Goal: Task Accomplishment & Management: Use online tool/utility

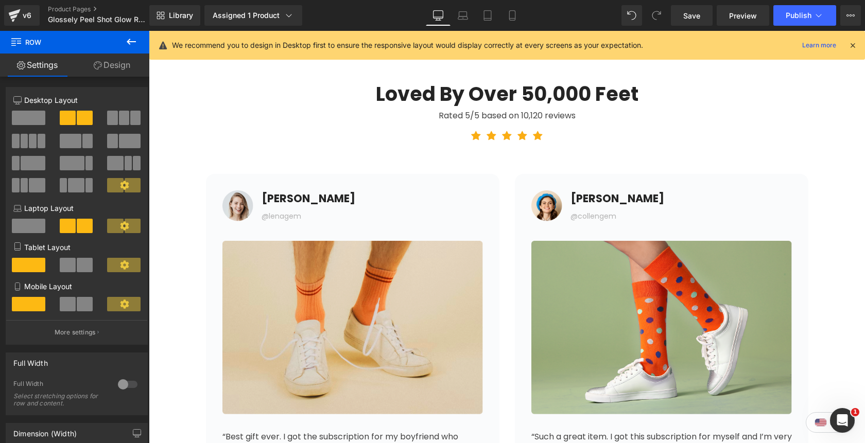
scroll to position [3926, 0]
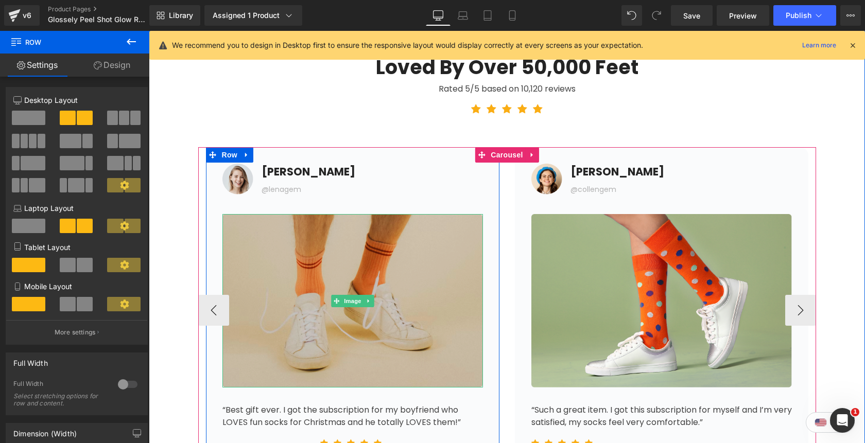
click at [292, 268] on img at bounding box center [352, 300] width 260 height 173
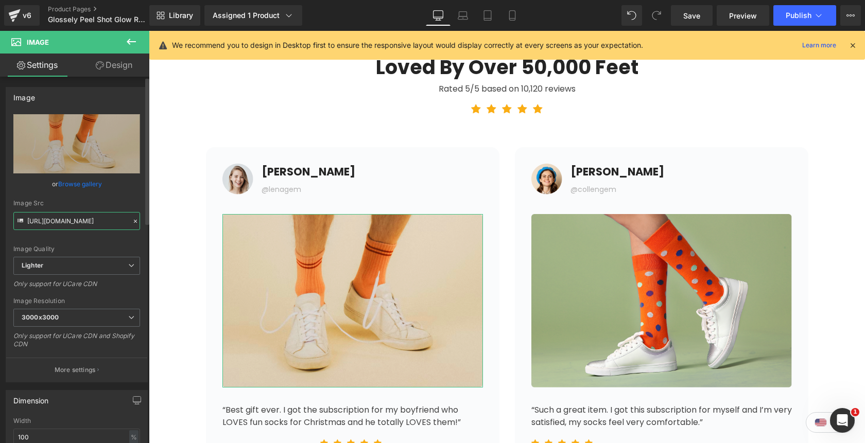
click at [76, 222] on input "[URL][DOMAIN_NAME]" at bounding box center [76, 221] width 127 height 18
paste input "[DOMAIN_NAME][URL]"
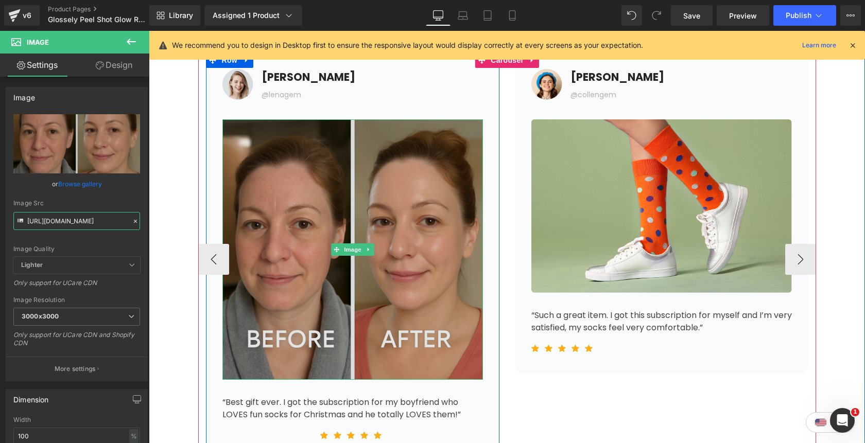
scroll to position [4059, 0]
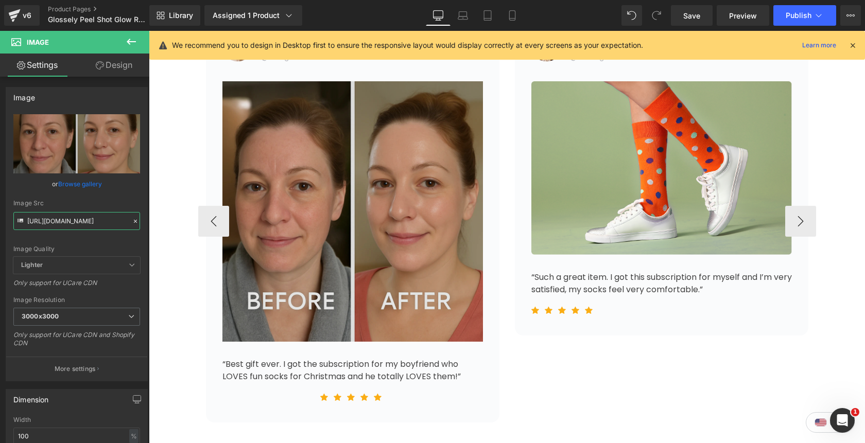
type input "[URL][DOMAIN_NAME]"
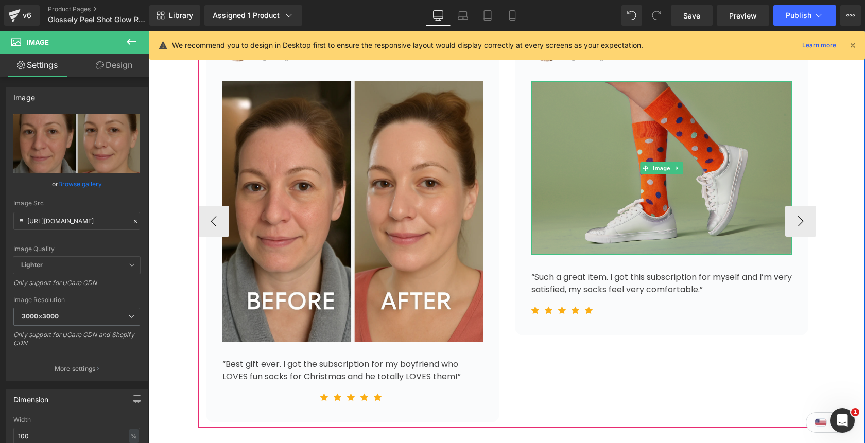
click at [661, 185] on img at bounding box center [661, 167] width 260 height 173
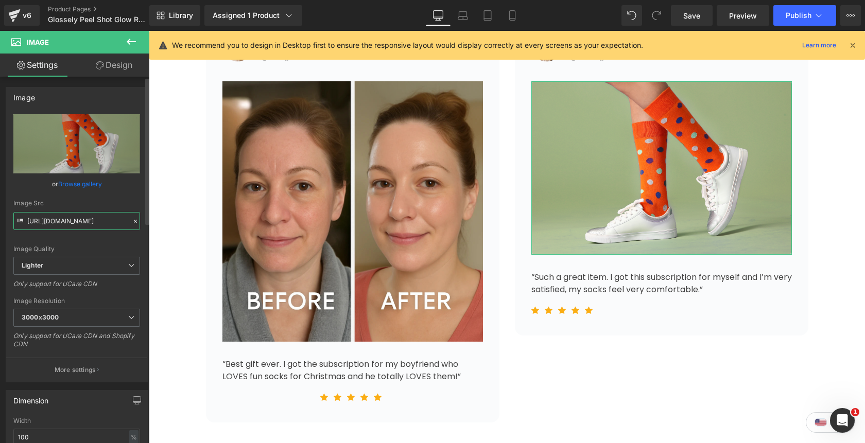
click at [91, 222] on input "[URL][DOMAIN_NAME]" at bounding box center [76, 221] width 127 height 18
paste input "[DOMAIN_NAME][URL]"
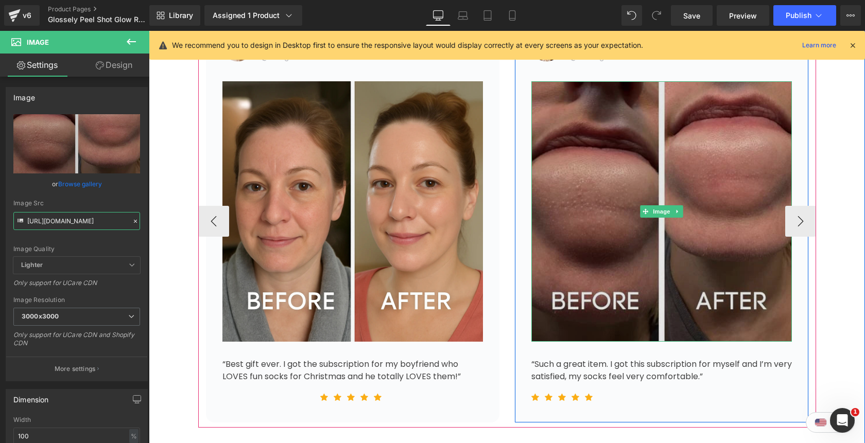
scroll to position [4168, 0]
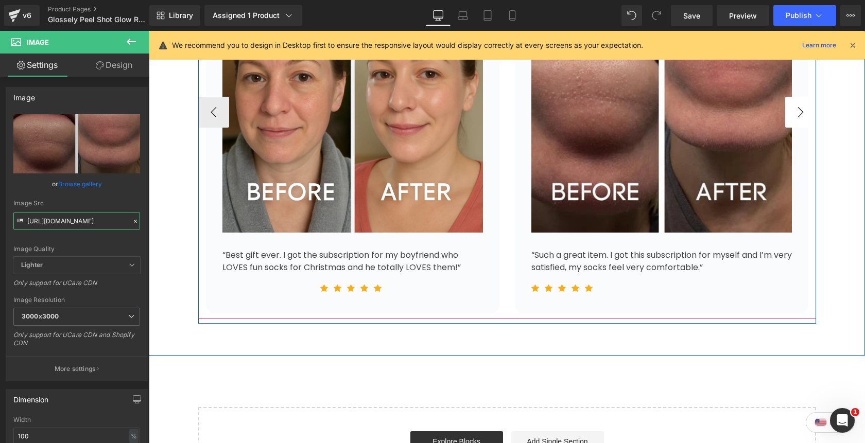
type input "[URL][DOMAIN_NAME]"
click at [802, 118] on button "›" at bounding box center [800, 112] width 31 height 31
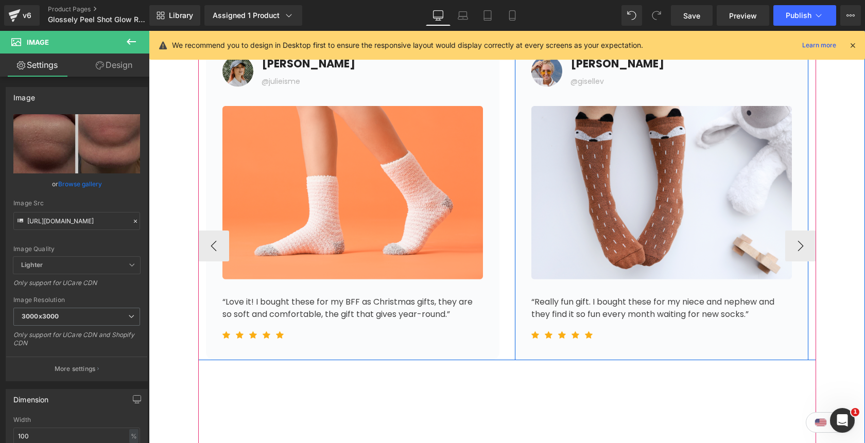
scroll to position [3933, 0]
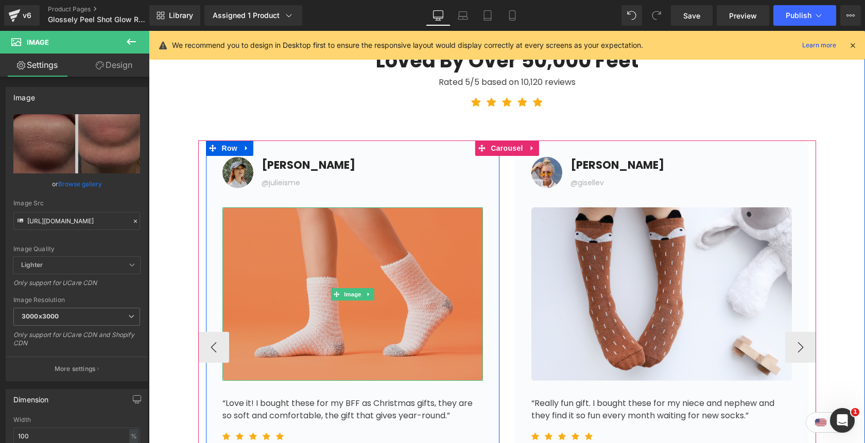
click at [426, 290] on img at bounding box center [352, 293] width 260 height 173
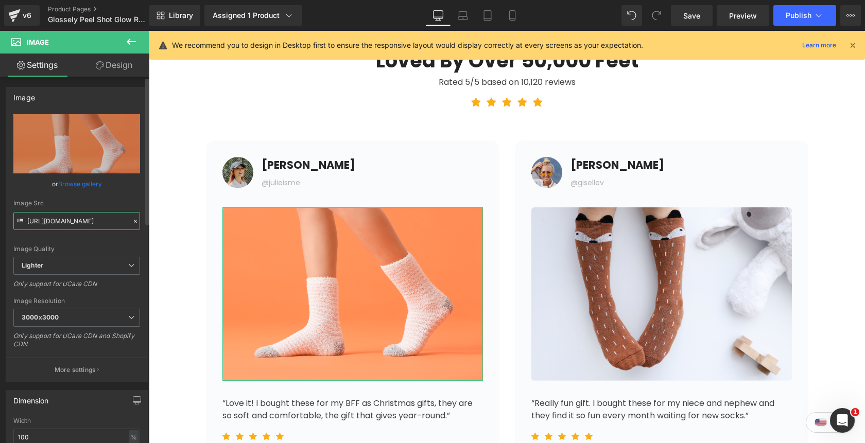
click at [98, 227] on input "[URL][DOMAIN_NAME]" at bounding box center [76, 221] width 127 height 18
paste input "[DOMAIN_NAME][URL]"
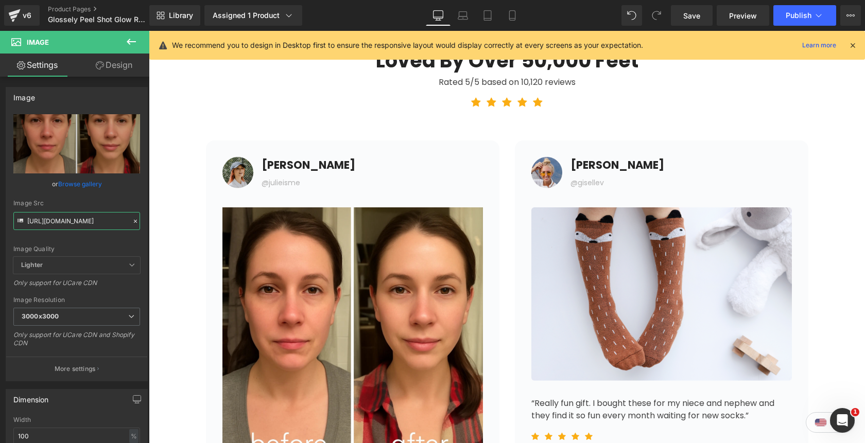
type input "[URL][DOMAIN_NAME]"
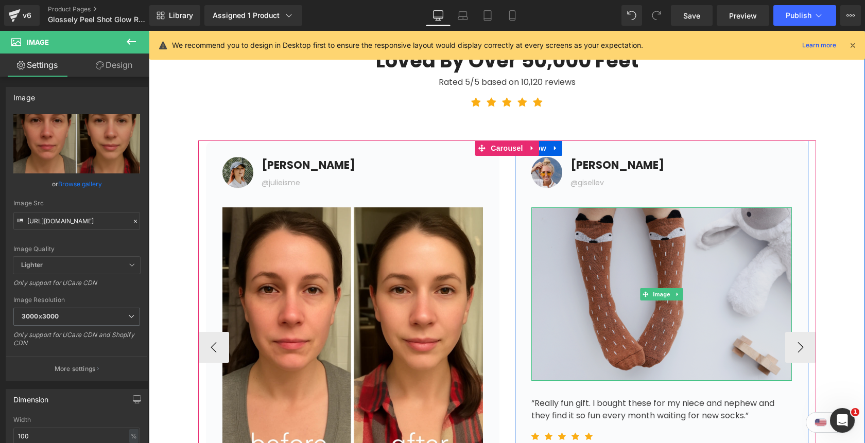
click at [623, 270] on img at bounding box center [661, 293] width 260 height 173
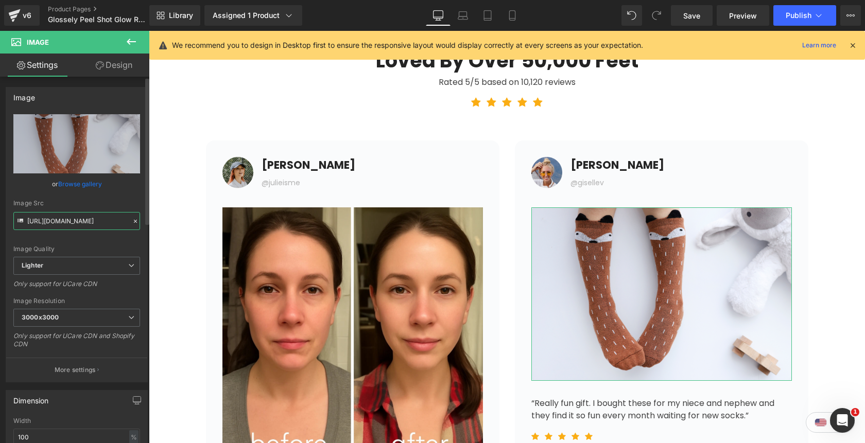
click at [96, 223] on input "[URL][DOMAIN_NAME]" at bounding box center [76, 221] width 127 height 18
paste input "[DOMAIN_NAME][URL]"
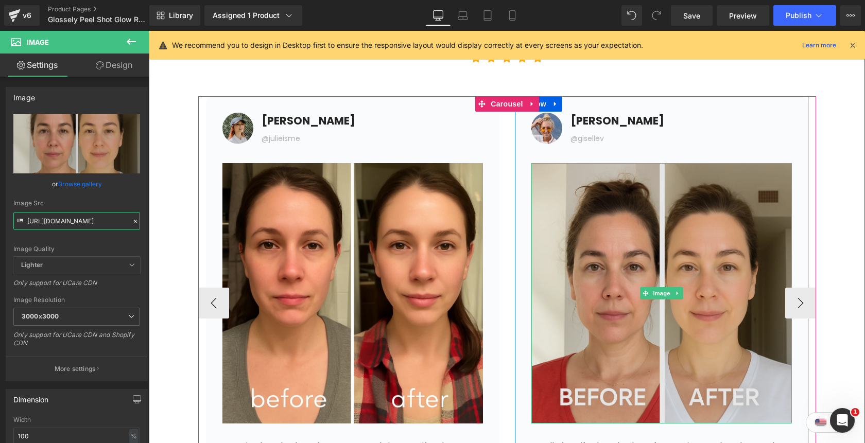
scroll to position [4025, 0]
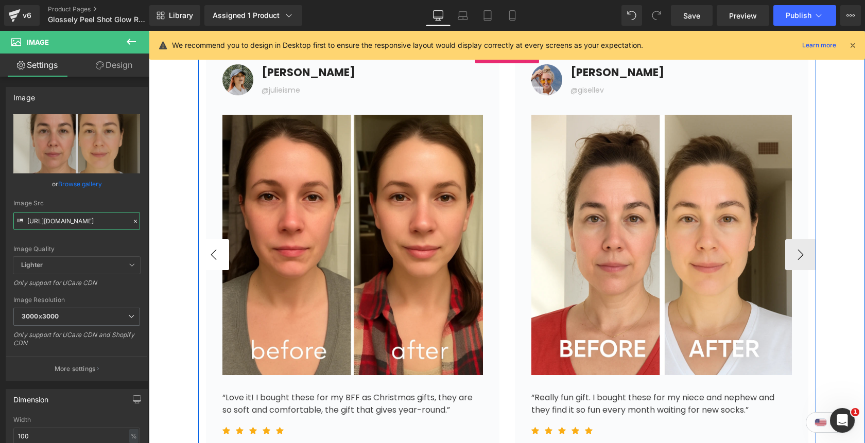
type input "[URL][DOMAIN_NAME]"
click at [216, 252] on button "‹" at bounding box center [213, 254] width 31 height 31
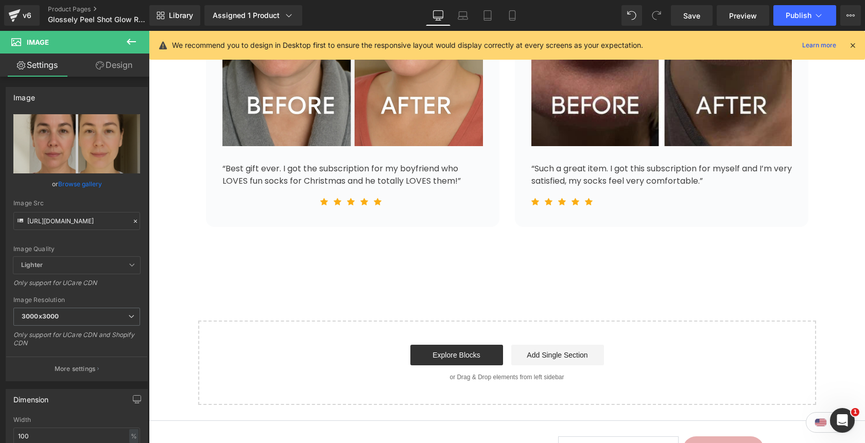
scroll to position [4231, 0]
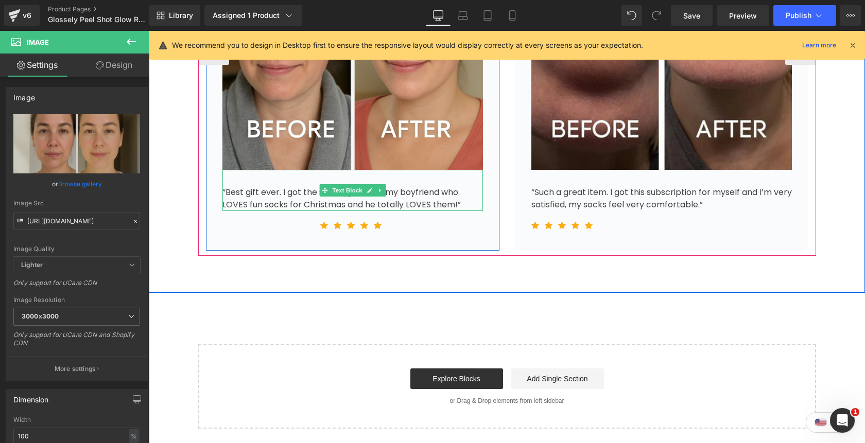
click at [441, 200] on div "“Best gift ever. I got the subscription for my boyfriend who LOVES fun socks fo…" at bounding box center [352, 190] width 260 height 41
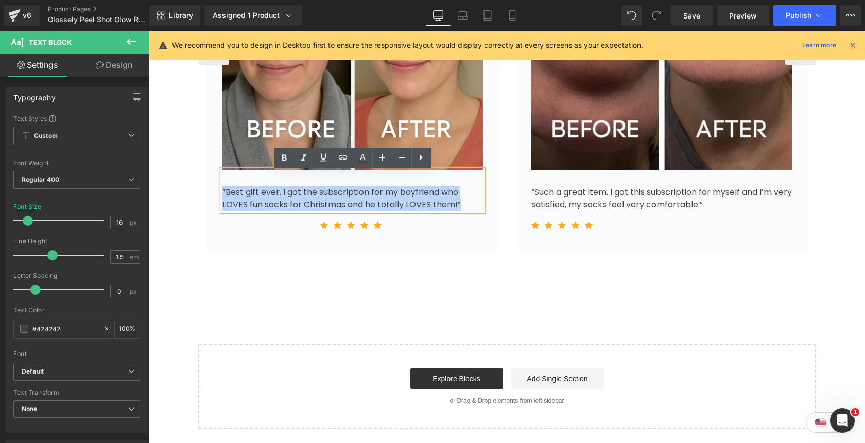
click at [486, 225] on div "Image [PERSON_NAME] Text Block @lenagem Text Block Icon List 32px Image “Best g…" at bounding box center [352, 47] width 293 height 408
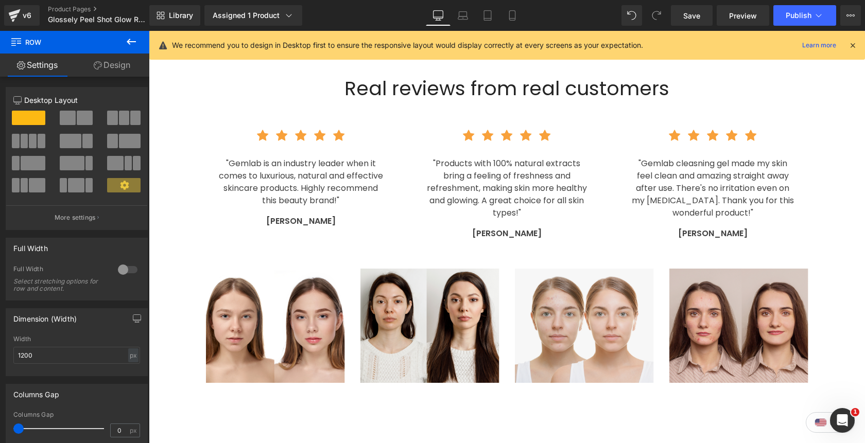
scroll to position [3523, 0]
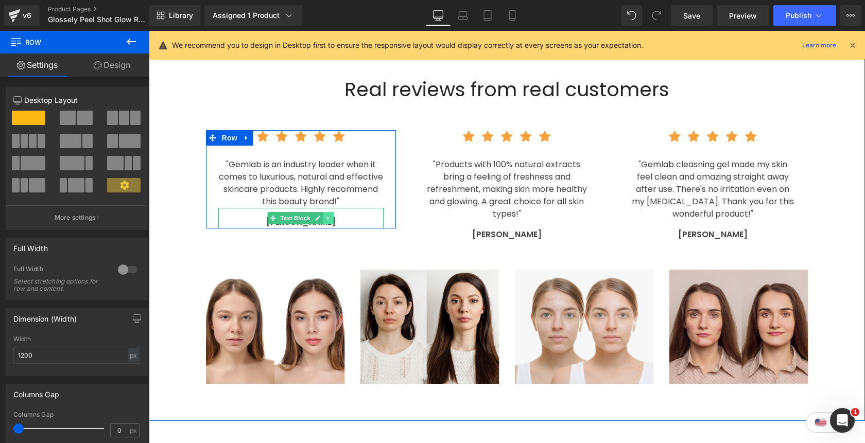
click at [331, 221] on icon at bounding box center [329, 218] width 6 height 6
click at [323, 221] on icon at bounding box center [323, 219] width 6 height 6
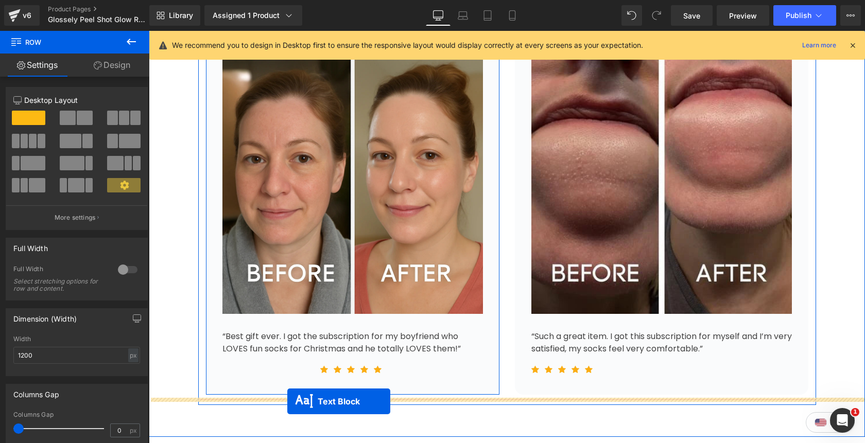
scroll to position [4141, 0]
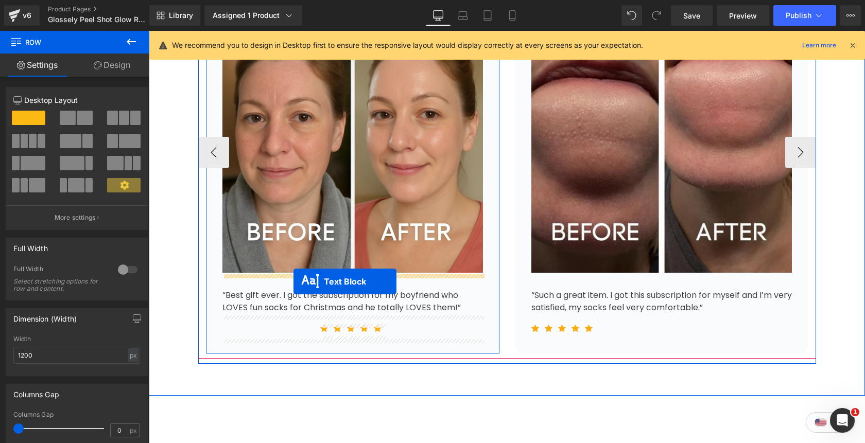
drag, startPoint x: 273, startPoint y: 239, endPoint x: 293, endPoint y: 282, distance: 47.0
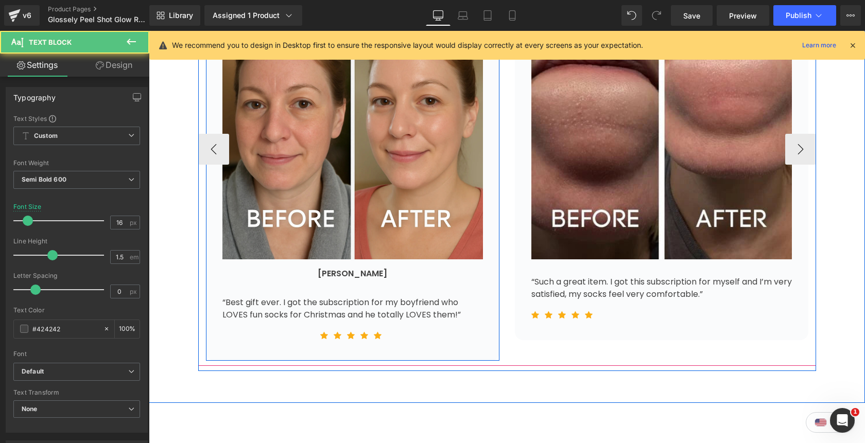
scroll to position [4128, 0]
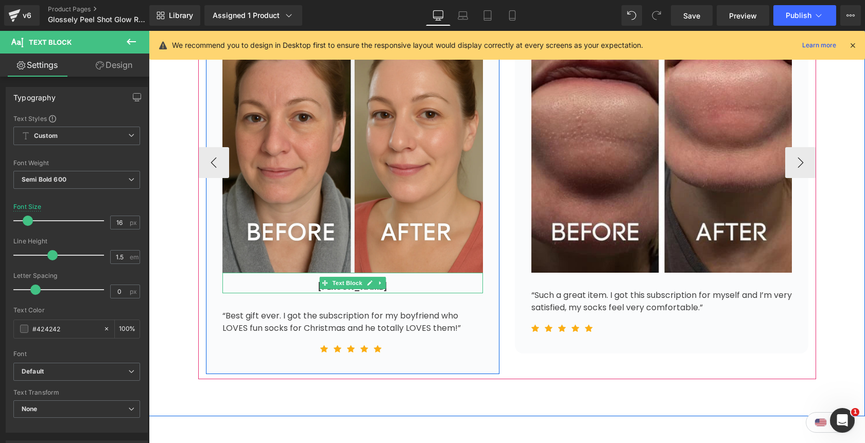
click at [399, 288] on div "[PERSON_NAME]" at bounding box center [352, 283] width 260 height 21
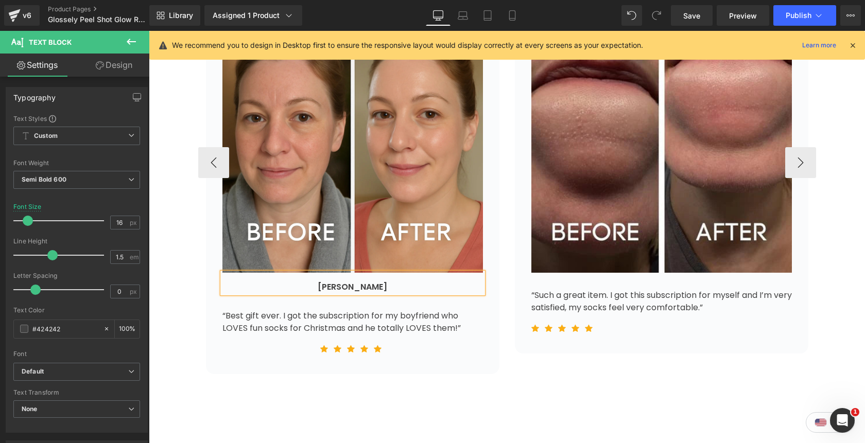
click at [399, 288] on div "[PERSON_NAME]" at bounding box center [352, 283] width 260 height 21
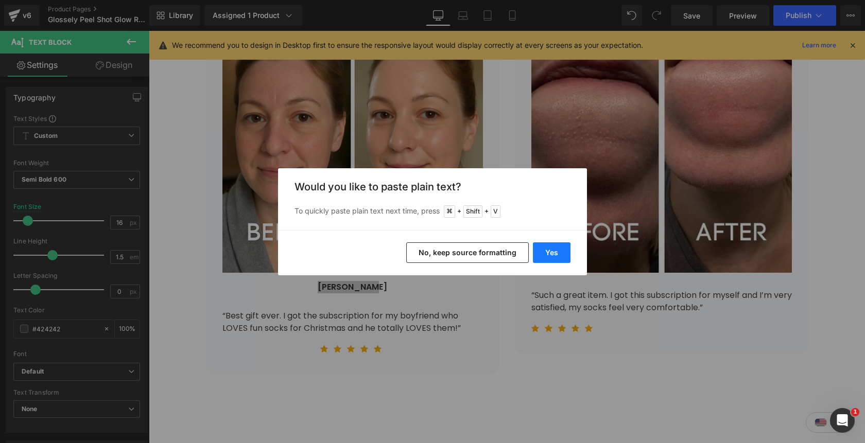
click at [553, 250] on button "Yes" at bounding box center [552, 252] width 38 height 21
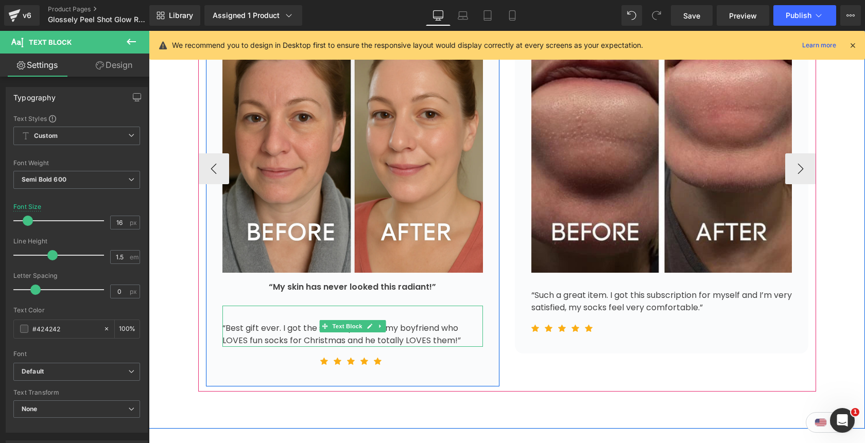
click at [457, 334] on div "“Best gift ever. I got the subscription for my boyfriend who LOVES fun socks fo…" at bounding box center [352, 326] width 260 height 41
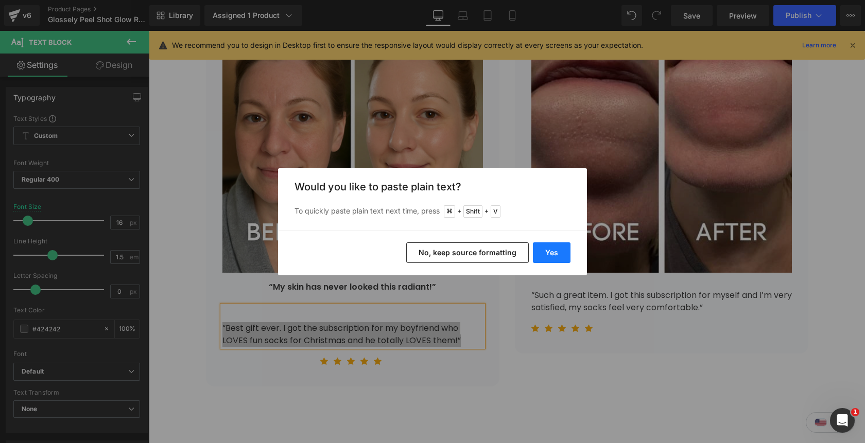
click at [538, 254] on button "Yes" at bounding box center [552, 252] width 38 height 21
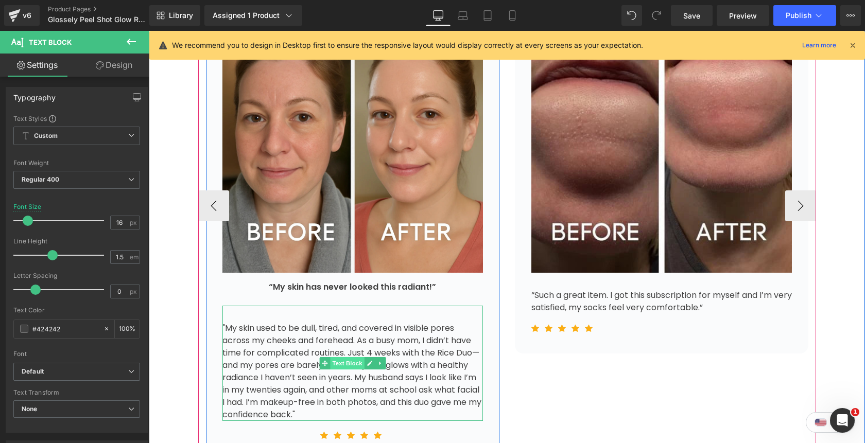
click at [355, 362] on span "Text Block" at bounding box center [347, 363] width 34 height 12
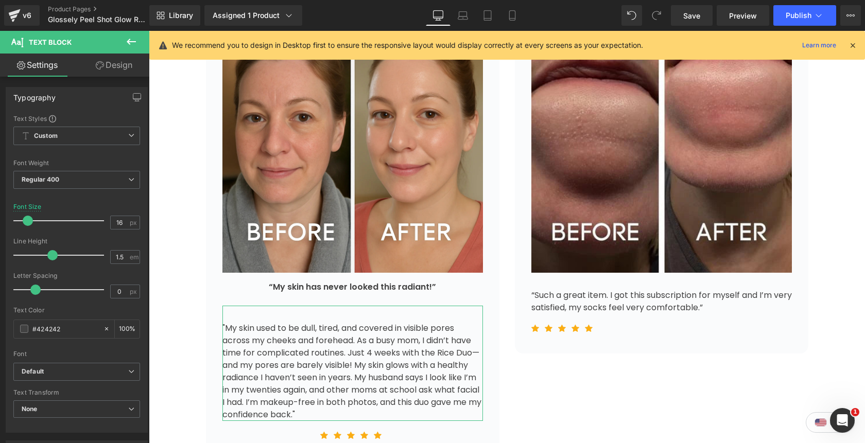
click at [114, 68] on link "Design" at bounding box center [114, 65] width 75 height 23
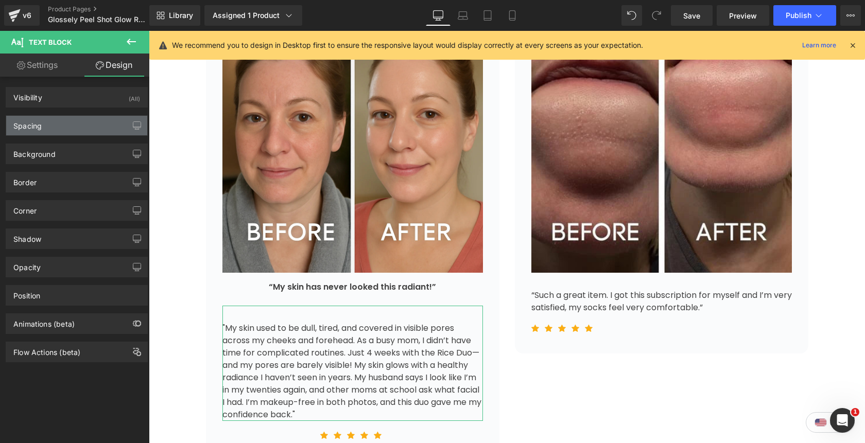
click at [90, 124] on div "Spacing" at bounding box center [76, 126] width 141 height 20
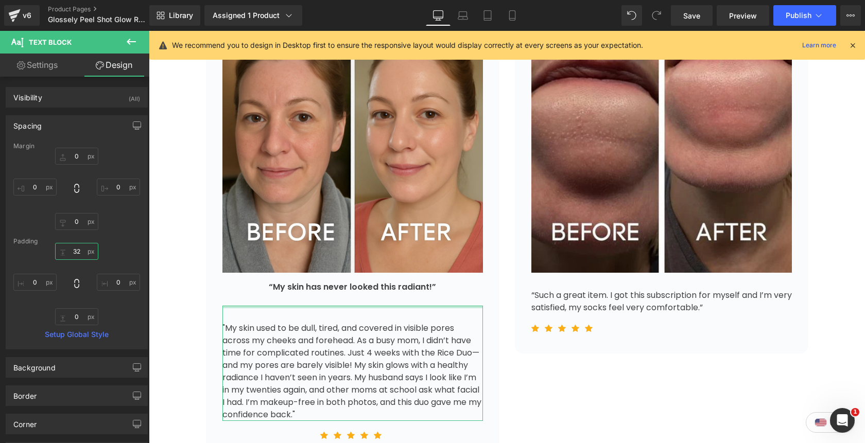
click at [77, 251] on input "32" at bounding box center [76, 251] width 43 height 17
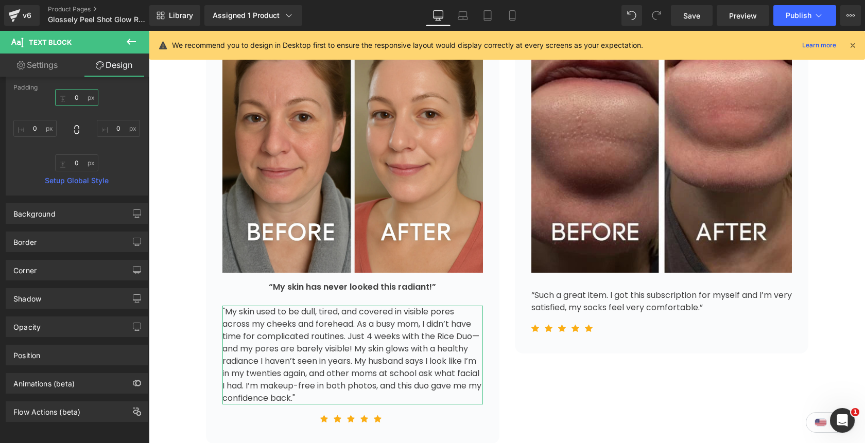
scroll to position [156, 0]
click at [60, 348] on div "Position" at bounding box center [76, 355] width 141 height 20
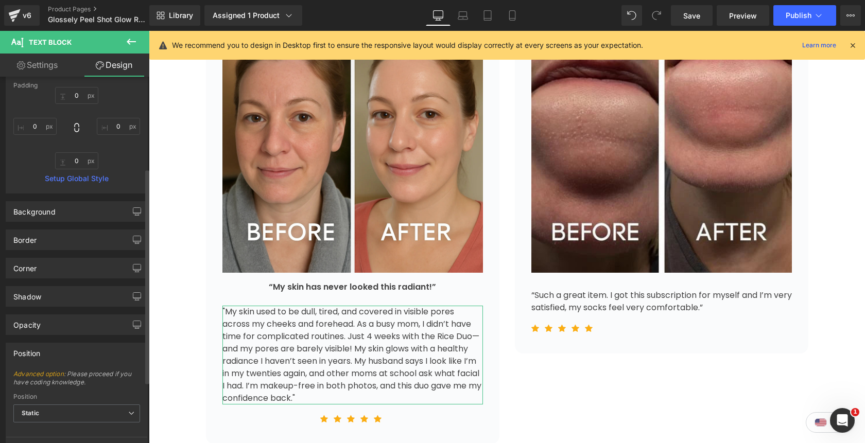
click at [60, 348] on div "Position" at bounding box center [76, 353] width 141 height 20
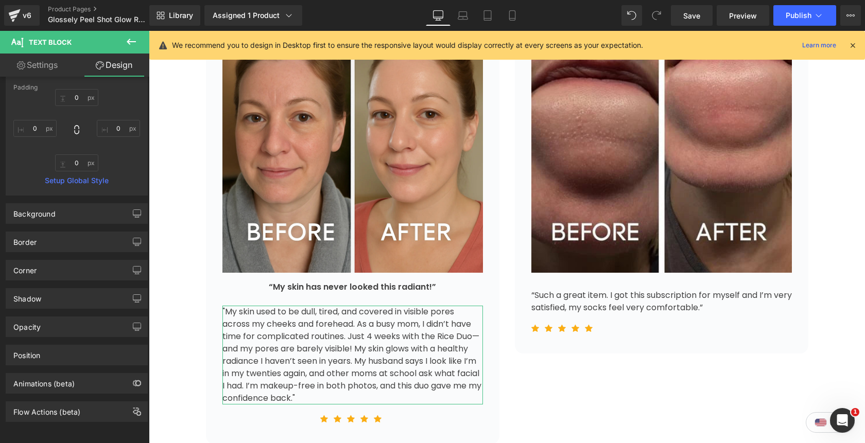
click at [51, 71] on link "Settings" at bounding box center [37, 65] width 75 height 23
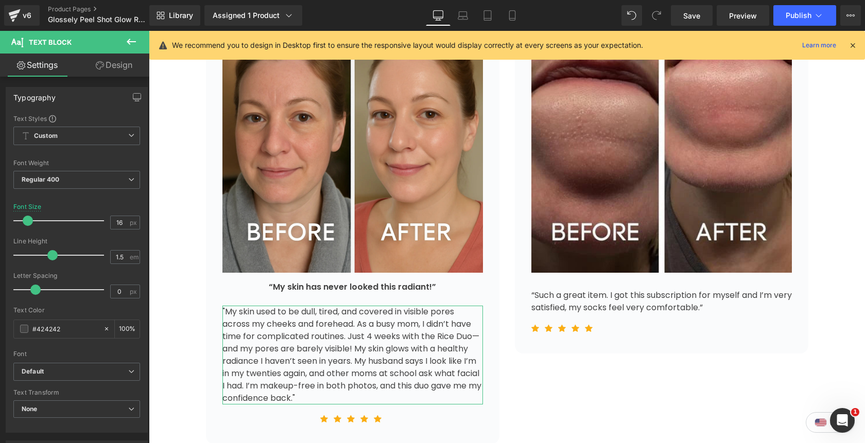
type input "100"
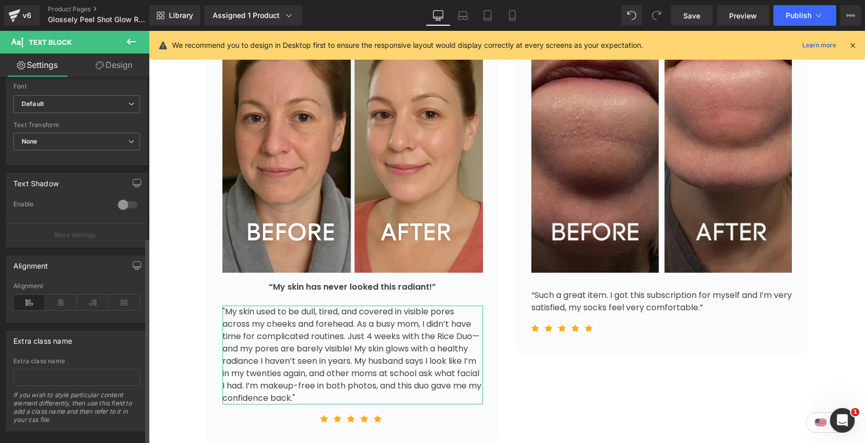
scroll to position [285, 0]
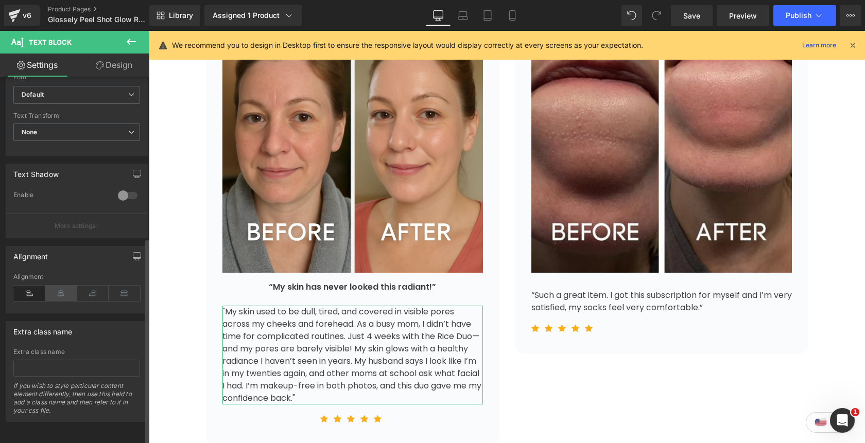
click at [61, 289] on icon at bounding box center [61, 293] width 32 height 15
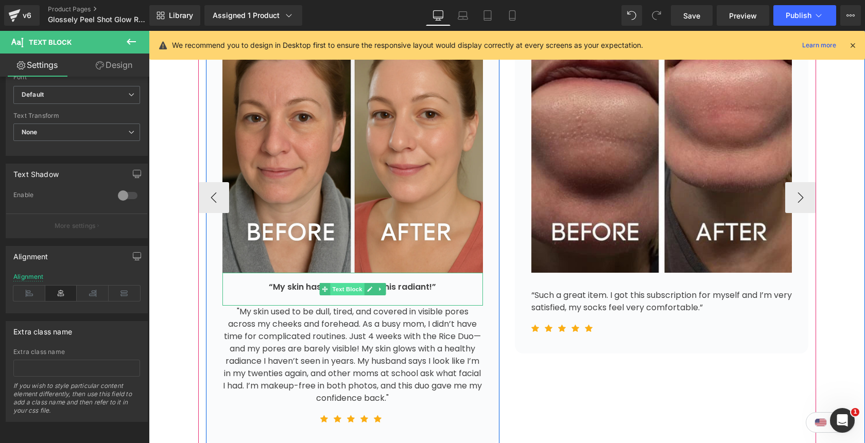
click at [349, 291] on span "Text Block" at bounding box center [347, 289] width 34 height 12
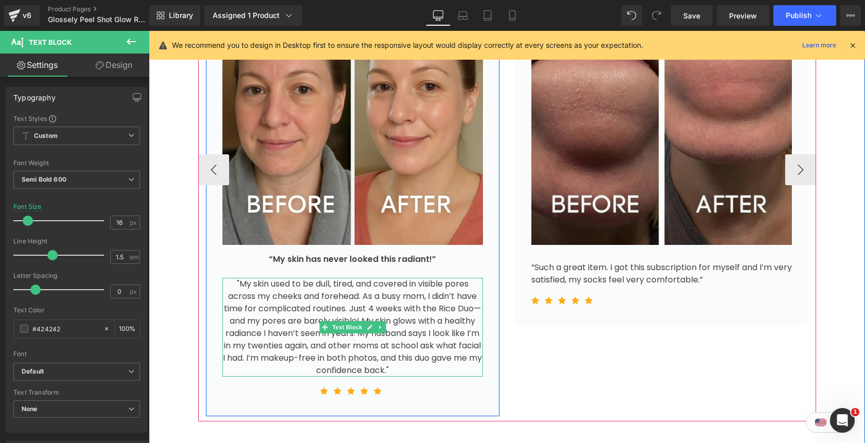
scroll to position [4155, 0]
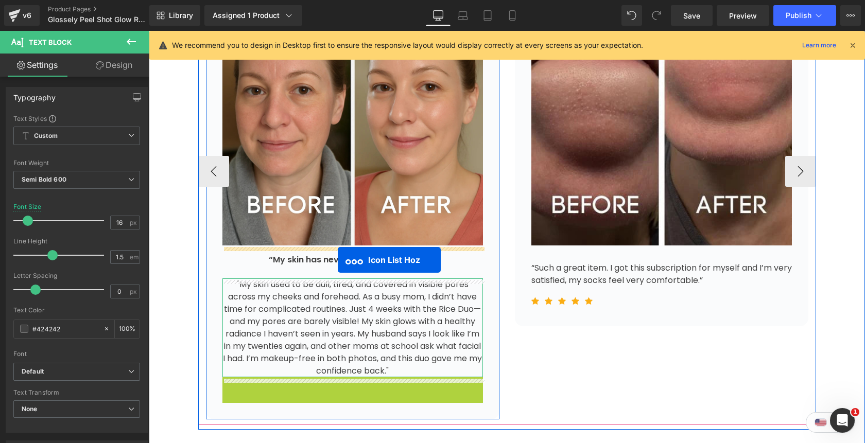
drag, startPoint x: 318, startPoint y: 387, endPoint x: 338, endPoint y: 260, distance: 128.1
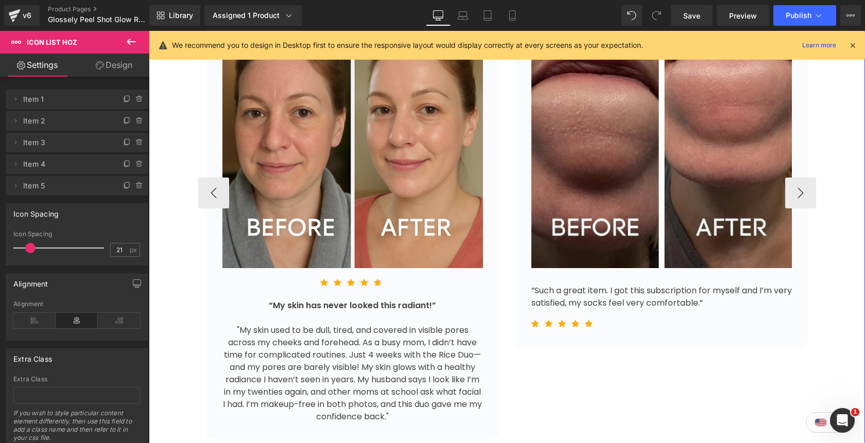
scroll to position [4273, 0]
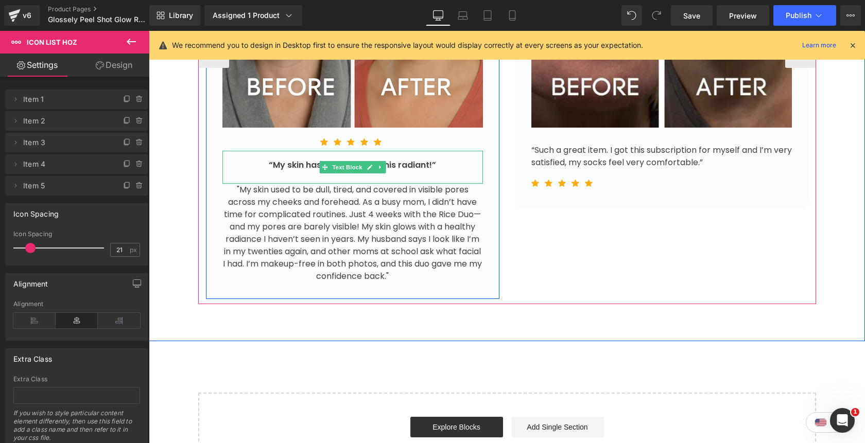
click at [420, 166] on div "“My skin has never looked this radiant!”" at bounding box center [352, 167] width 260 height 33
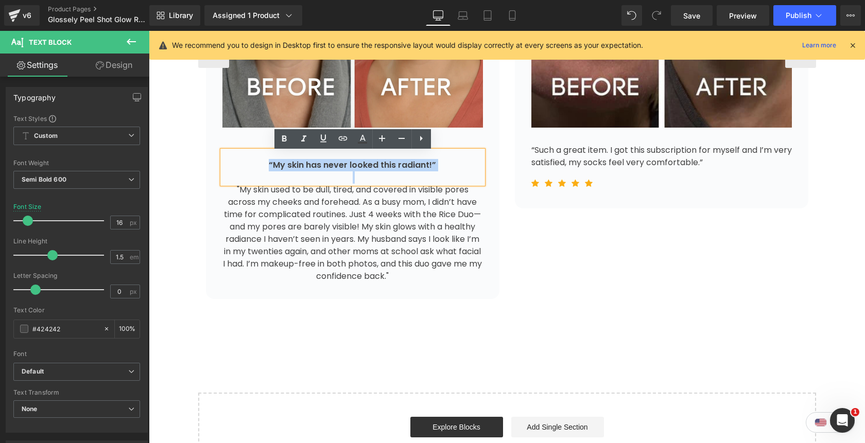
click at [536, 255] on div "Image [PERSON_NAME] Text Block @lenagem Text Block Icon List 32px Image Icon Ic…" at bounding box center [507, 52] width 618 height 504
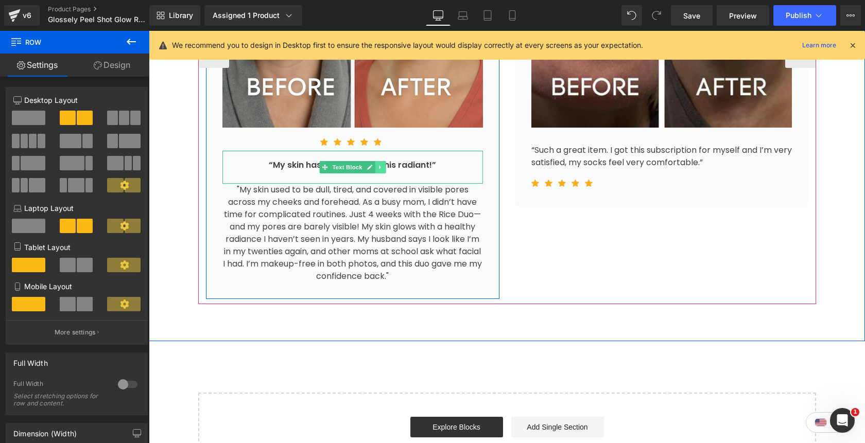
click at [379, 170] on icon at bounding box center [380, 167] width 6 height 6
click at [374, 170] on icon at bounding box center [375, 167] width 6 height 6
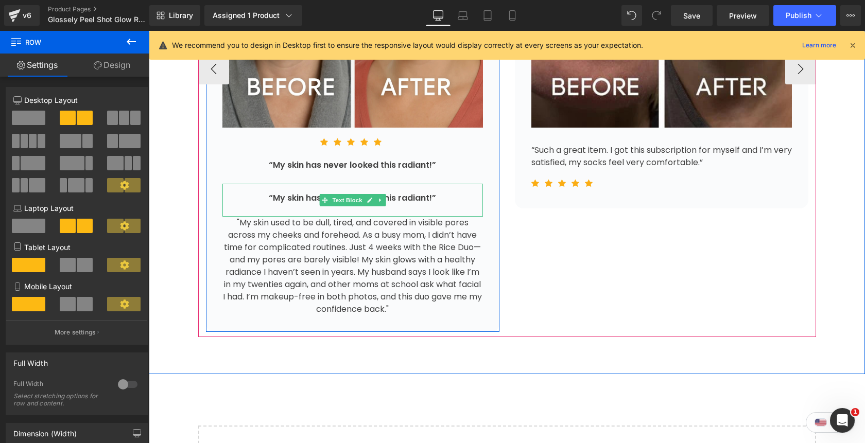
click at [297, 201] on div "“My skin has never looked this radiant!”" at bounding box center [352, 200] width 260 height 33
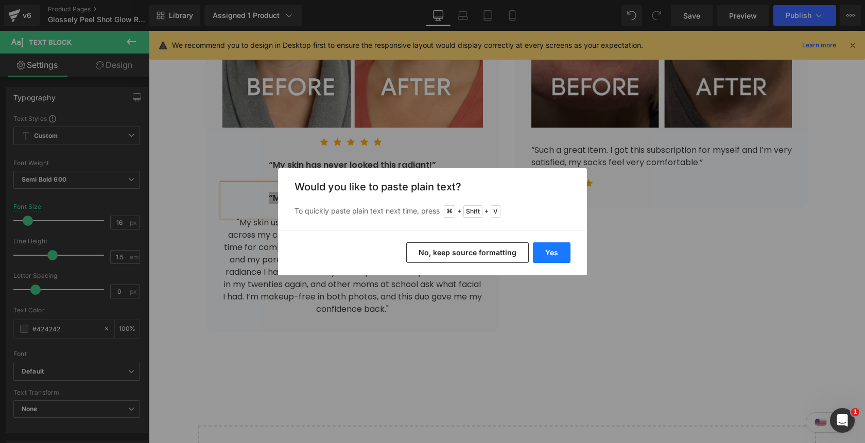
click at [544, 253] on button "Yes" at bounding box center [552, 252] width 38 height 21
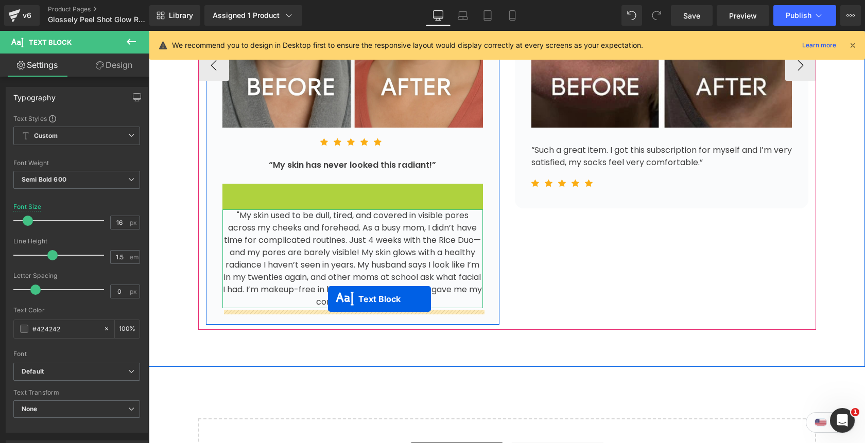
drag, startPoint x: 324, startPoint y: 193, endPoint x: 328, endPoint y: 299, distance: 105.6
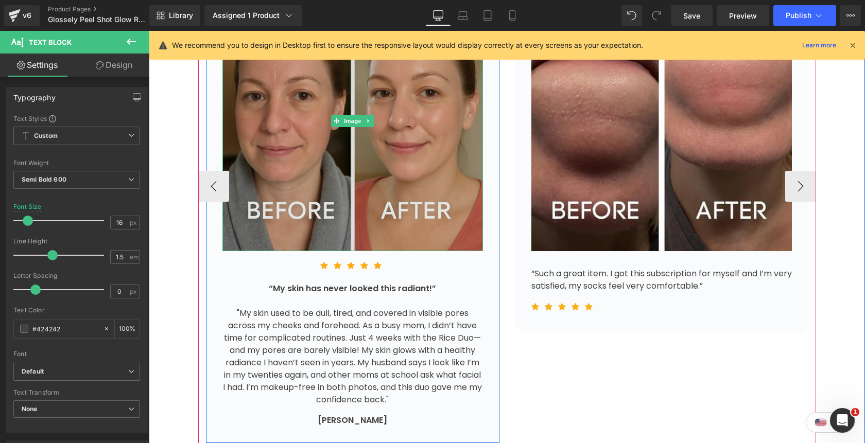
scroll to position [4154, 0]
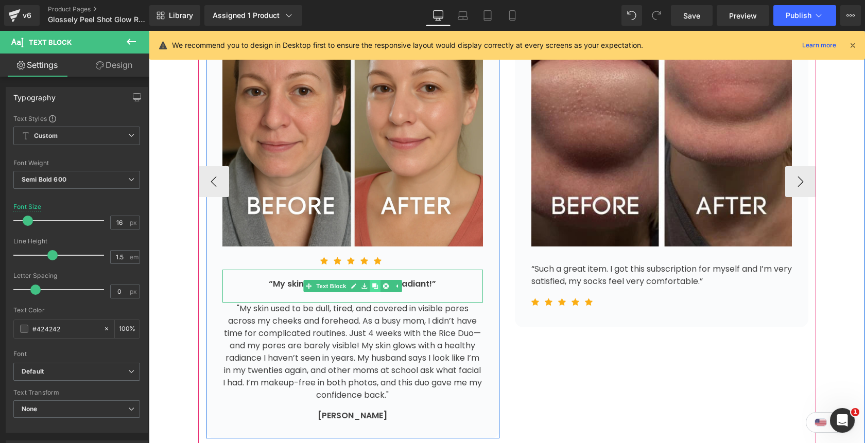
click at [377, 289] on icon at bounding box center [375, 286] width 6 height 6
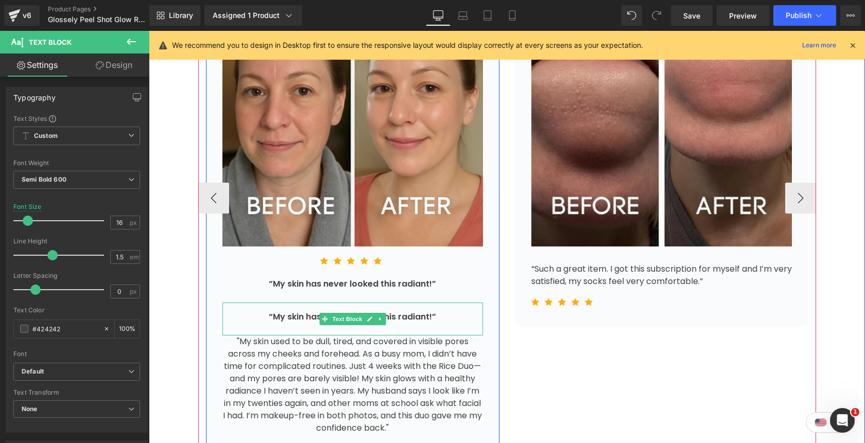
click at [411, 324] on div "“My skin has never looked this radiant!”" at bounding box center [352, 319] width 260 height 33
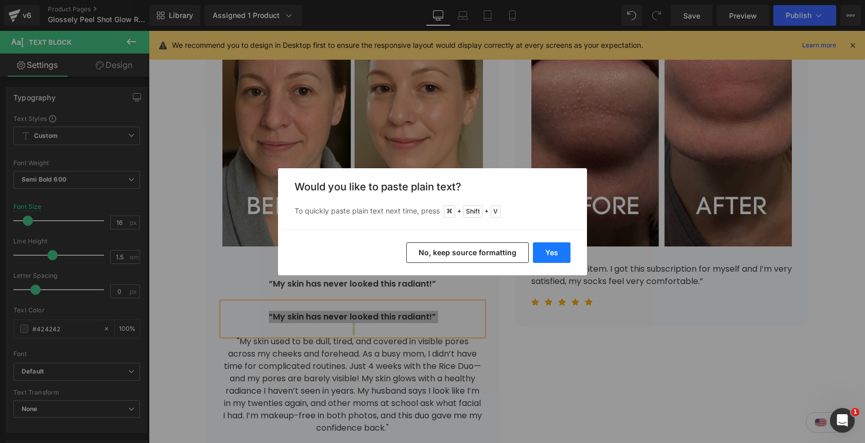
click at [551, 256] on button "Yes" at bounding box center [552, 252] width 38 height 21
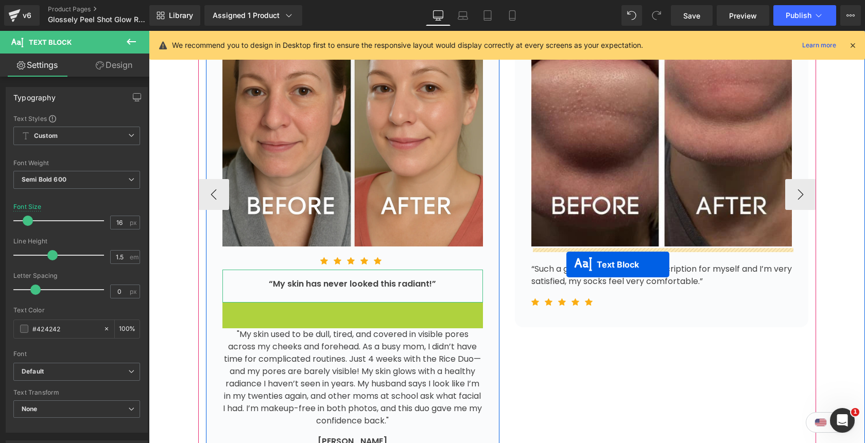
drag, startPoint x: 321, startPoint y: 322, endPoint x: 566, endPoint y: 265, distance: 252.2
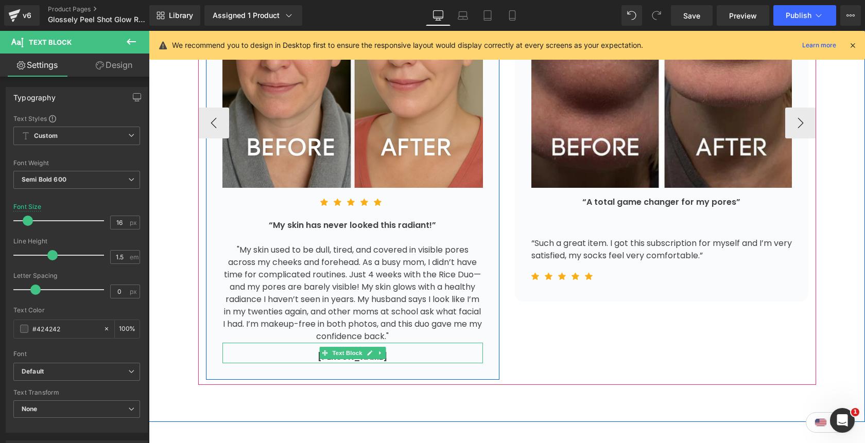
scroll to position [4213, 0]
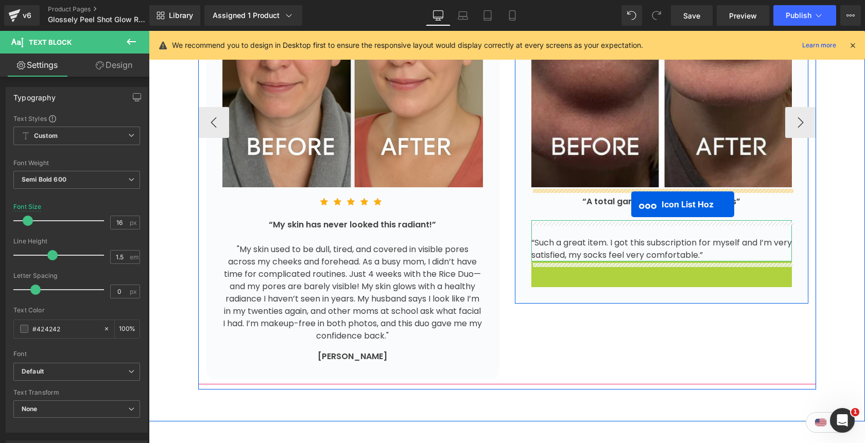
drag, startPoint x: 627, startPoint y: 274, endPoint x: 630, endPoint y: 204, distance: 69.5
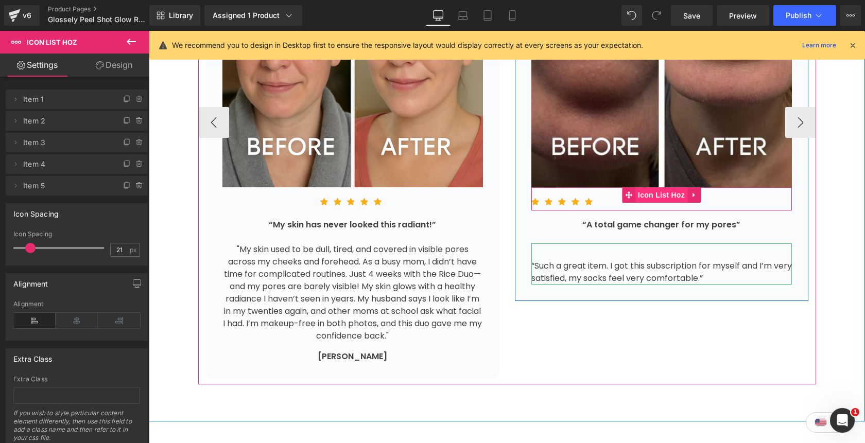
click at [659, 198] on span "Icon List Hoz" at bounding box center [661, 194] width 52 height 15
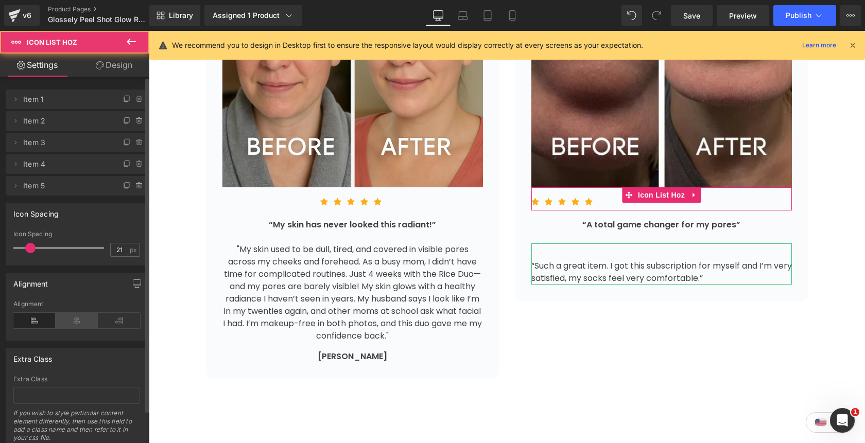
click at [69, 323] on icon at bounding box center [77, 320] width 42 height 15
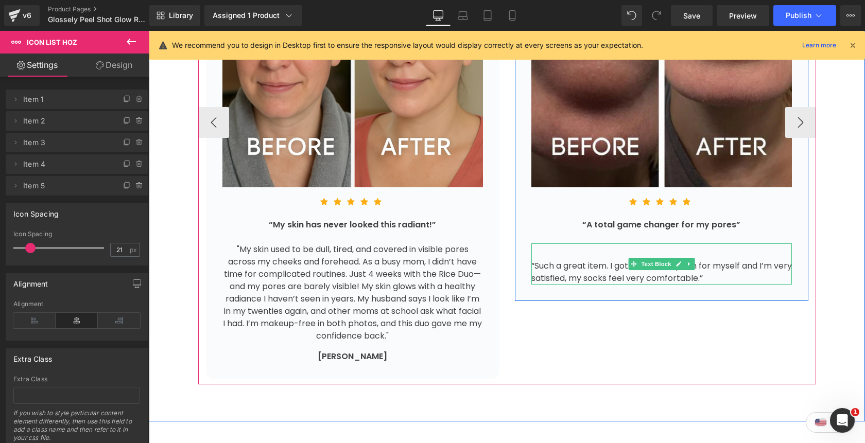
click at [660, 270] on span "Text Block" at bounding box center [656, 264] width 34 height 12
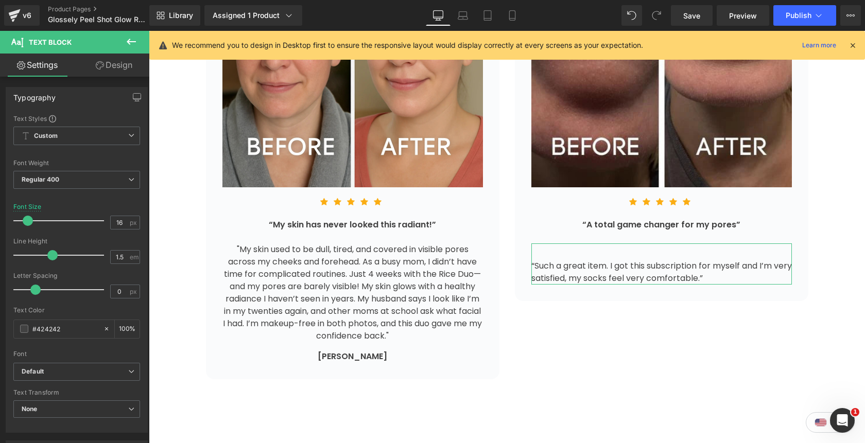
click at [124, 74] on link "Design" at bounding box center [114, 65] width 75 height 23
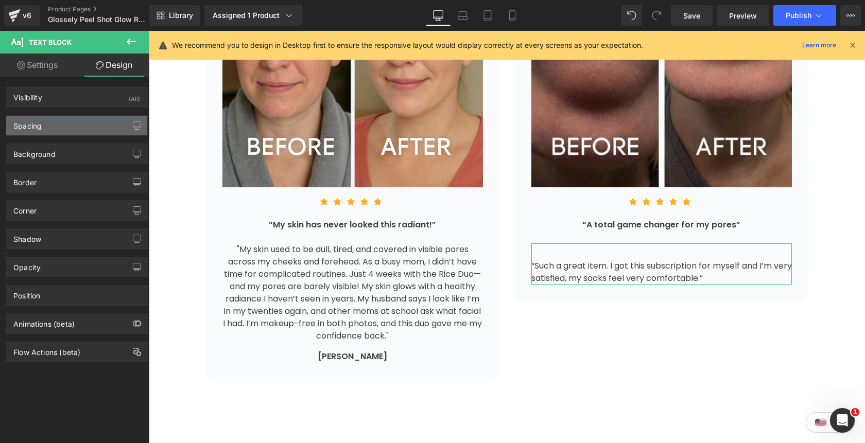
click at [87, 118] on div "Spacing" at bounding box center [76, 126] width 141 height 20
type input "0"
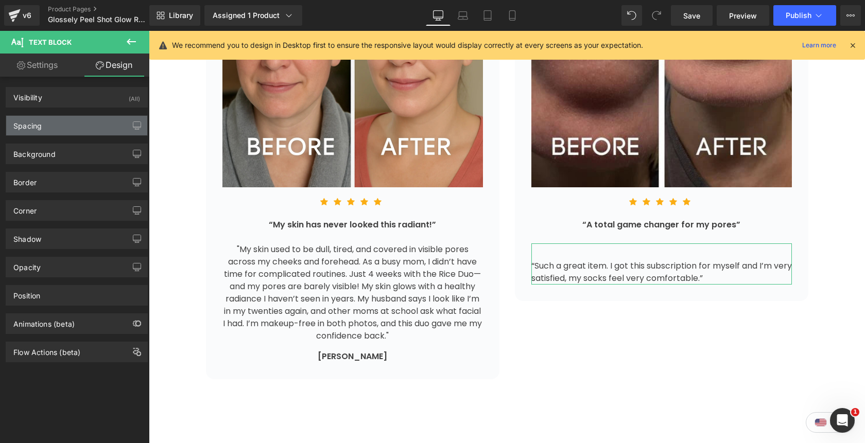
type input "32"
type input "0"
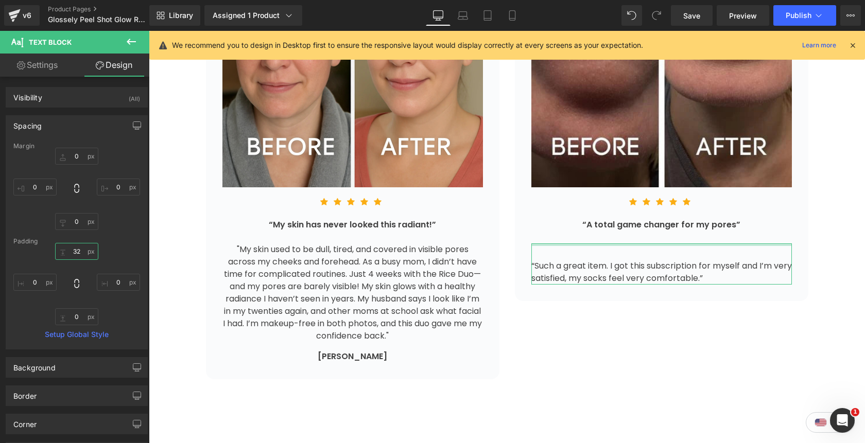
click at [76, 249] on input "32" at bounding box center [76, 251] width 43 height 17
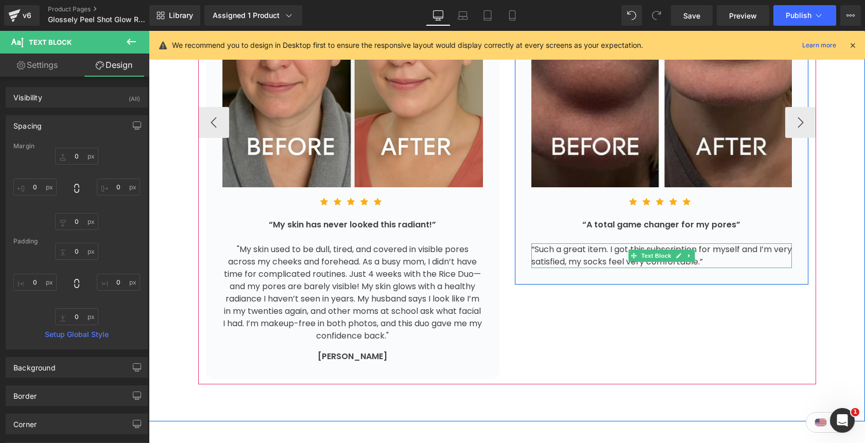
click at [732, 258] on div "“Such a great item. I got this subscription for myself and I’m very satisfied, …" at bounding box center [661, 255] width 260 height 25
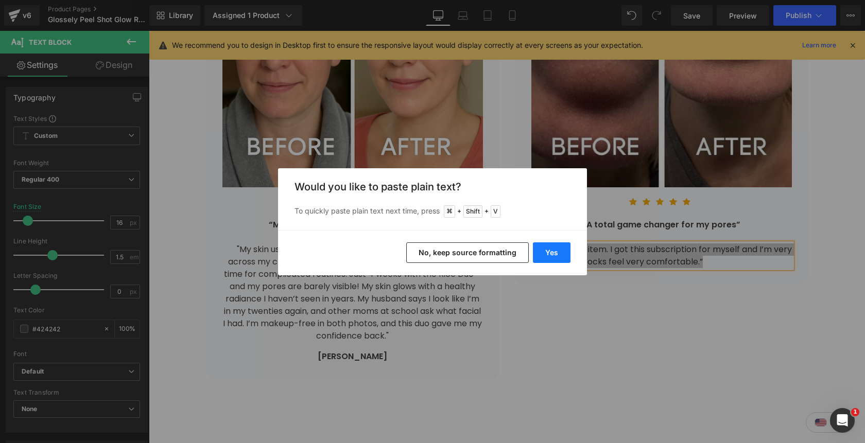
click at [553, 254] on button "Yes" at bounding box center [552, 252] width 38 height 21
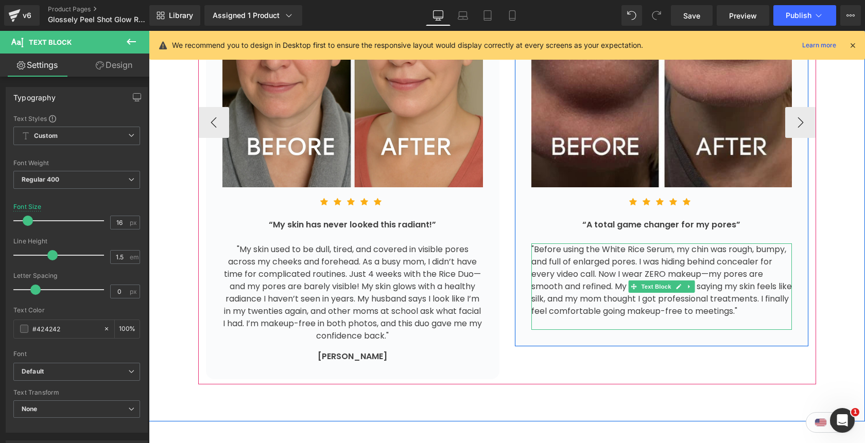
click at [567, 324] on div at bounding box center [661, 324] width 260 height 12
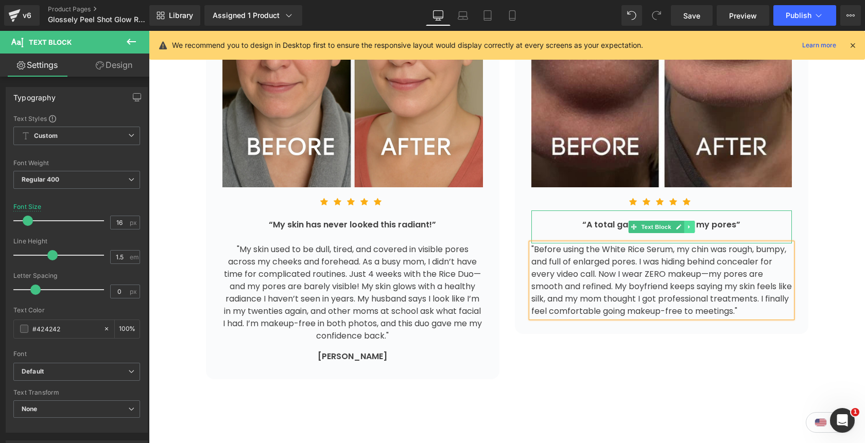
click at [691, 230] on icon at bounding box center [689, 227] width 6 height 6
click at [683, 229] on icon at bounding box center [683, 227] width 6 height 6
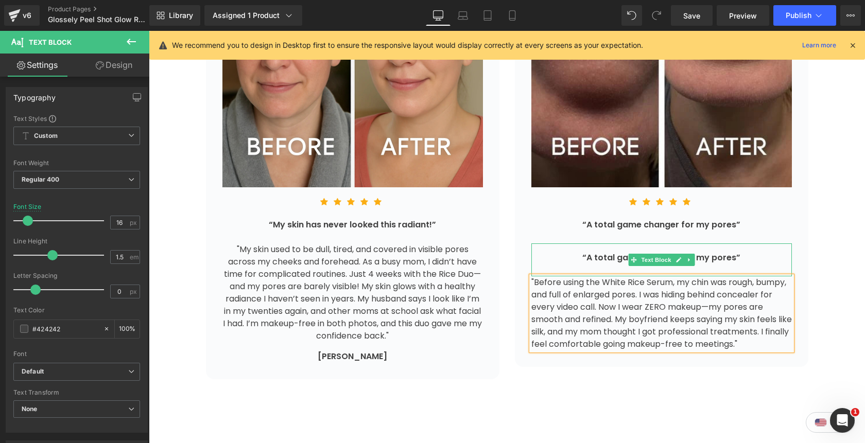
click at [743, 260] on div "“A total game changer for my pores”" at bounding box center [661, 258] width 260 height 12
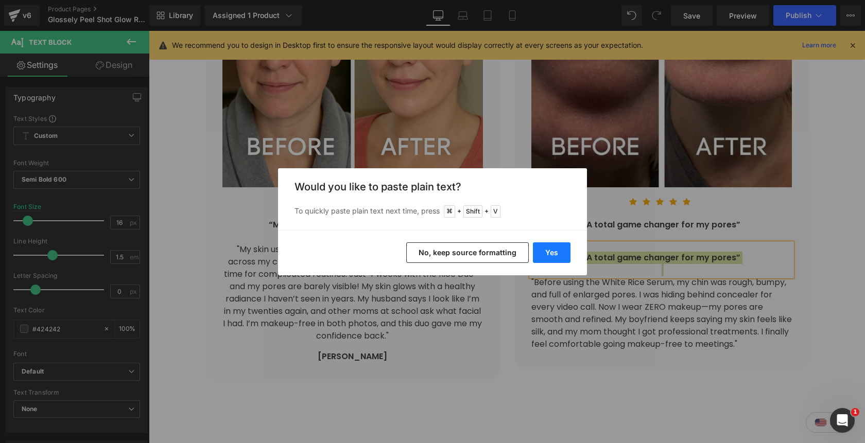
click at [543, 250] on button "Yes" at bounding box center [552, 252] width 38 height 21
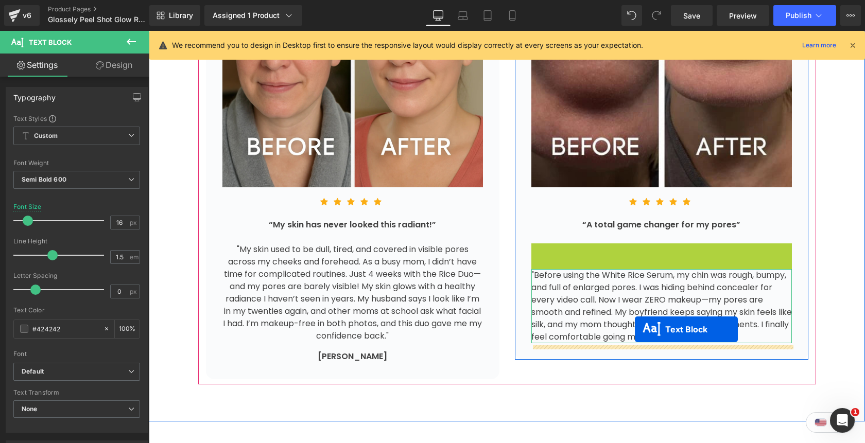
drag, startPoint x: 634, startPoint y: 255, endPoint x: 635, endPoint y: 329, distance: 74.1
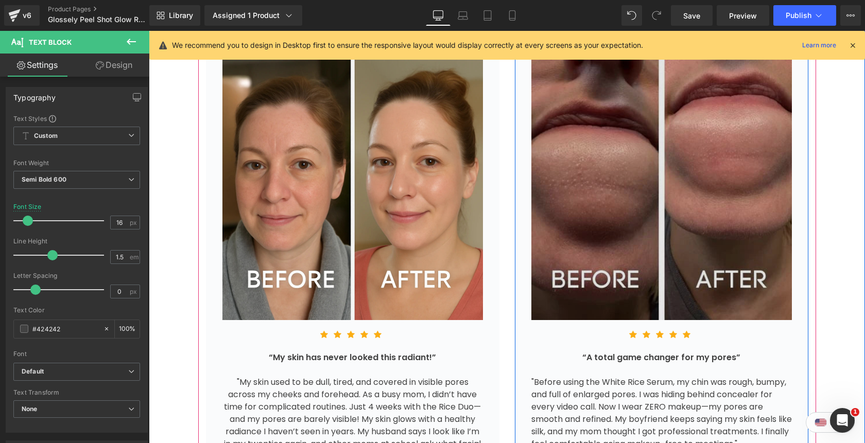
scroll to position [4080, 0]
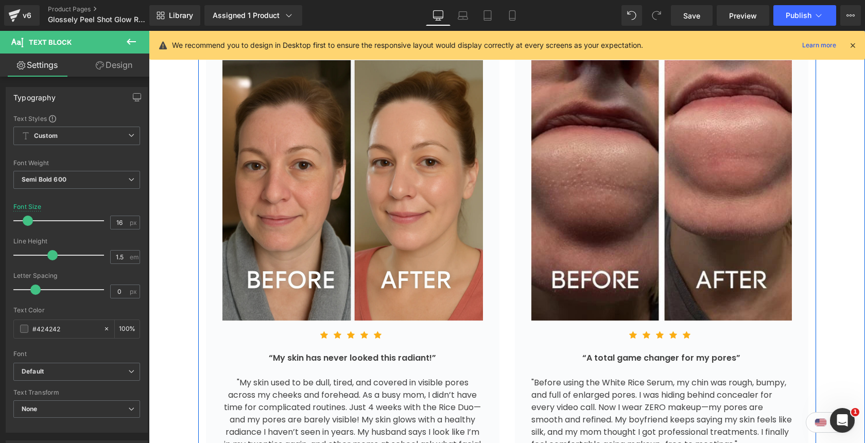
click at [816, 258] on button "›" at bounding box center [831, 255] width 31 height 31
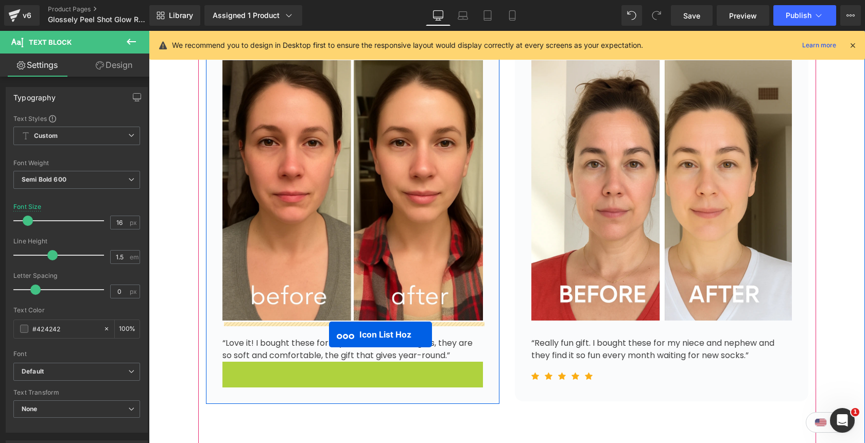
drag, startPoint x: 316, startPoint y: 373, endPoint x: 328, endPoint y: 334, distance: 40.5
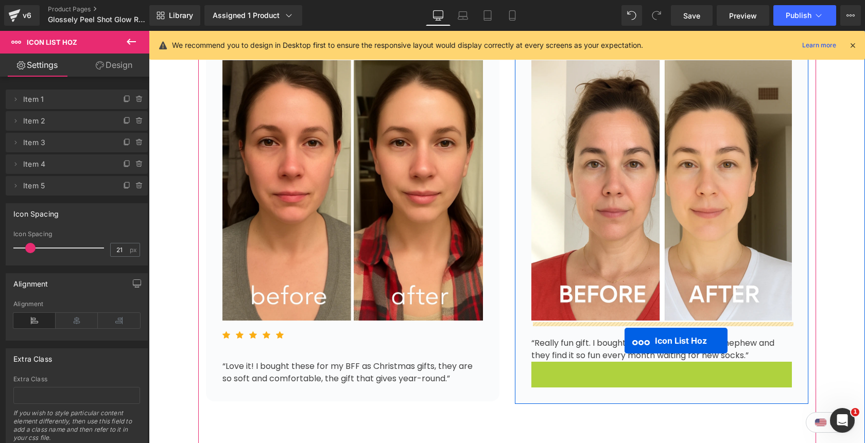
drag, startPoint x: 627, startPoint y: 373, endPoint x: 624, endPoint y: 341, distance: 32.0
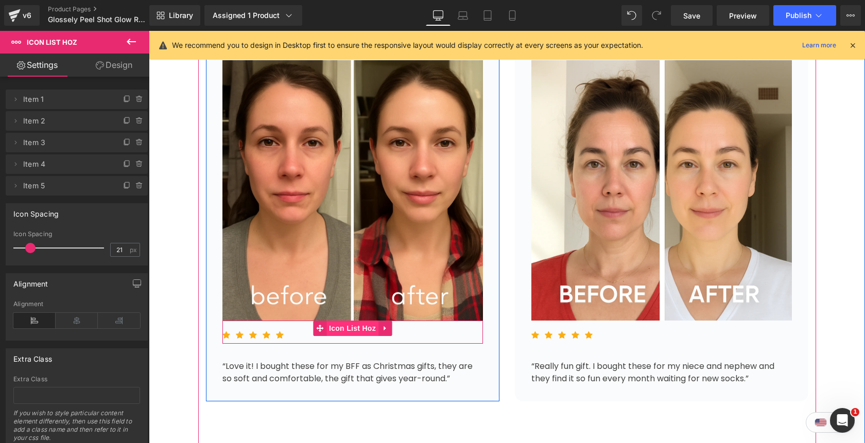
click at [344, 332] on span "Icon List Hoz" at bounding box center [352, 328] width 52 height 15
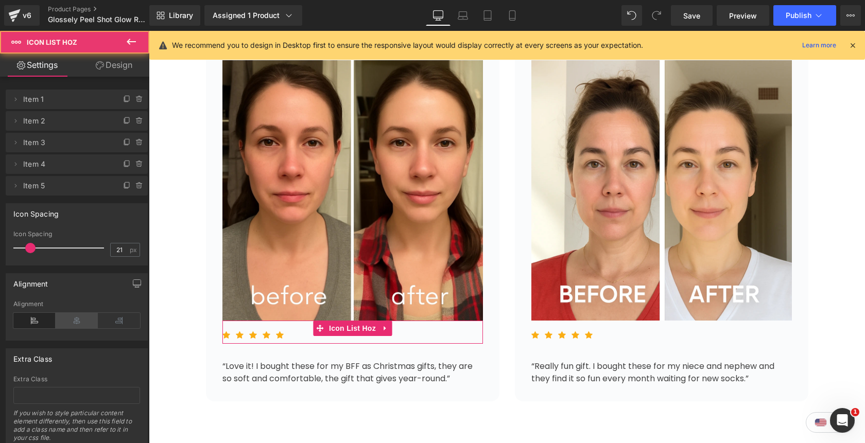
click at [67, 323] on icon at bounding box center [77, 320] width 42 height 15
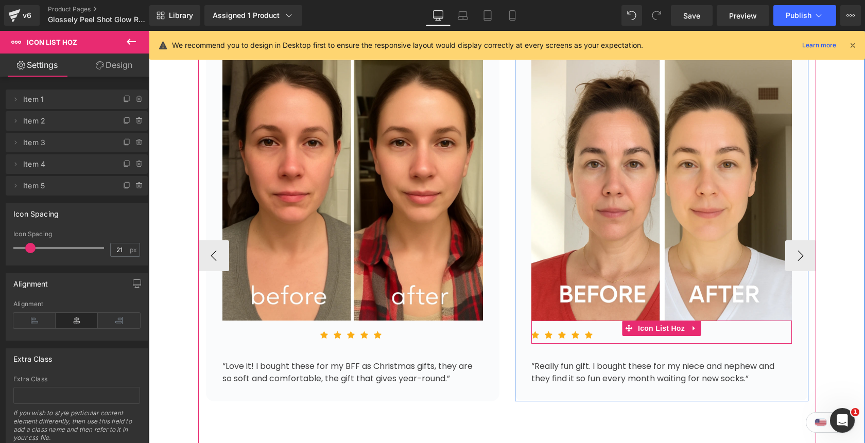
click at [652, 334] on span "Icon List Hoz" at bounding box center [661, 328] width 52 height 15
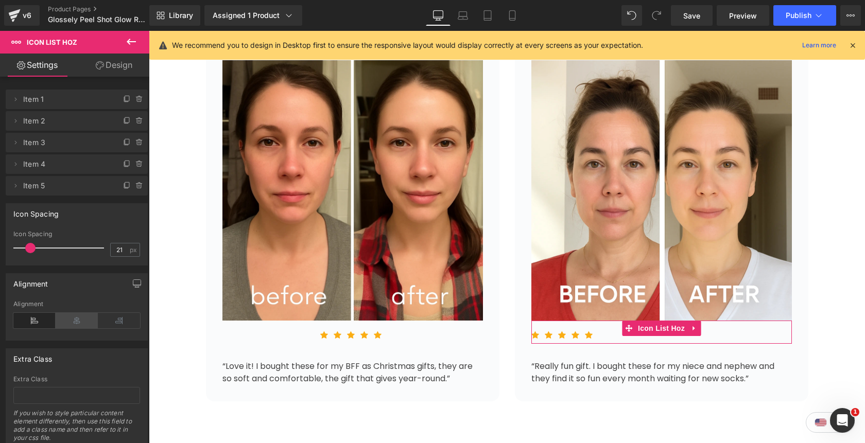
click at [75, 322] on icon at bounding box center [77, 320] width 42 height 15
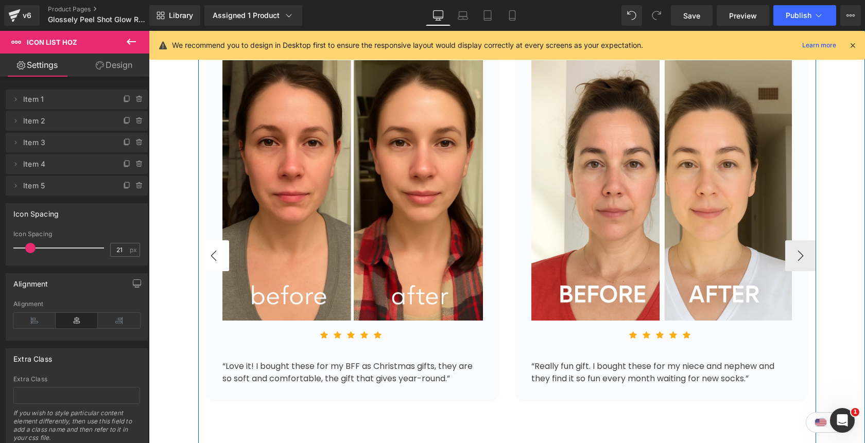
click at [216, 259] on button "‹" at bounding box center [213, 255] width 31 height 31
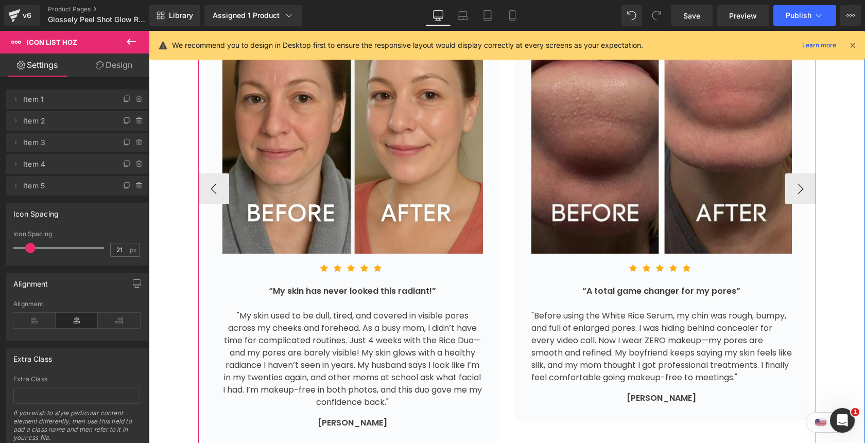
scroll to position [4144, 0]
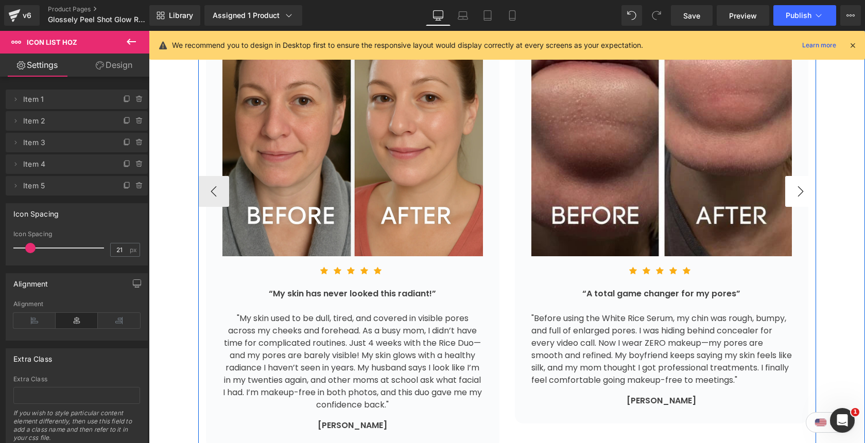
click at [798, 199] on button "›" at bounding box center [800, 191] width 31 height 31
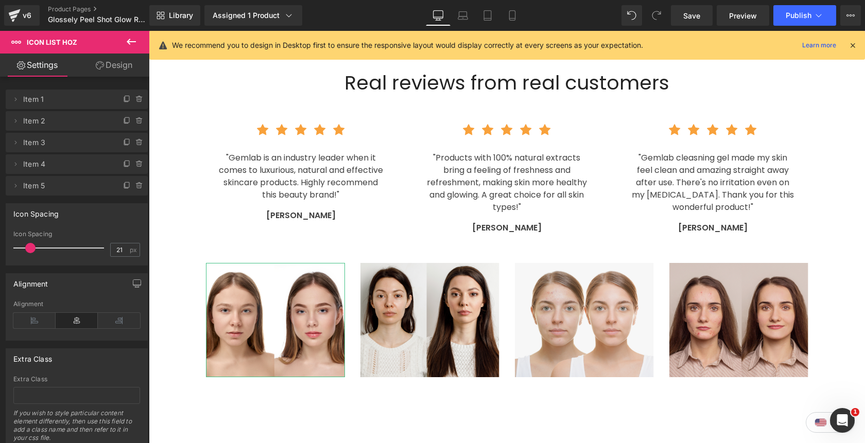
scroll to position [3528, 0]
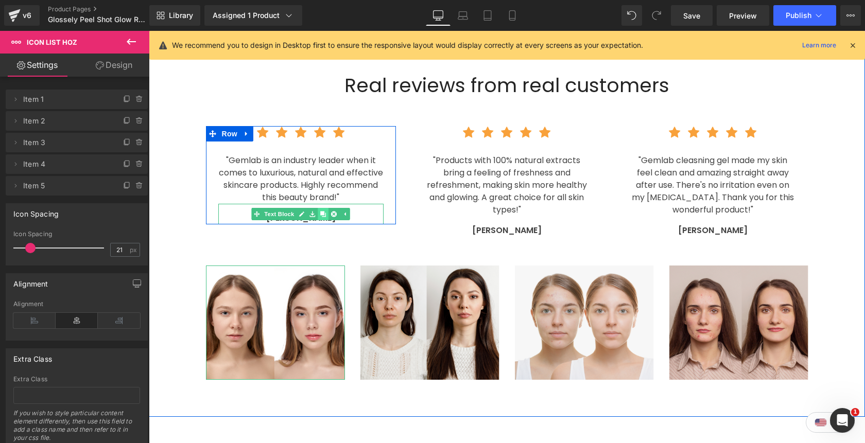
click at [324, 216] on icon at bounding box center [323, 214] width 6 height 6
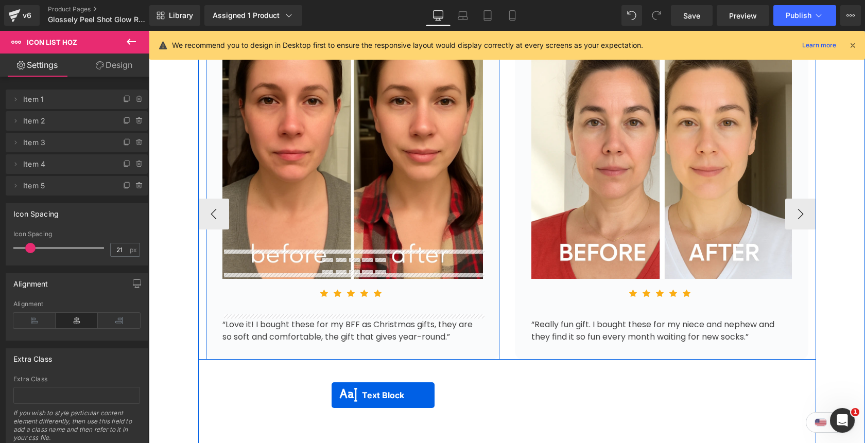
scroll to position [4166, 0]
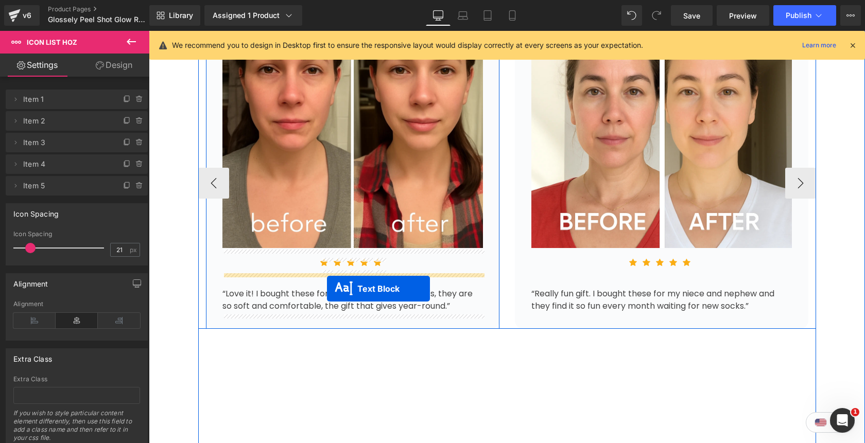
drag, startPoint x: 271, startPoint y: 236, endPoint x: 327, endPoint y: 289, distance: 76.8
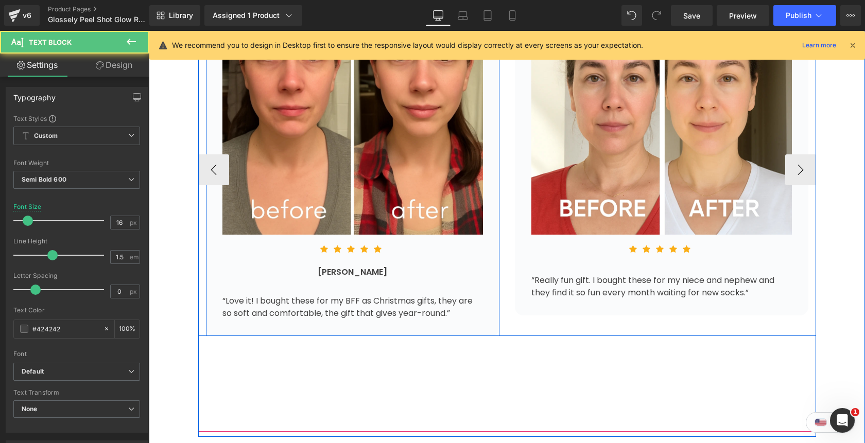
scroll to position [4152, 0]
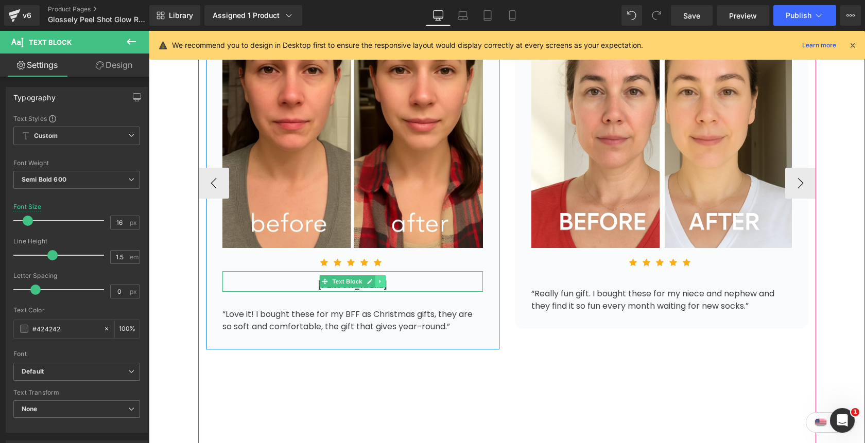
click at [379, 282] on icon at bounding box center [380, 281] width 2 height 4
click at [375, 284] on icon at bounding box center [375, 281] width 6 height 6
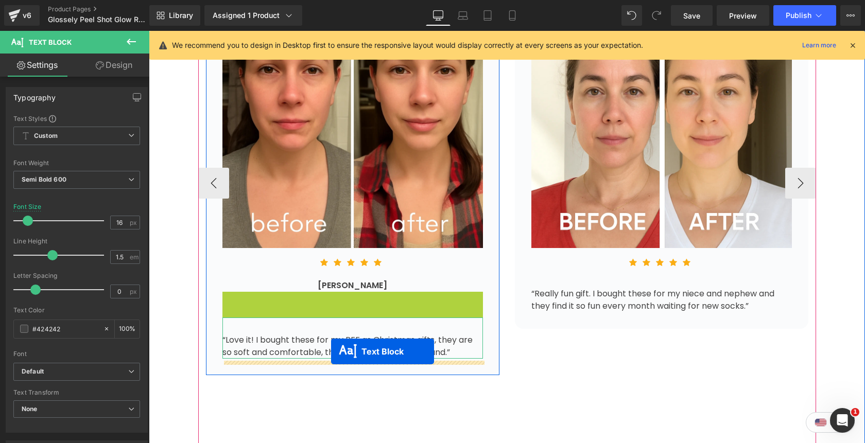
drag, startPoint x: 323, startPoint y: 305, endPoint x: 331, endPoint y: 352, distance: 47.5
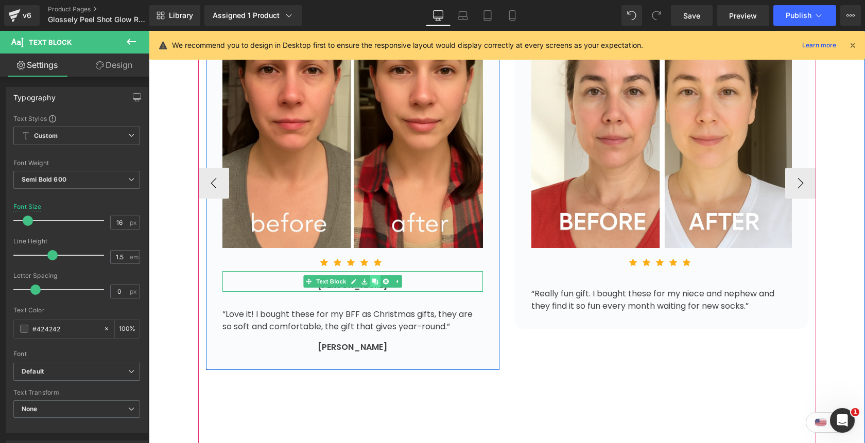
click at [374, 282] on icon at bounding box center [375, 281] width 6 height 6
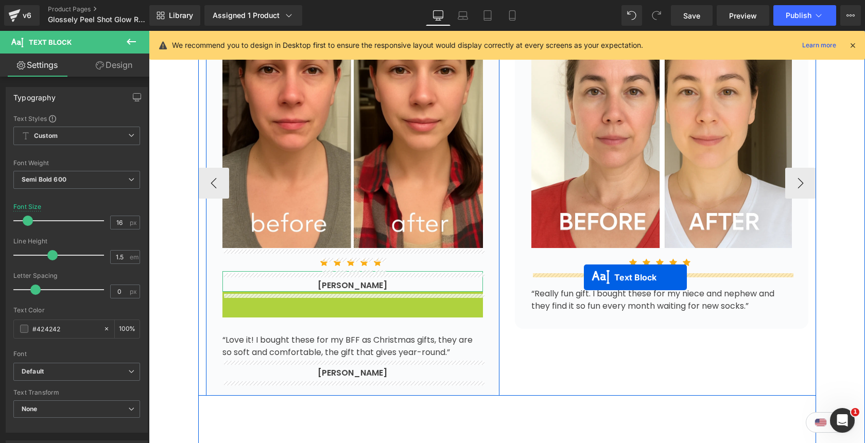
drag, startPoint x: 324, startPoint y: 305, endPoint x: 584, endPoint y: 277, distance: 261.3
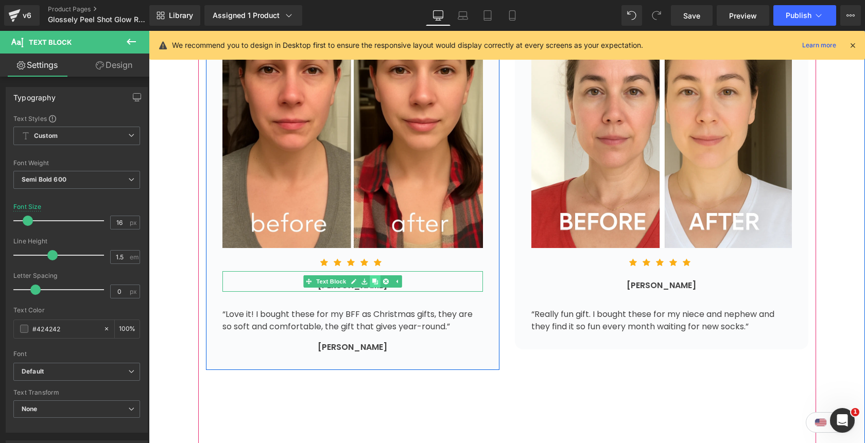
click at [375, 285] on icon at bounding box center [375, 281] width 6 height 6
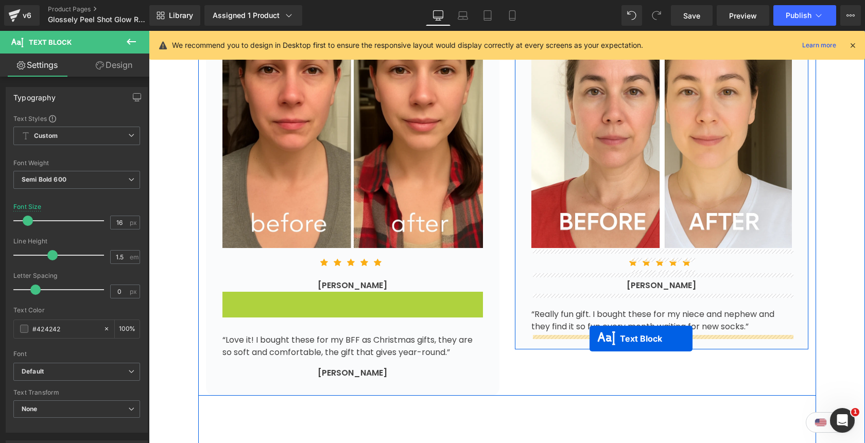
drag, startPoint x: 323, startPoint y: 304, endPoint x: 588, endPoint y: 339, distance: 267.8
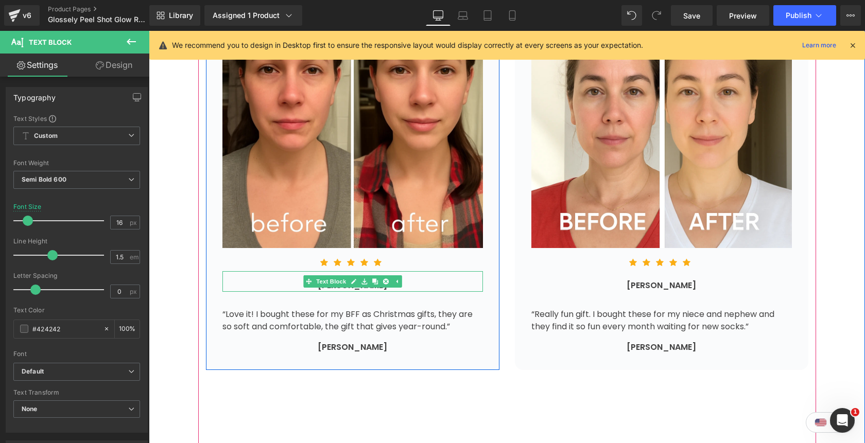
click at [425, 286] on div "[PERSON_NAME]" at bounding box center [352, 281] width 260 height 21
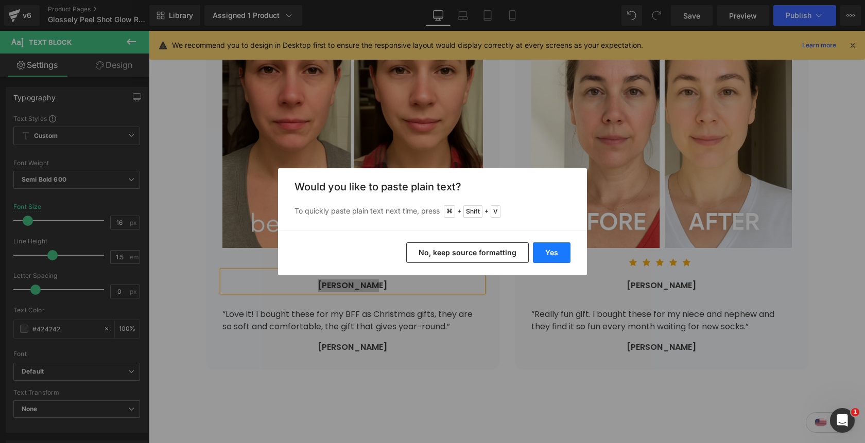
click at [543, 256] on button "Yes" at bounding box center [552, 252] width 38 height 21
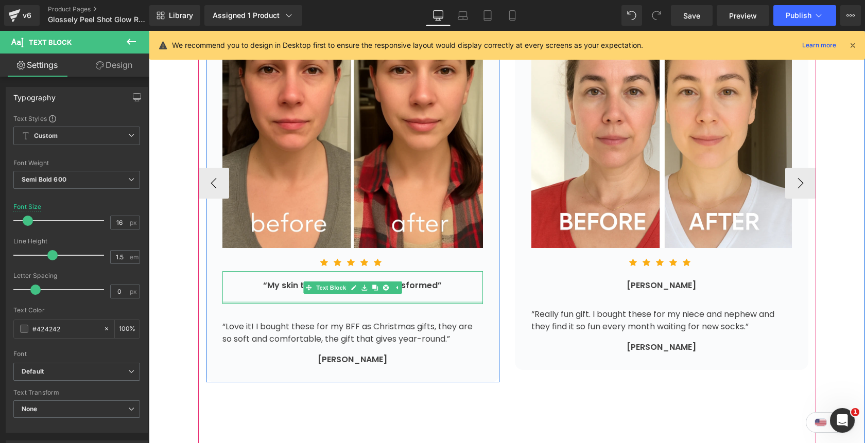
click at [370, 304] on div at bounding box center [352, 303] width 260 height 3
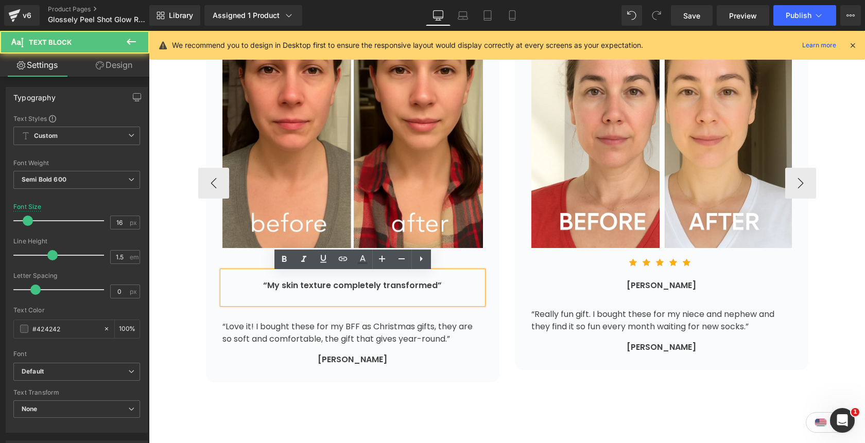
click at [414, 299] on div at bounding box center [352, 298] width 260 height 12
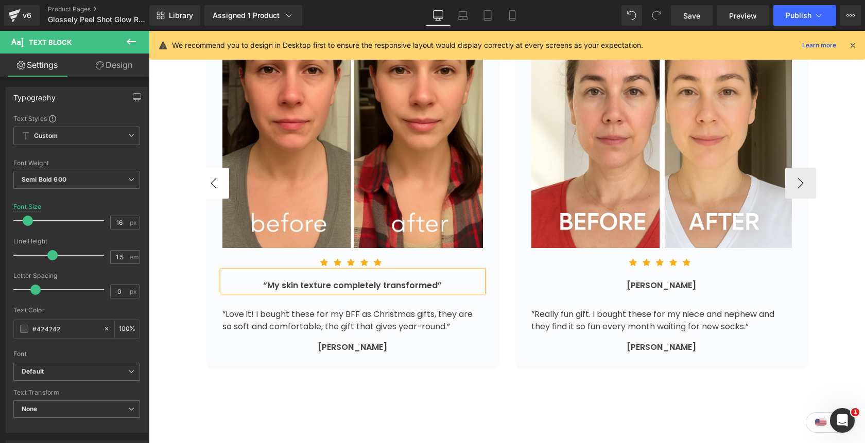
click at [217, 183] on button "‹" at bounding box center [213, 183] width 31 height 31
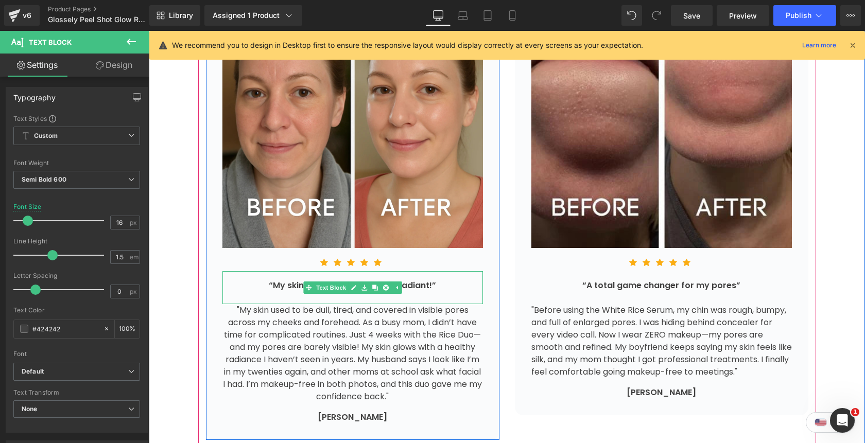
click at [361, 300] on div at bounding box center [352, 298] width 260 height 12
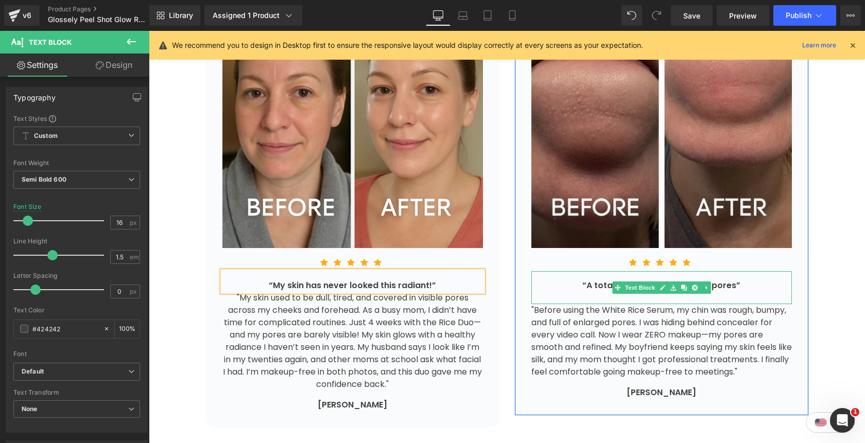
click at [752, 299] on div at bounding box center [661, 298] width 260 height 12
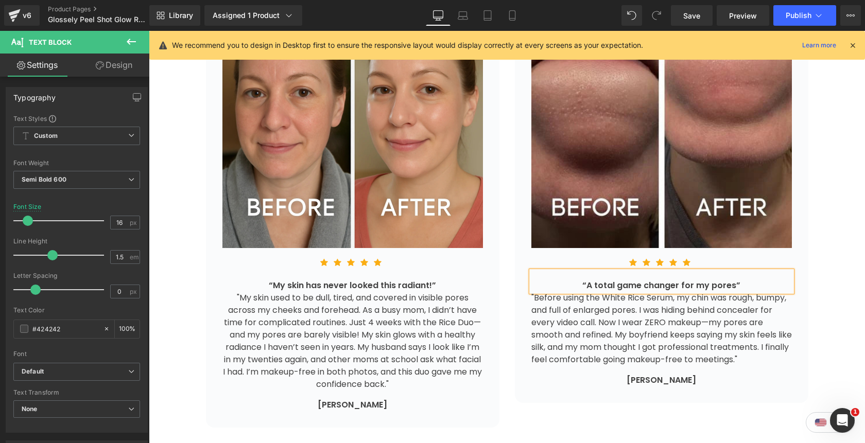
click at [851, 242] on div "Loved By Over 50,000 Feet Heading Rated 5/5 based on 10,120 reviews Text Block …" at bounding box center [507, 126] width 716 height 624
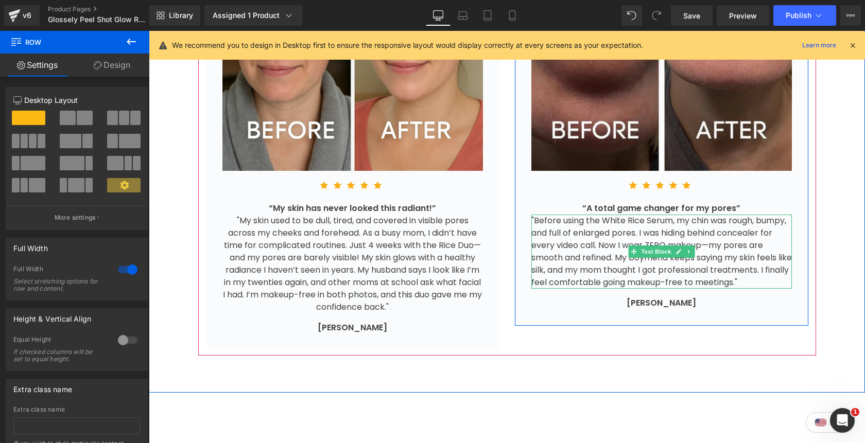
scroll to position [4230, 0]
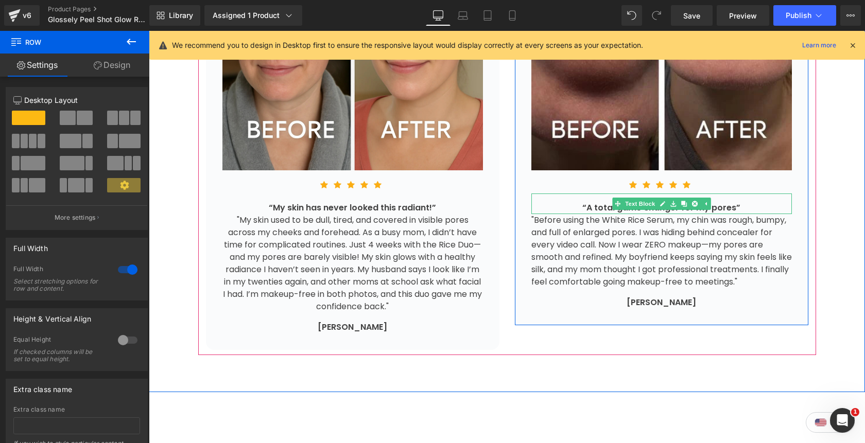
click at [763, 210] on div "“A total game changer for my pores”" at bounding box center [661, 208] width 260 height 12
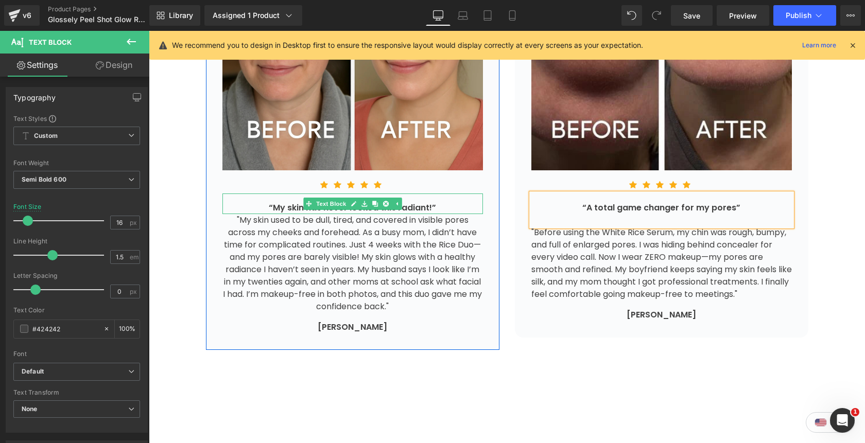
click at [465, 207] on div "“My skin has never looked this radiant!”" at bounding box center [352, 204] width 260 height 21
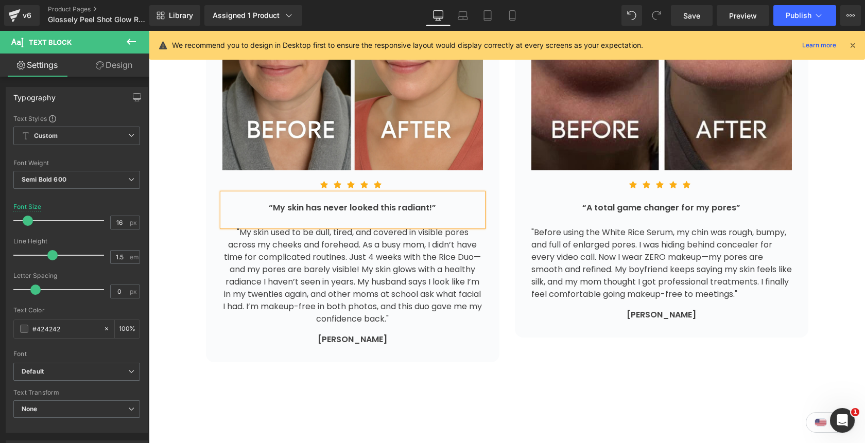
click at [816, 113] on button "›" at bounding box center [831, 105] width 31 height 31
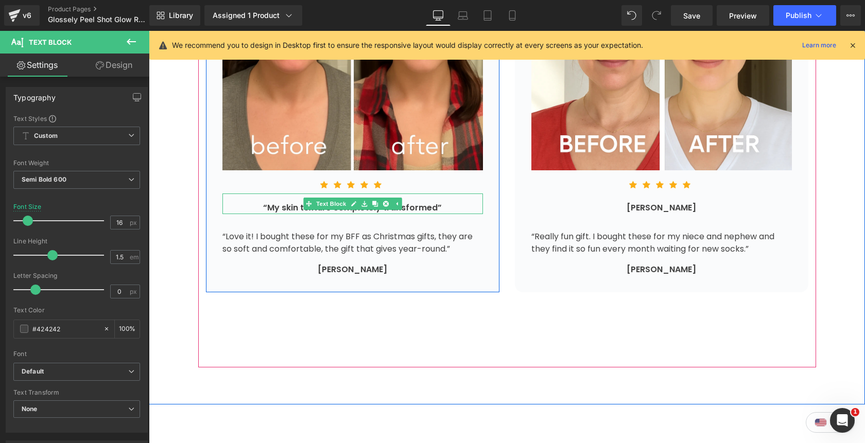
click at [446, 210] on div "“My skin texture completely transformed”" at bounding box center [352, 204] width 260 height 21
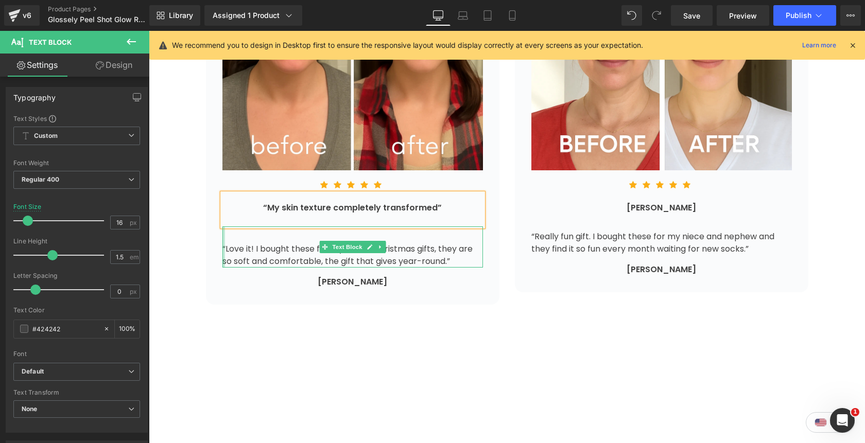
drag, startPoint x: 454, startPoint y: 262, endPoint x: 224, endPoint y: 247, distance: 230.6
click at [224, 247] on div "“Love it! I bought these for my BFF as Christmas gifts, they are so soft and co…" at bounding box center [352, 246] width 260 height 41
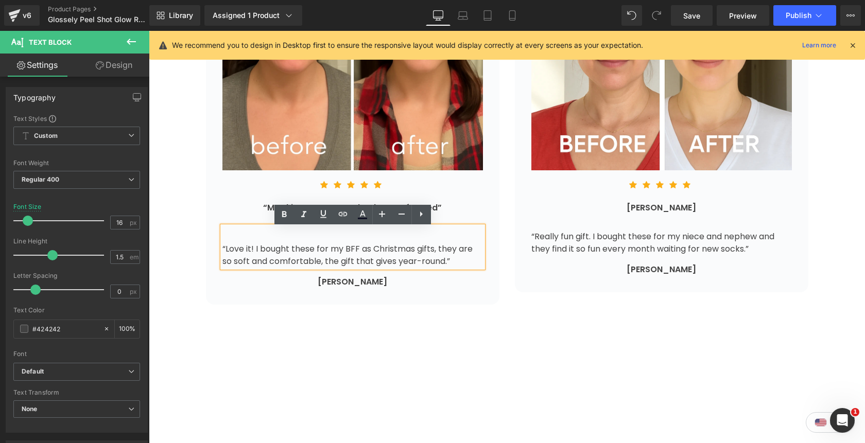
click at [459, 265] on div "“Love it! I bought these for my BFF as Christmas gifts, they are so soft and co…" at bounding box center [352, 246] width 260 height 41
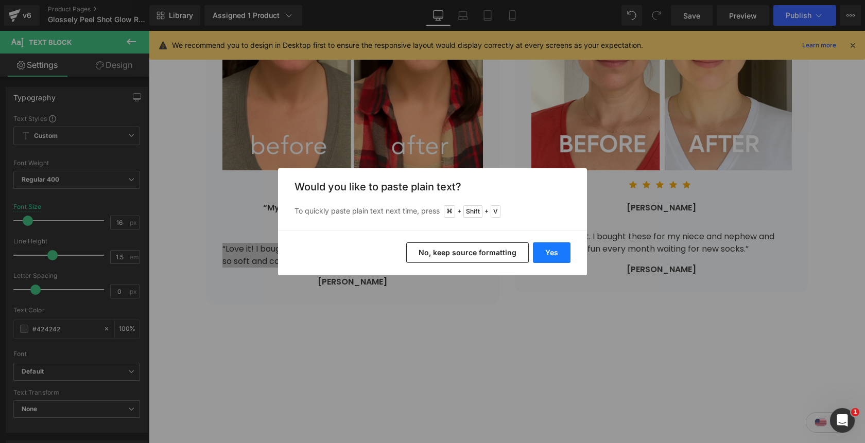
click at [559, 255] on button "Yes" at bounding box center [552, 252] width 38 height 21
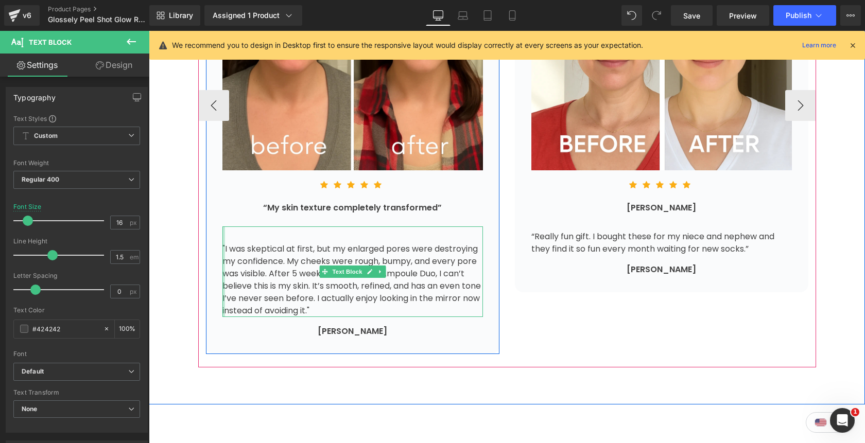
click at [223, 254] on div at bounding box center [223, 271] width 3 height 91
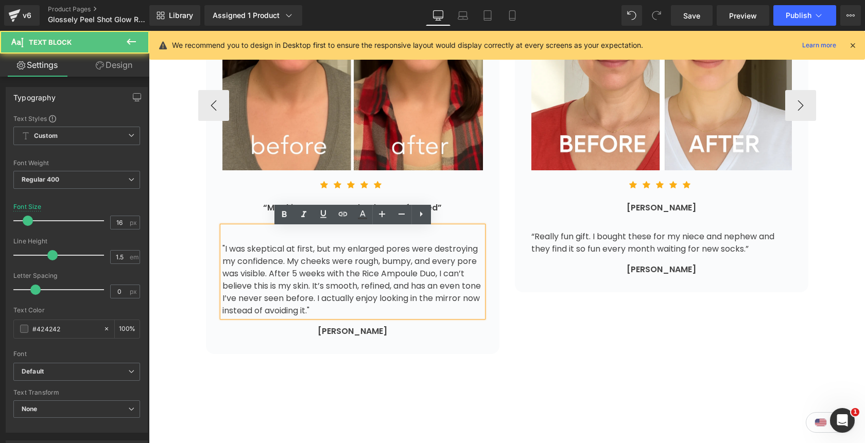
click at [224, 254] on div ""I was skeptical at first, but my enlarged pores were destroying my confidence.…" at bounding box center [352, 271] width 260 height 91
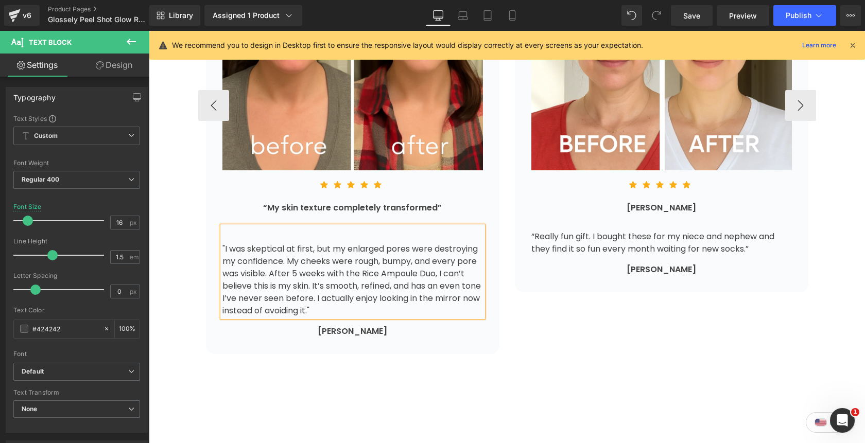
click at [561, 331] on div "Image [PERSON_NAME] Text Block @julieisme Text Block Icon List Image Icon Icon …" at bounding box center [507, 98] width 618 height 511
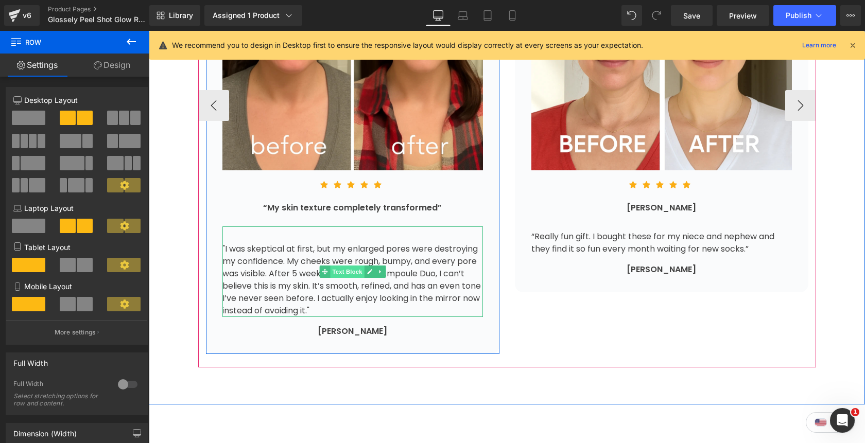
click at [350, 273] on span "Text Block" at bounding box center [347, 272] width 34 height 12
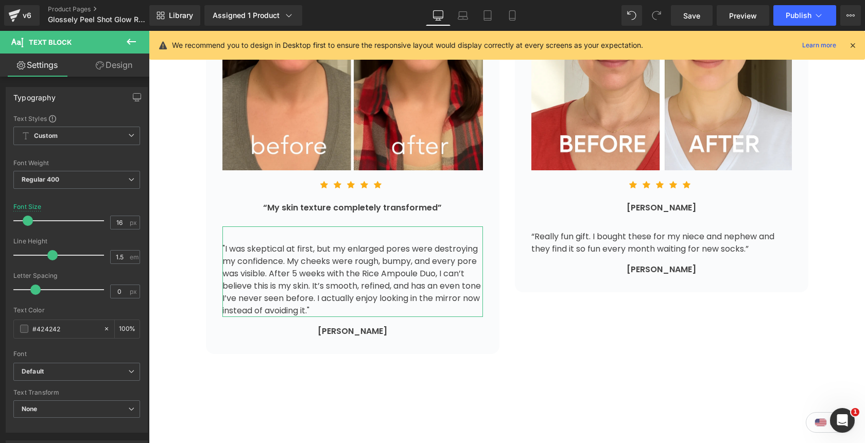
click at [116, 68] on link "Design" at bounding box center [114, 65] width 75 height 23
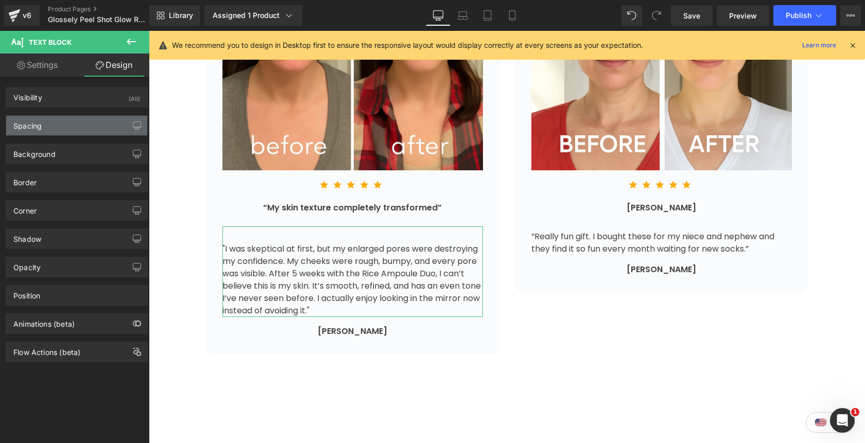
click at [64, 129] on div "Spacing" at bounding box center [76, 126] width 141 height 20
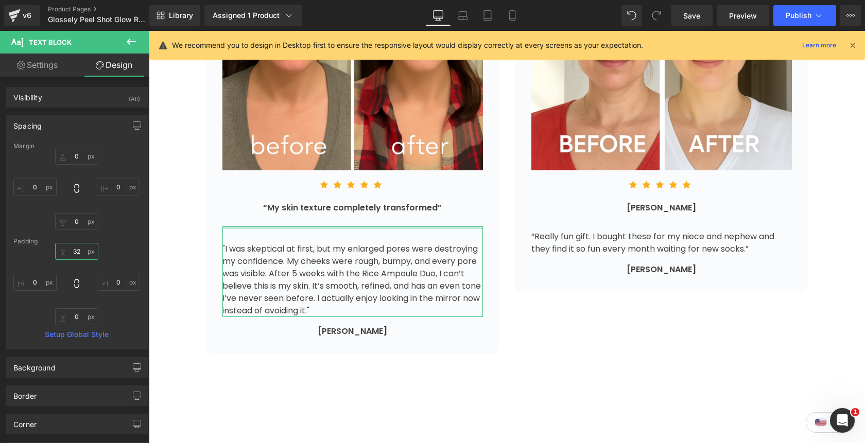
click at [78, 259] on input "32" at bounding box center [76, 251] width 43 height 17
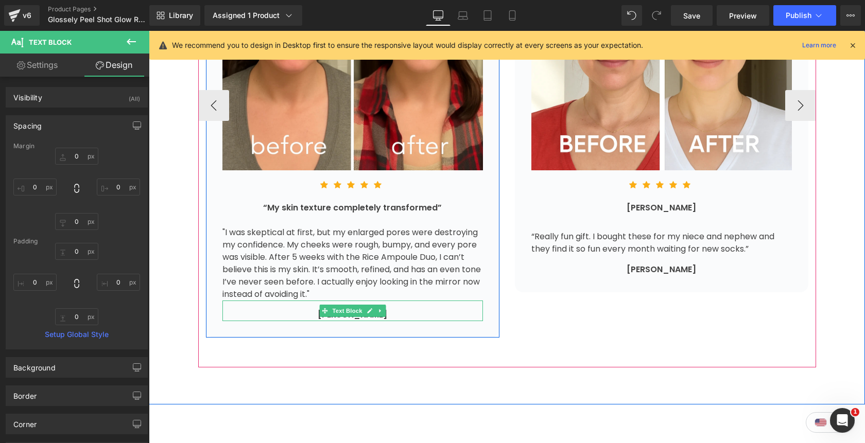
click at [394, 314] on div "[PERSON_NAME]" at bounding box center [352, 311] width 260 height 21
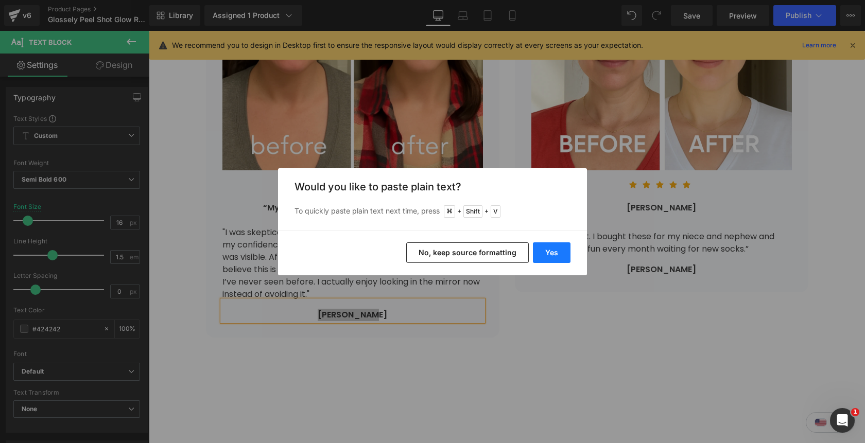
click at [549, 258] on button "Yes" at bounding box center [552, 252] width 38 height 21
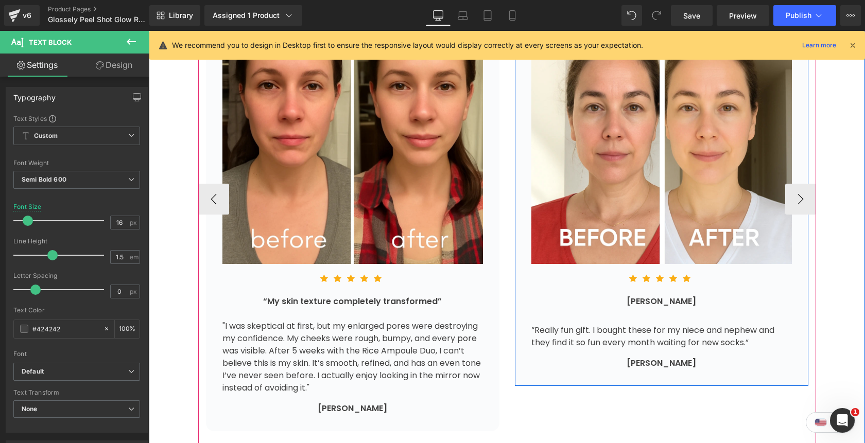
scroll to position [4137, 0]
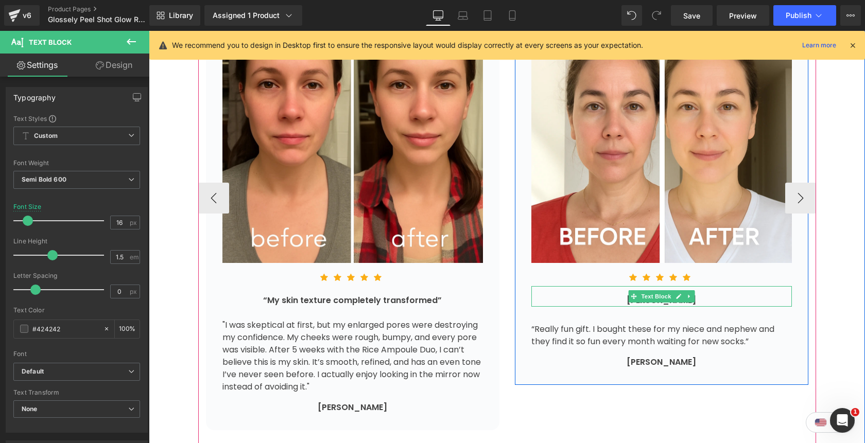
click at [705, 301] on div "[PERSON_NAME]" at bounding box center [661, 296] width 260 height 21
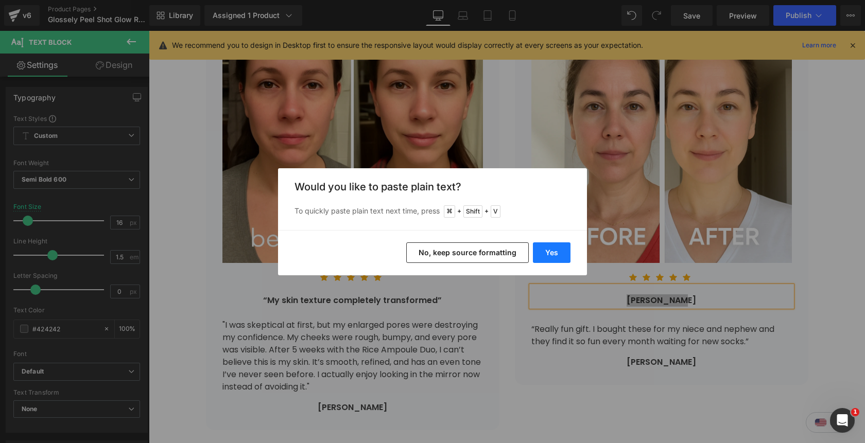
click at [556, 255] on button "Yes" at bounding box center [552, 252] width 38 height 21
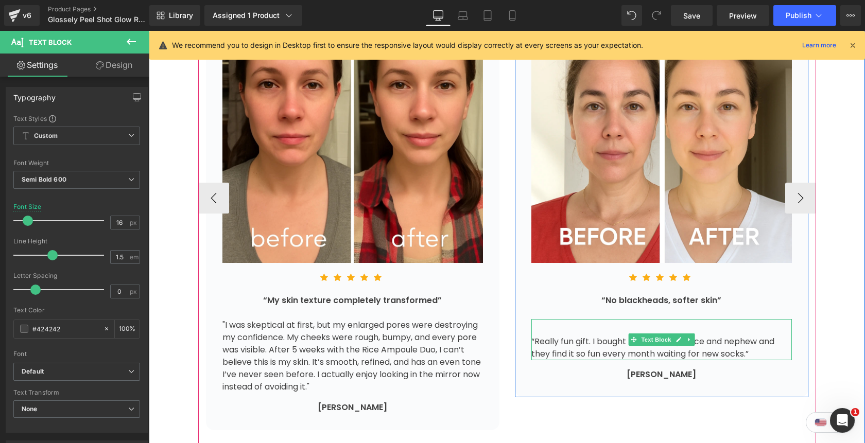
click at [758, 350] on div "“Really fun gift. I bought these for my niece and nephew and they find it so fu…" at bounding box center [661, 339] width 260 height 41
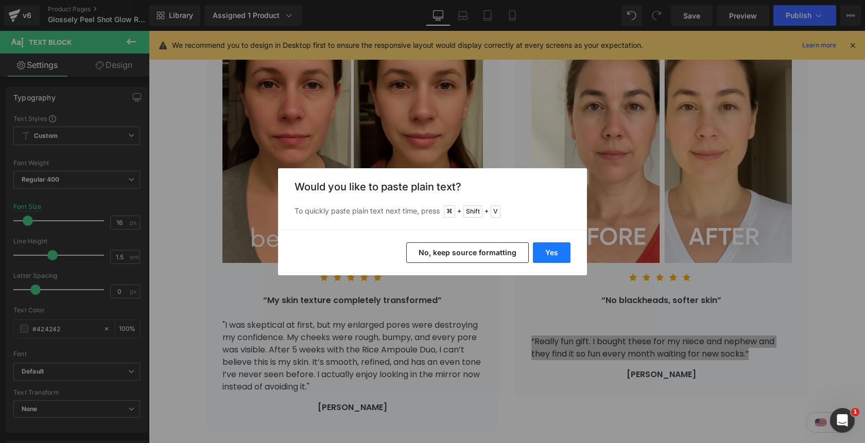
click at [557, 255] on button "Yes" at bounding box center [552, 252] width 38 height 21
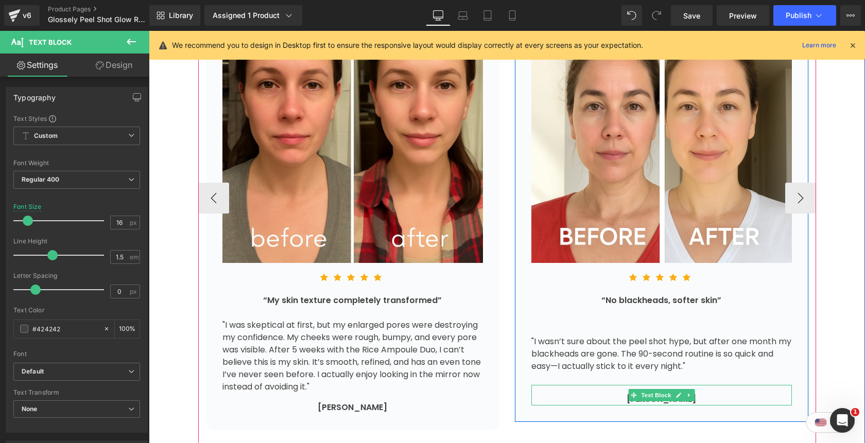
click at [715, 397] on div "[PERSON_NAME]" at bounding box center [661, 395] width 260 height 21
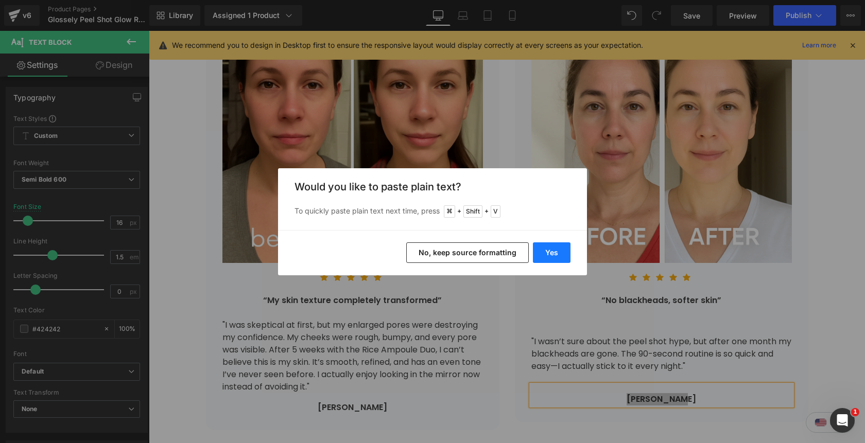
click at [551, 252] on button "Yes" at bounding box center [552, 252] width 38 height 21
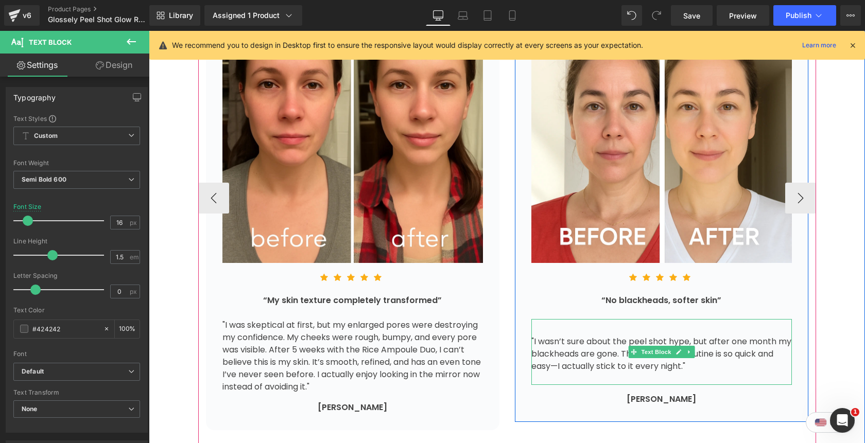
click at [693, 383] on div at bounding box center [661, 379] width 260 height 12
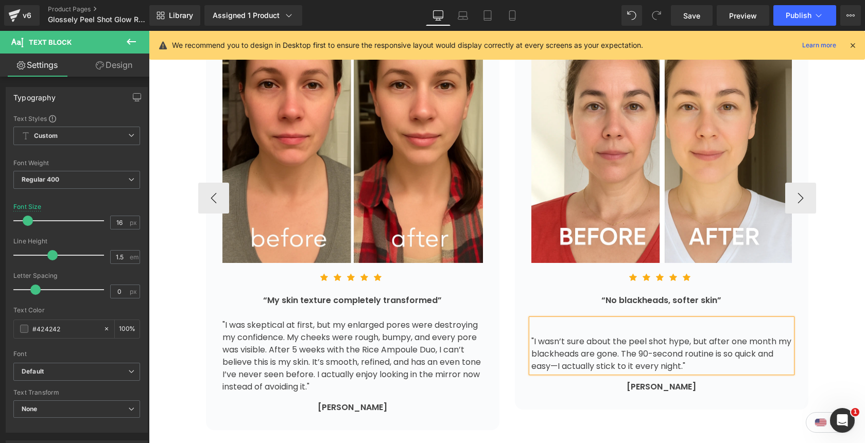
click at [661, 334] on div ""I wasn’t sure about the peel shot hype, but after one month my blackheads are …" at bounding box center [661, 346] width 260 height 54
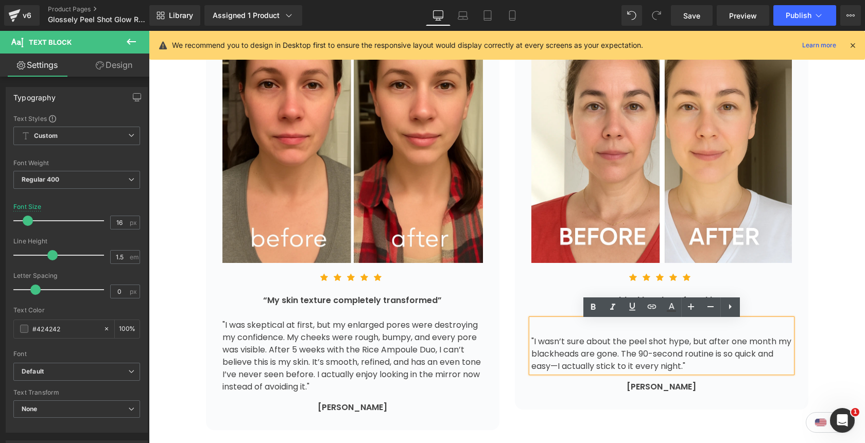
click at [830, 284] on div "Loved By Over 50,000 Feet Heading Rated 5/5 based on 10,120 reviews Text Block …" at bounding box center [507, 147] width 716 height 637
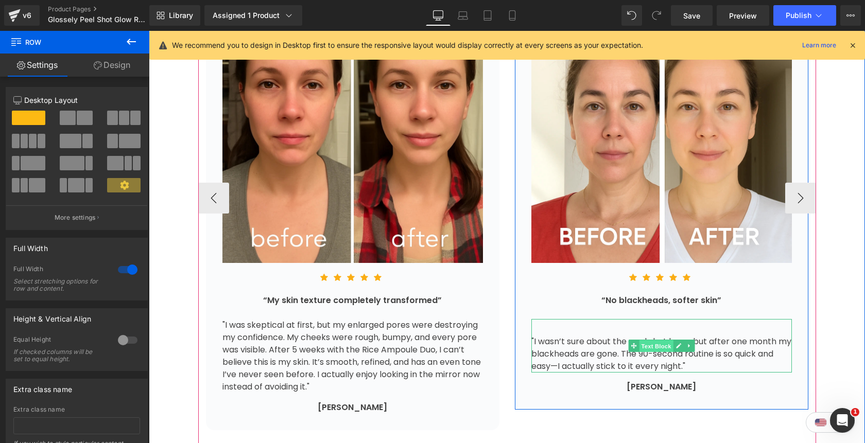
click at [662, 347] on span "Text Block" at bounding box center [656, 346] width 34 height 12
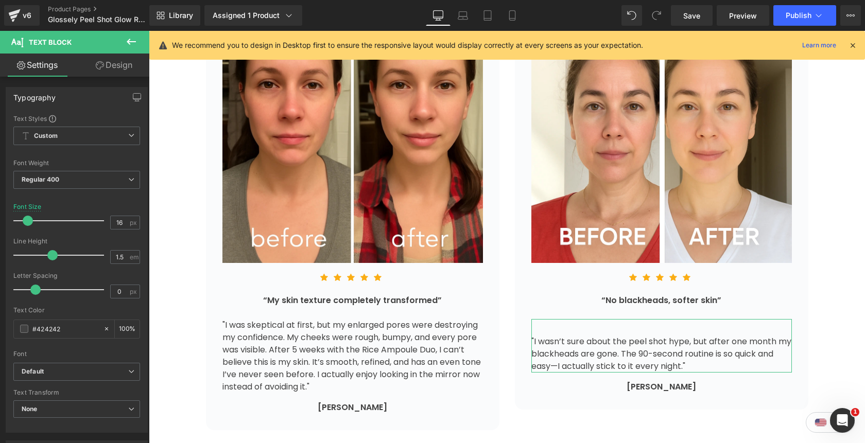
click at [114, 72] on link "Design" at bounding box center [114, 65] width 75 height 23
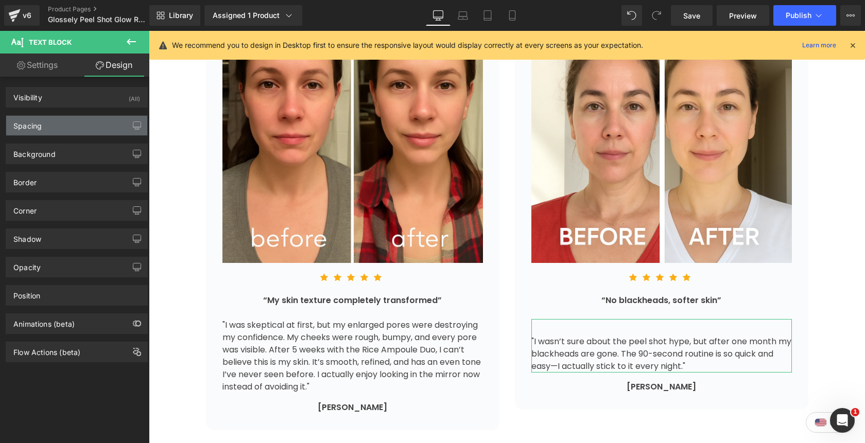
type input "0"
type input "32"
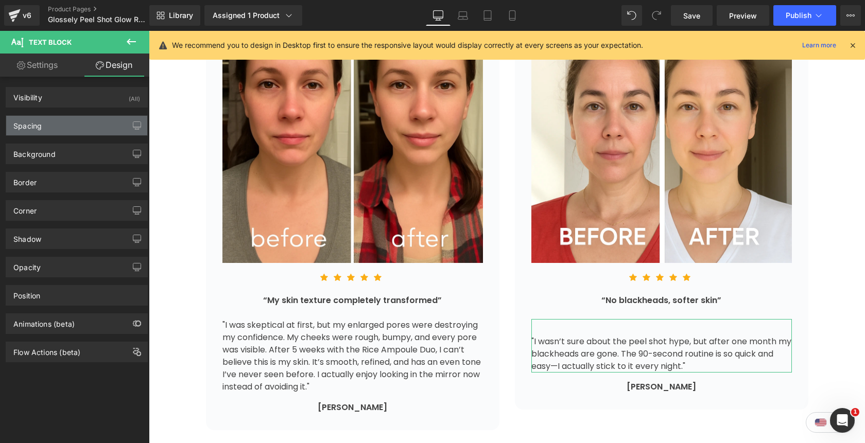
type input "0"
click at [75, 125] on div "Spacing" at bounding box center [76, 126] width 141 height 20
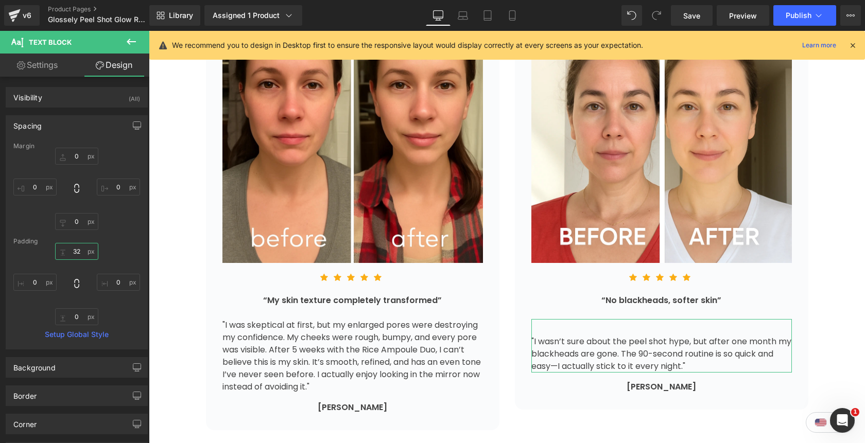
click at [75, 253] on input "32" at bounding box center [76, 251] width 43 height 17
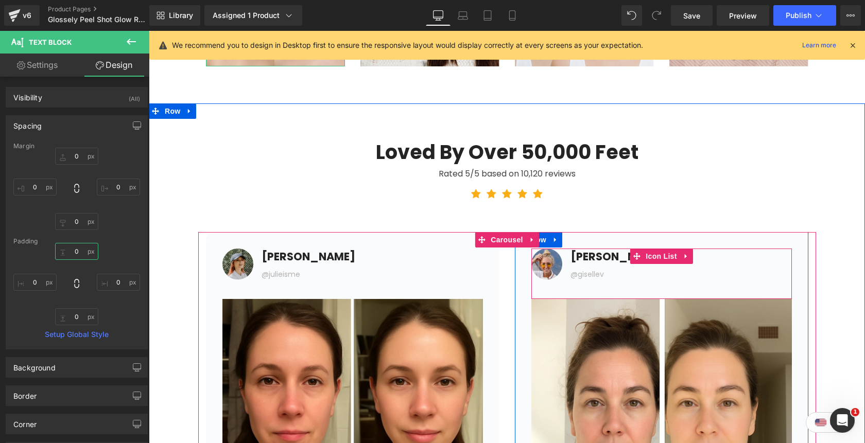
scroll to position [3837, 0]
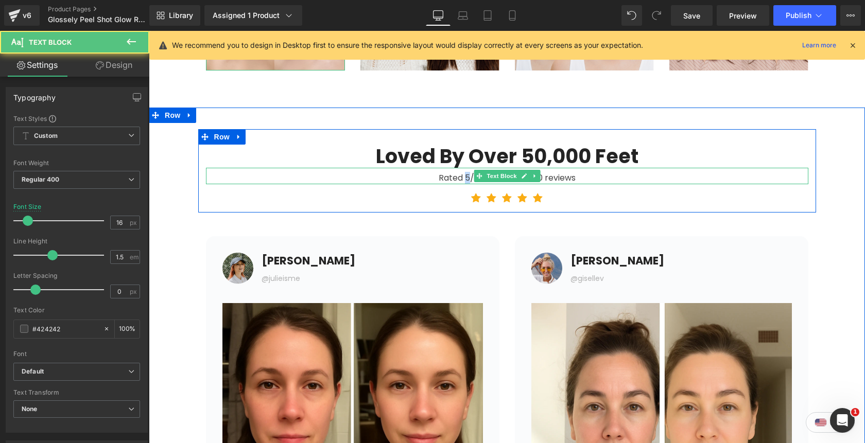
click at [465, 181] on div "Rated 5/5 based on 10,120 reviews" at bounding box center [507, 176] width 602 height 16
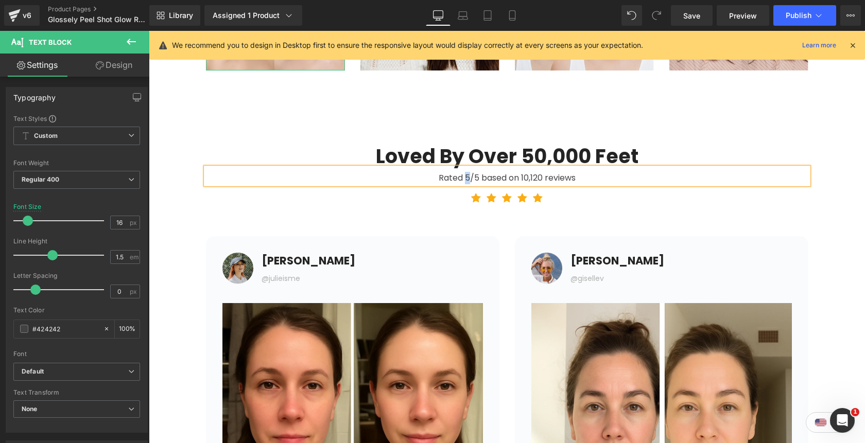
click at [467, 182] on div "Rated 5/5 based on 10,120 reviews" at bounding box center [507, 176] width 602 height 16
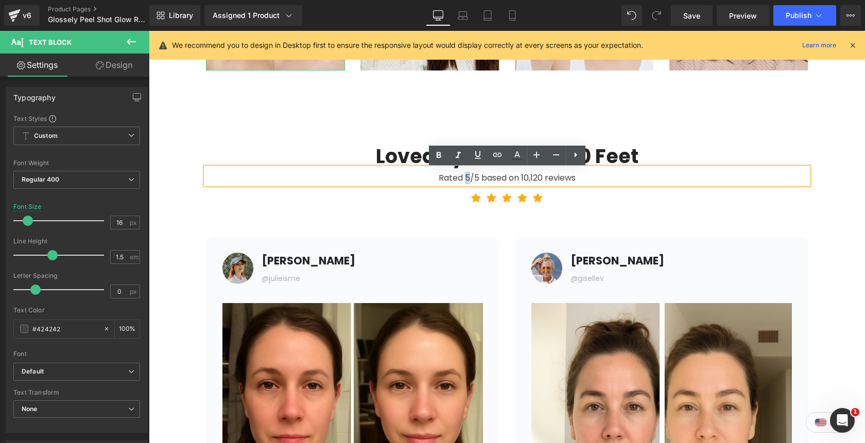
click at [465, 180] on div "Rated 5/5 based on 10,120 reviews" at bounding box center [507, 176] width 602 height 16
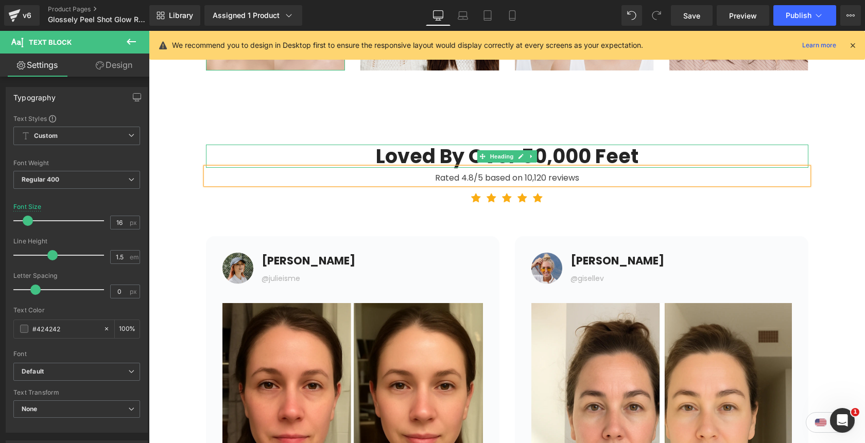
click at [626, 157] on h2 "Loved By Over 50,000 Feet" at bounding box center [507, 157] width 602 height 24
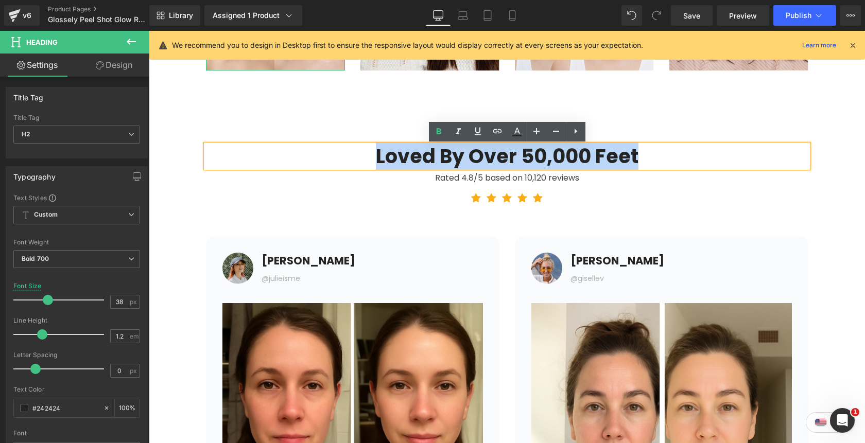
paste div
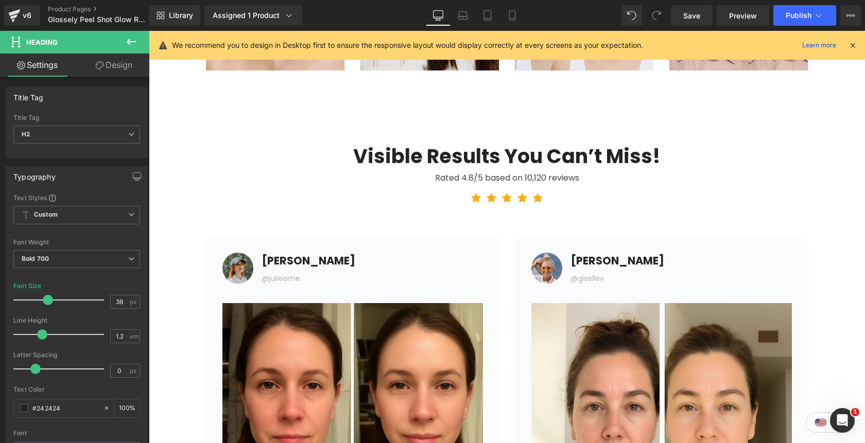
click at [128, 42] on icon at bounding box center [131, 42] width 9 height 6
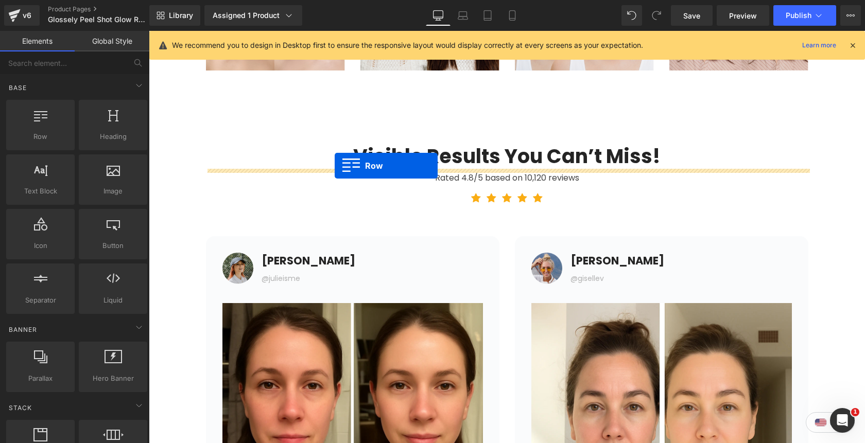
drag, startPoint x: 196, startPoint y: 166, endPoint x: 334, endPoint y: 165, distance: 137.9
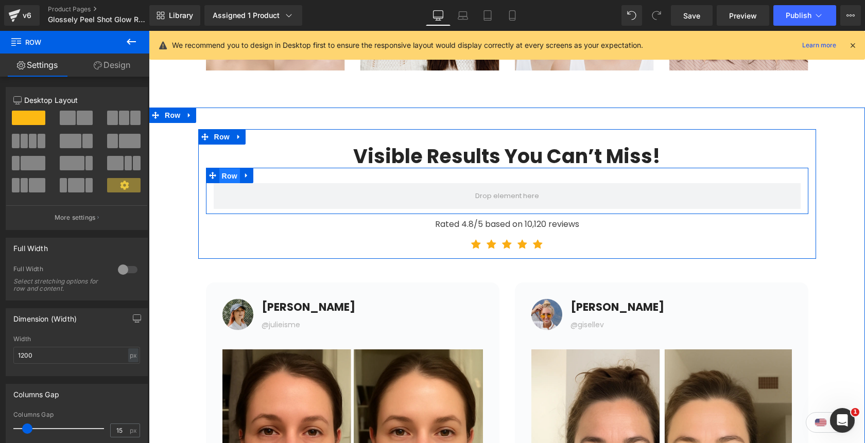
click at [234, 180] on span "Row" at bounding box center [229, 175] width 21 height 15
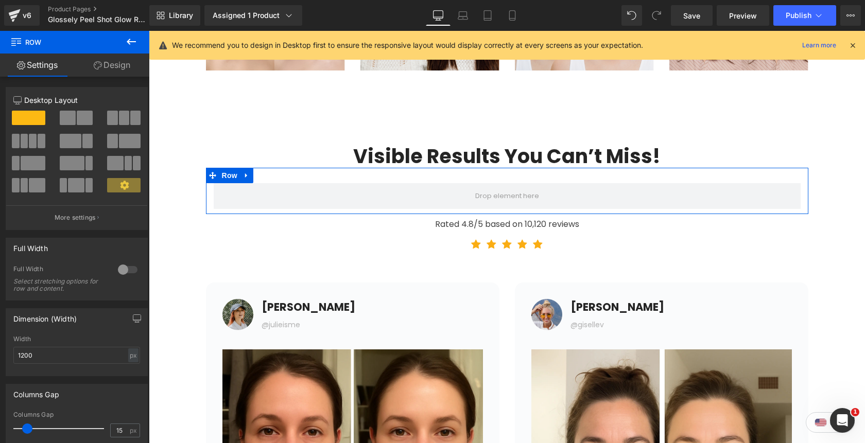
click at [82, 120] on span at bounding box center [85, 118] width 16 height 14
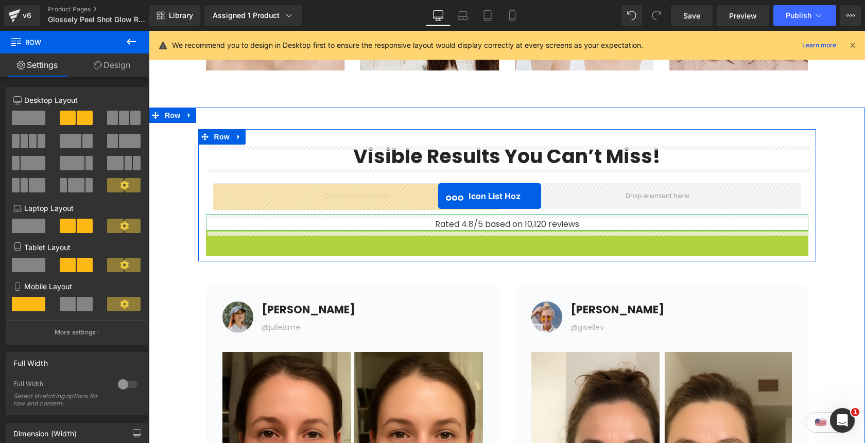
drag, startPoint x: 471, startPoint y: 240, endPoint x: 438, endPoint y: 196, distance: 55.2
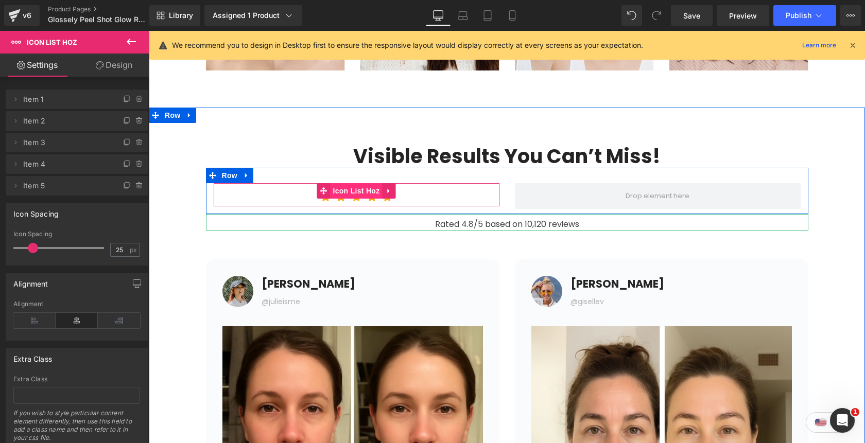
click at [353, 193] on span "Icon List Hoz" at bounding box center [356, 190] width 52 height 15
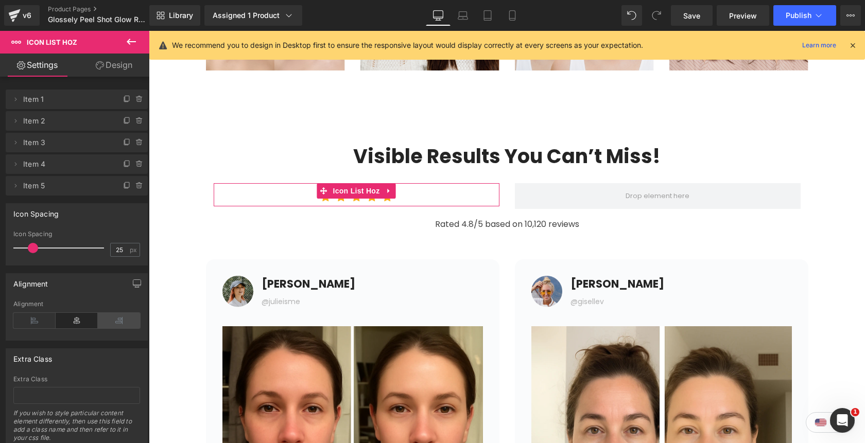
click at [119, 320] on icon at bounding box center [119, 320] width 42 height 15
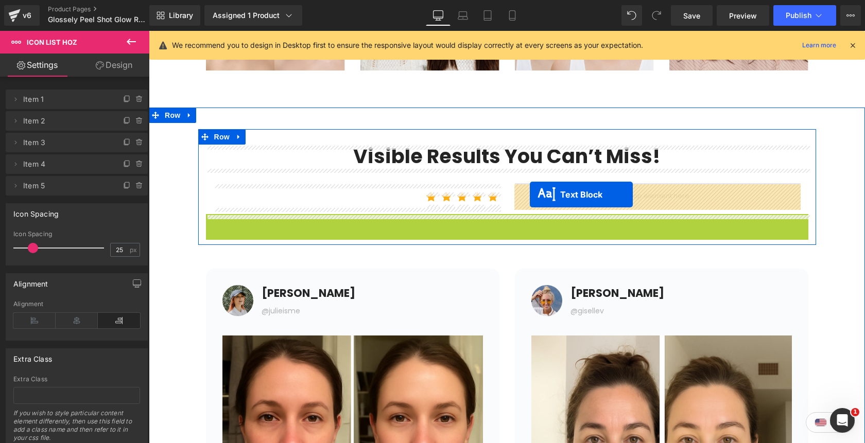
drag, startPoint x: 477, startPoint y: 222, endPoint x: 529, endPoint y: 195, distance: 58.7
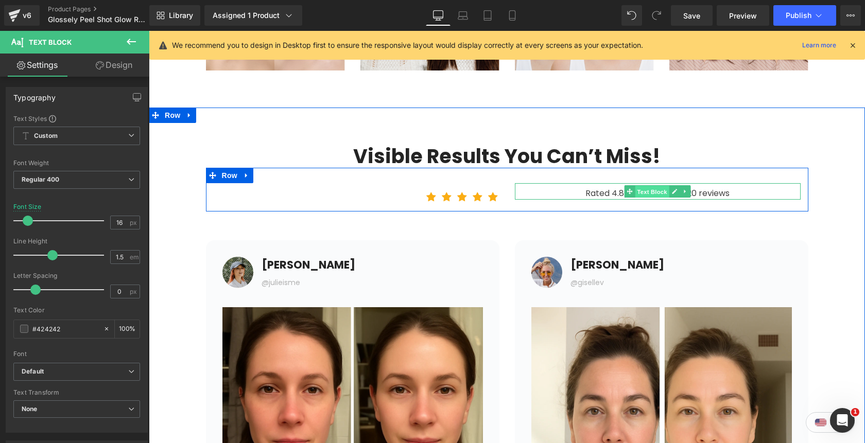
click at [654, 192] on span "Text Block" at bounding box center [652, 192] width 34 height 12
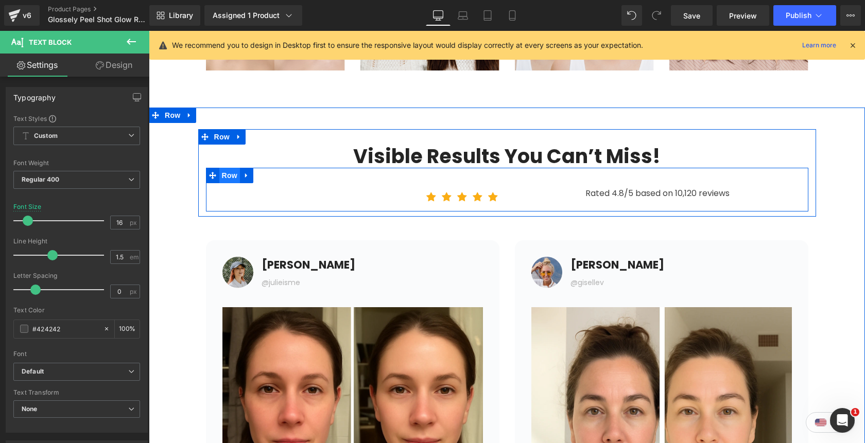
click at [235, 178] on span "Row" at bounding box center [229, 175] width 21 height 15
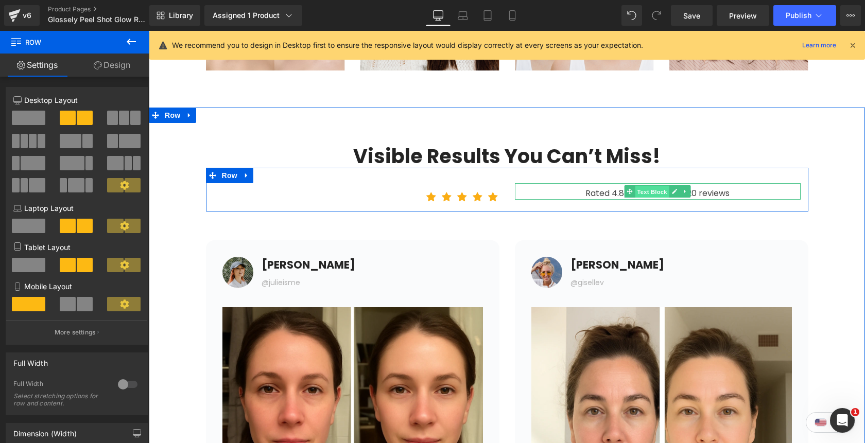
click at [648, 192] on span "Text Block" at bounding box center [652, 192] width 34 height 12
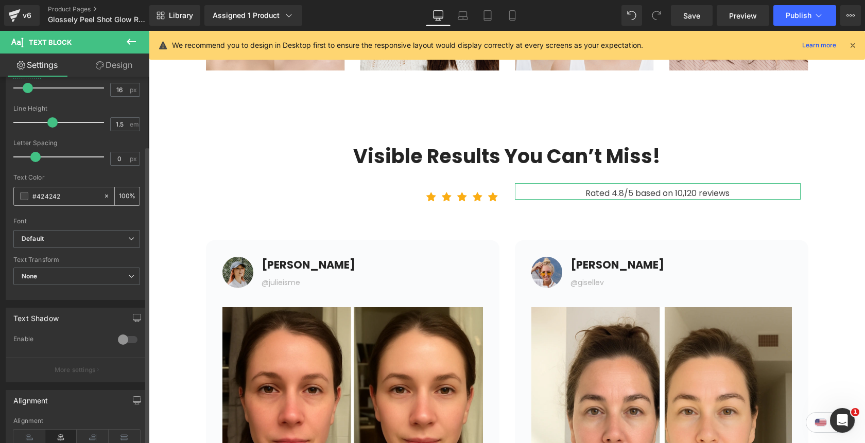
scroll to position [285, 0]
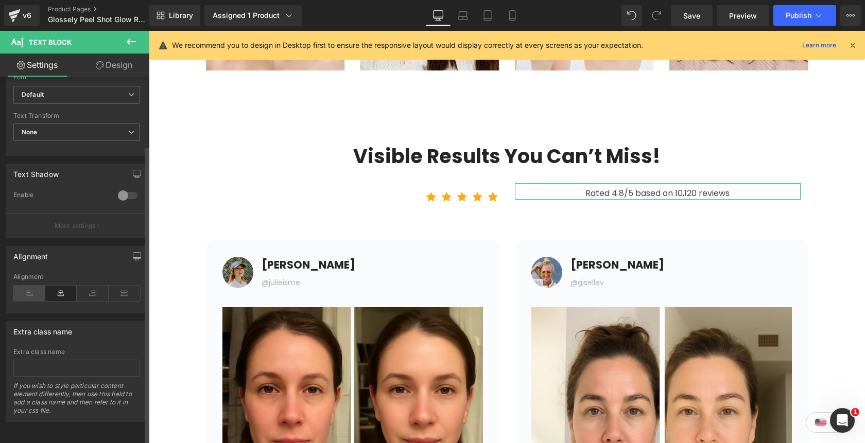
click at [27, 292] on icon at bounding box center [29, 293] width 32 height 15
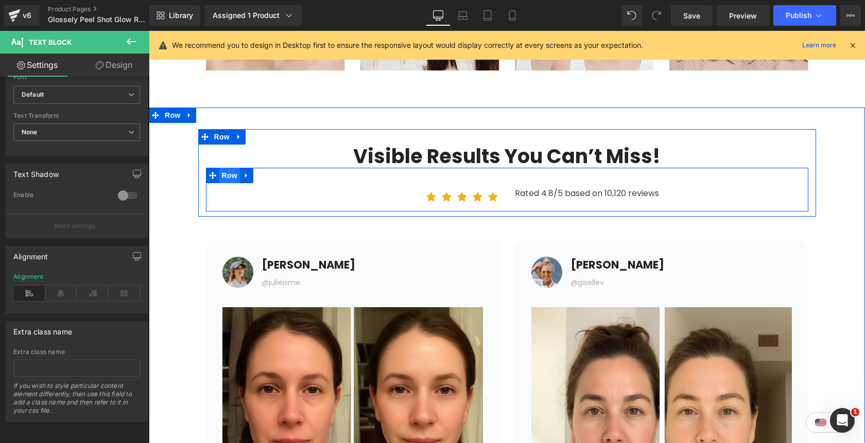
click at [229, 176] on span "Row" at bounding box center [229, 175] width 21 height 15
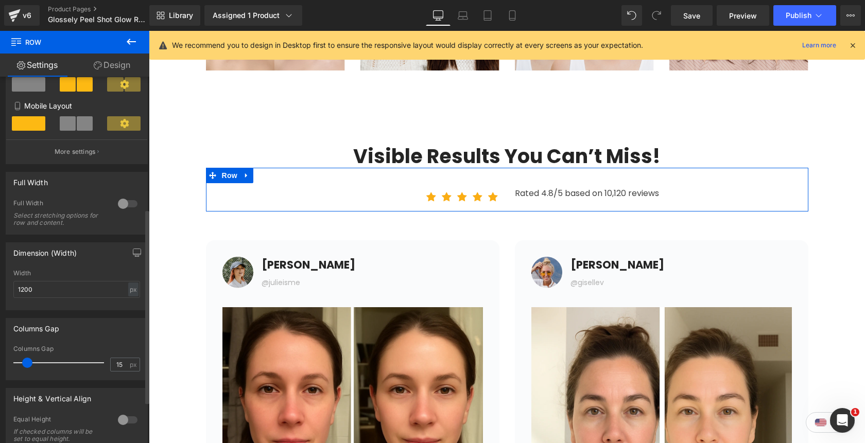
scroll to position [267, 0]
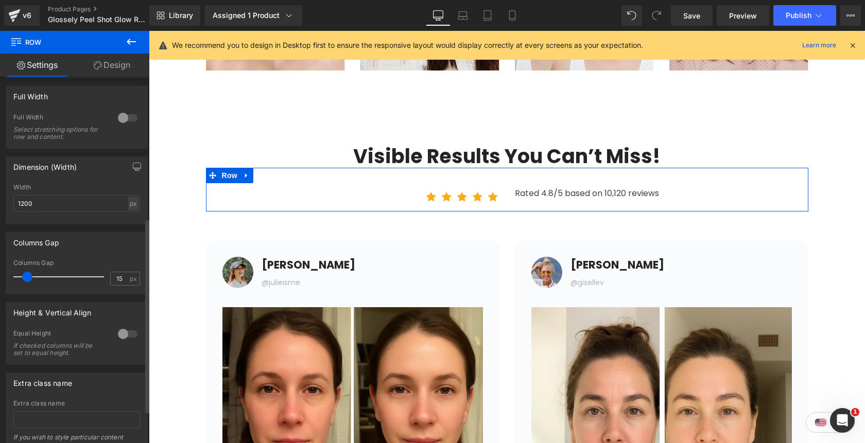
click at [120, 334] on div at bounding box center [127, 334] width 25 height 16
click at [84, 384] on span "Top" at bounding box center [76, 385] width 127 height 18
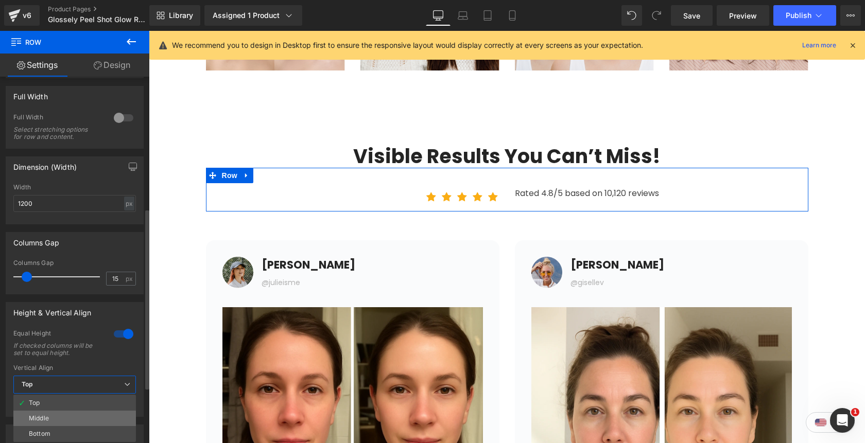
click at [75, 414] on li "Middle" at bounding box center [74, 418] width 122 height 15
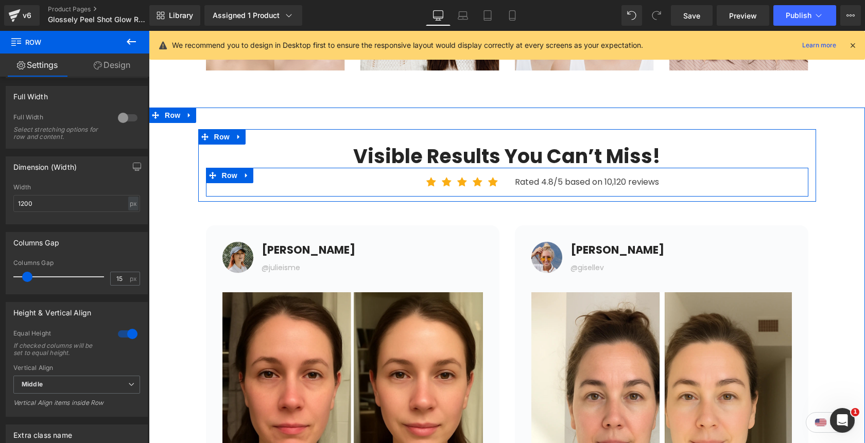
drag, startPoint x: 501, startPoint y: 182, endPoint x: 500, endPoint y: 167, distance: 15.0
click at [500, 167] on div "Visible Results You Can’t Miss! Heading Icon Icon Icon Icon Icon Icon List Hoz …" at bounding box center [507, 171] width 618 height 52
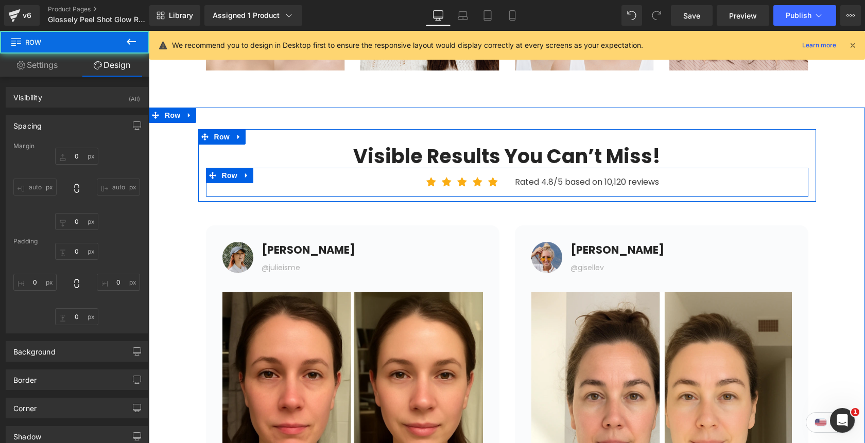
type input "0"
type input "1"
type input "0"
type input "10"
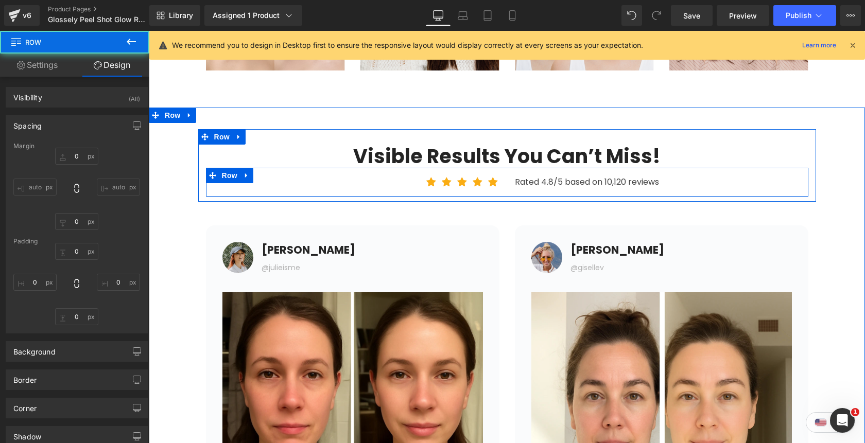
type input "0"
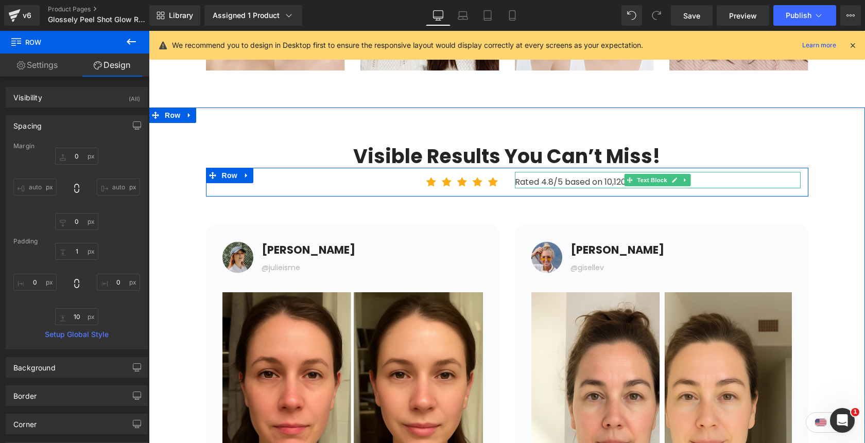
click at [564, 184] on div "Rated 4.8/5 based on 10,120 reviews" at bounding box center [658, 180] width 286 height 16
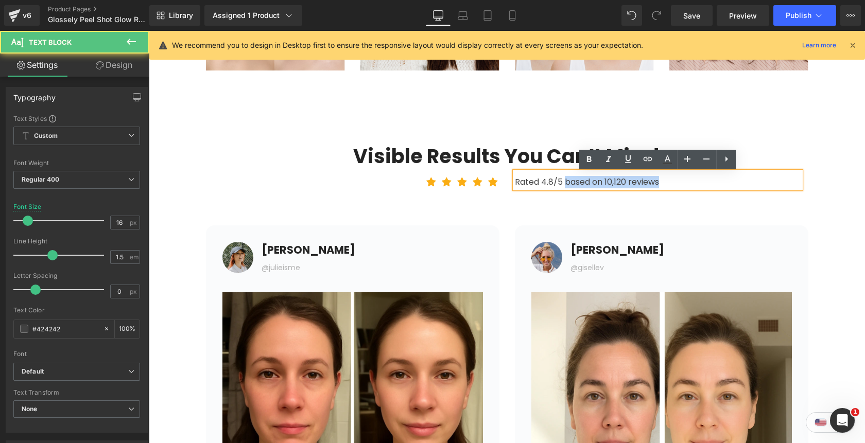
drag, startPoint x: 564, startPoint y: 184, endPoint x: 676, endPoint y: 179, distance: 111.8
click at [676, 179] on div "Rated 4.8/5 based on 10,120 reviews" at bounding box center [658, 180] width 286 height 16
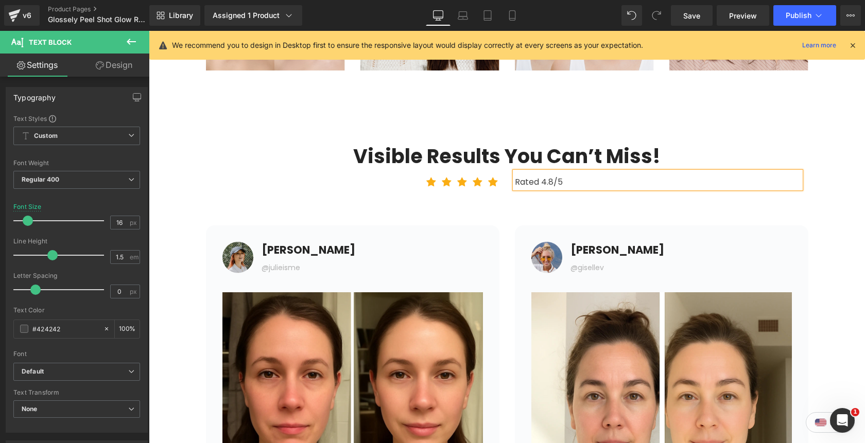
click at [830, 151] on div "Visible Results You Can’t Miss! Heading Icon Icon Icon Icon Icon Icon List Hoz …" at bounding box center [507, 442] width 716 height 626
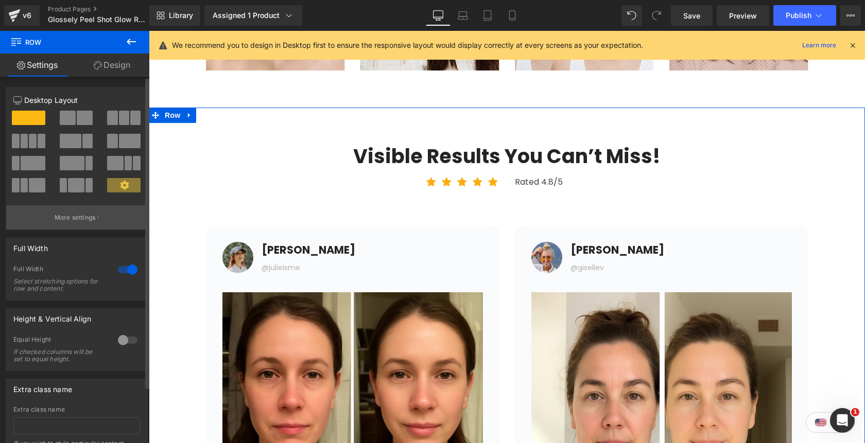
click at [98, 219] on button "More settings" at bounding box center [76, 217] width 141 height 24
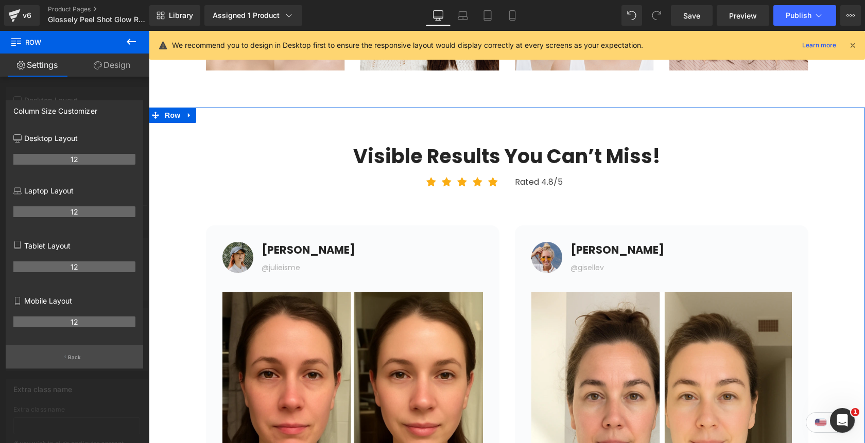
click at [73, 361] on p "Back" at bounding box center [74, 358] width 13 height 8
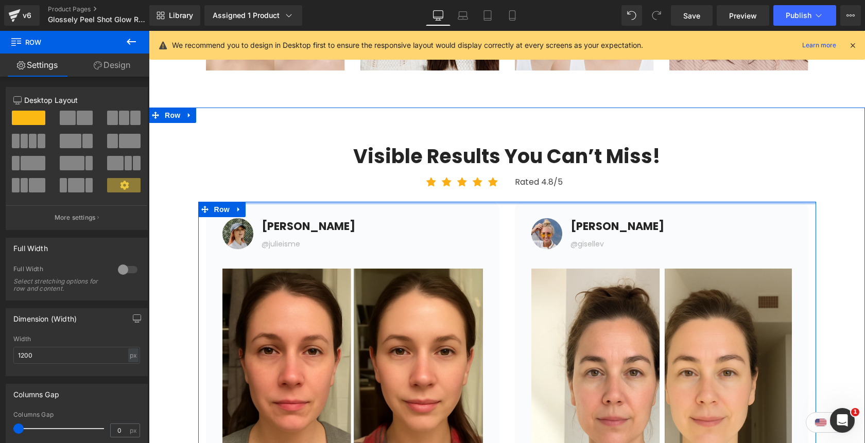
drag, startPoint x: 540, startPoint y: 216, endPoint x: 540, endPoint y: 191, distance: 25.2
click at [540, 191] on div "Visible Results You Can’t Miss! Heading Icon Icon Icon Icon Icon Icon List Hoz …" at bounding box center [507, 430] width 716 height 602
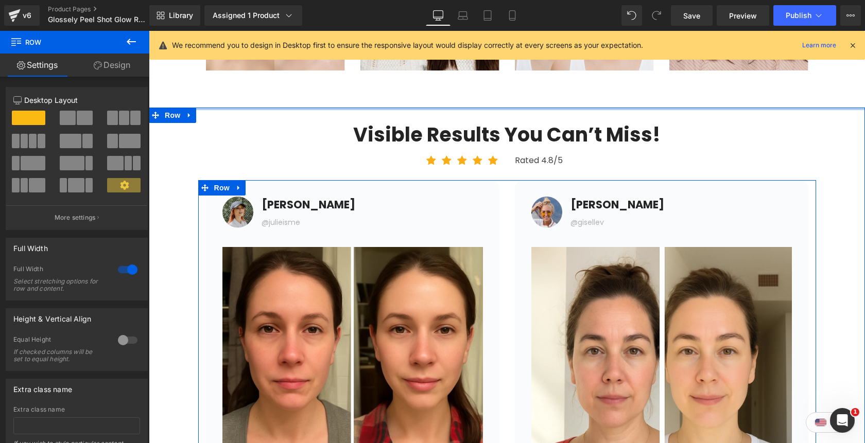
drag, startPoint x: 548, startPoint y: 127, endPoint x: 546, endPoint y: 103, distance: 23.8
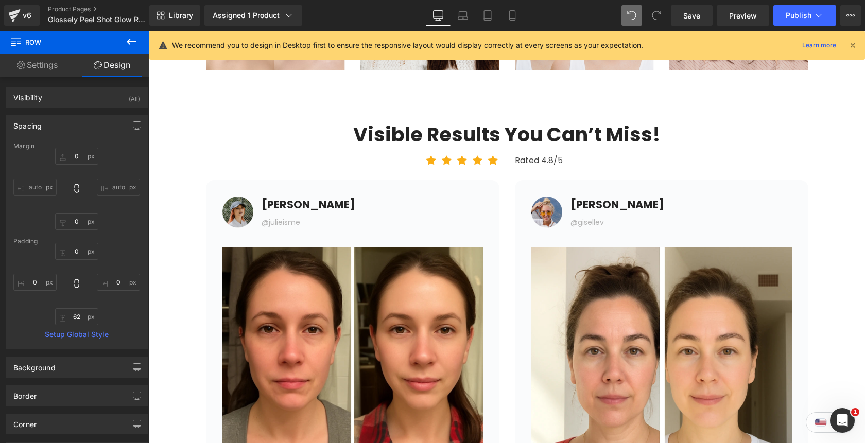
type input "0"
type input "62"
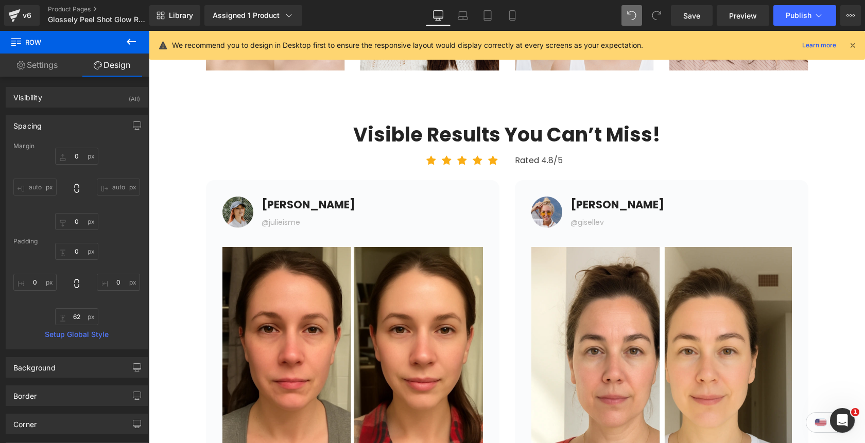
type input "0"
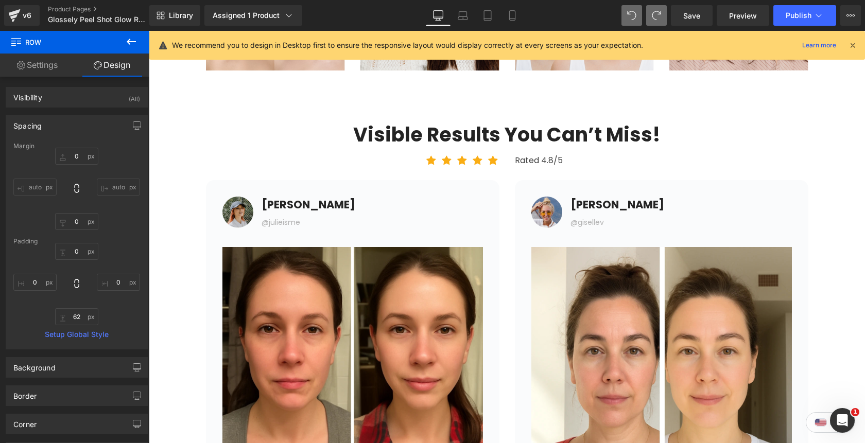
type input "62"
type input "0"
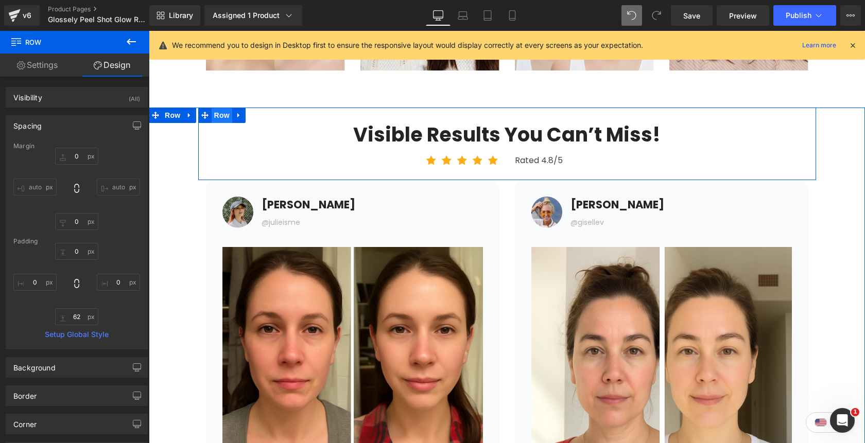
click at [221, 118] on span "Row" at bounding box center [222, 115] width 21 height 15
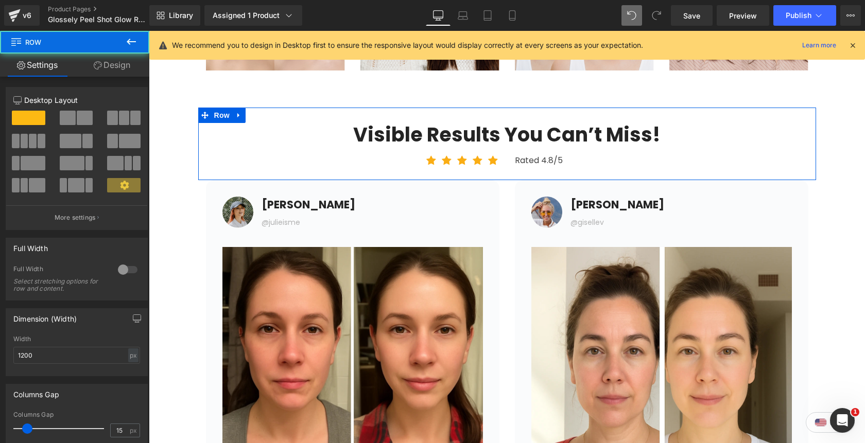
click at [117, 71] on link "Design" at bounding box center [112, 65] width 75 height 23
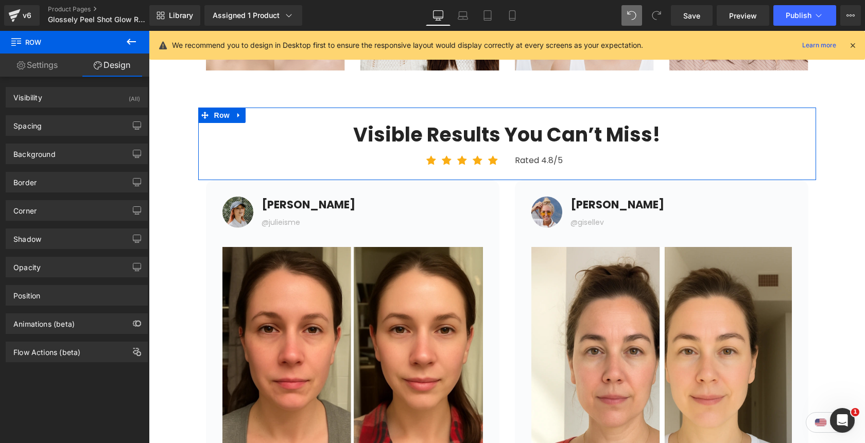
type input "0"
type input "30"
type input "0"
type input "10"
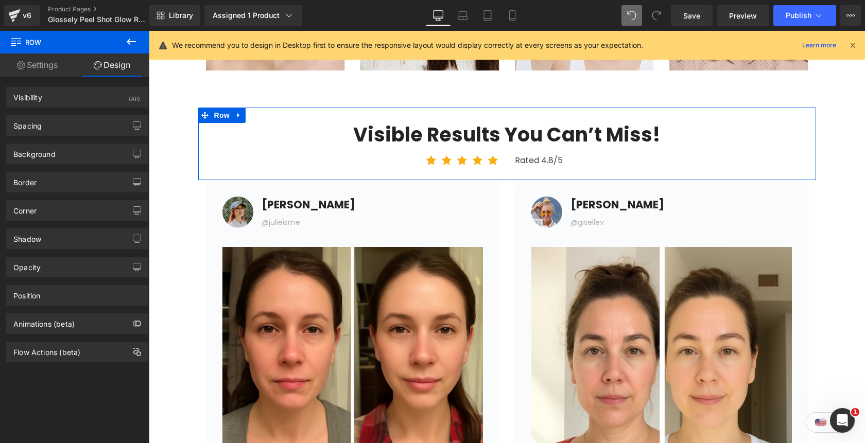
type input "0"
click at [64, 126] on div "Spacing" at bounding box center [76, 126] width 141 height 20
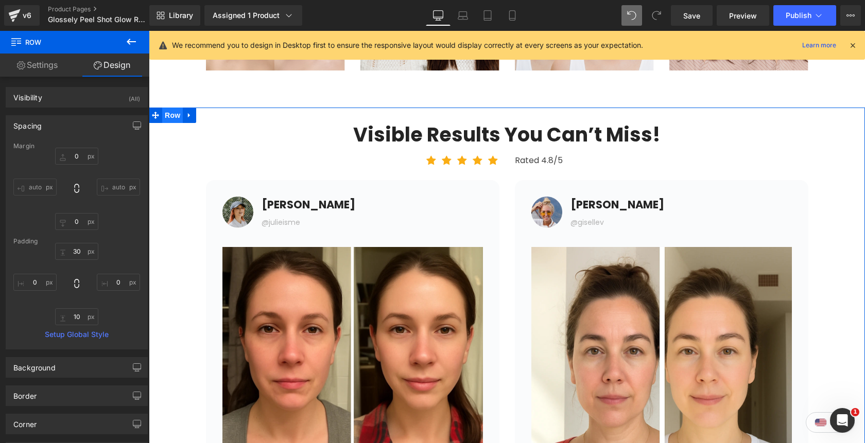
click at [176, 116] on span "Row" at bounding box center [172, 115] width 21 height 15
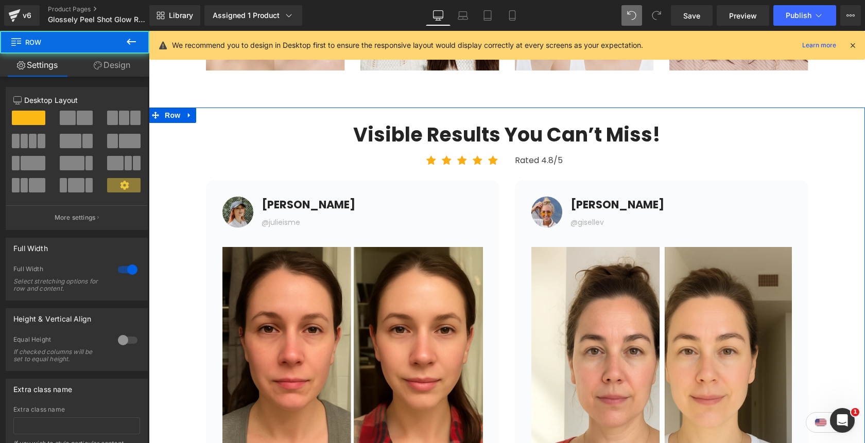
click at [110, 70] on link "Design" at bounding box center [112, 65] width 75 height 23
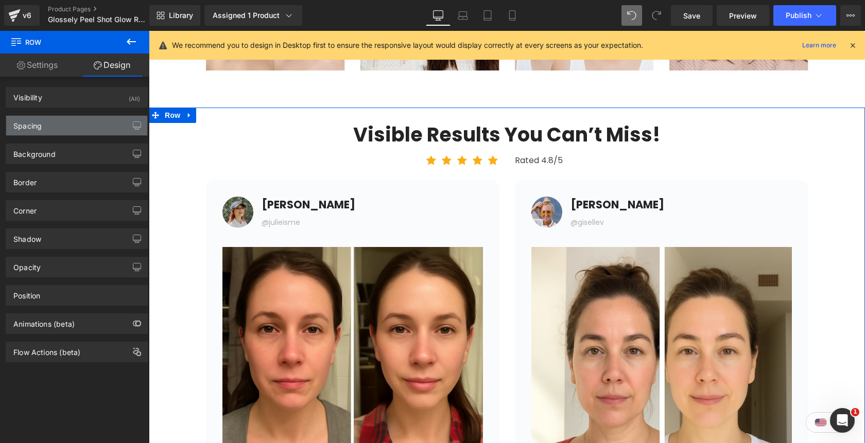
click at [68, 132] on div "Spacing" at bounding box center [76, 126] width 141 height 20
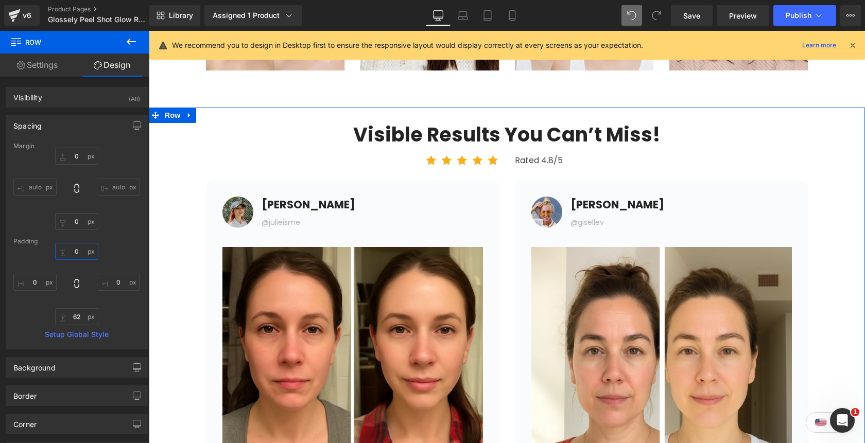
click at [70, 249] on input "0" at bounding box center [76, 251] width 43 height 17
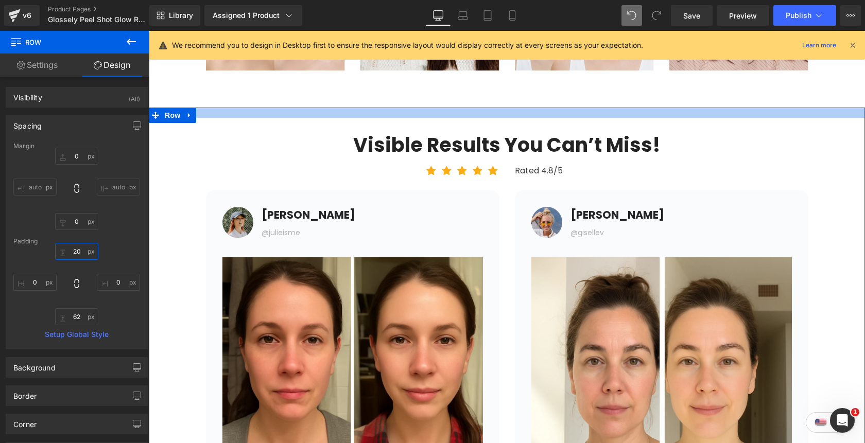
click at [78, 256] on input "20" at bounding box center [76, 251] width 43 height 17
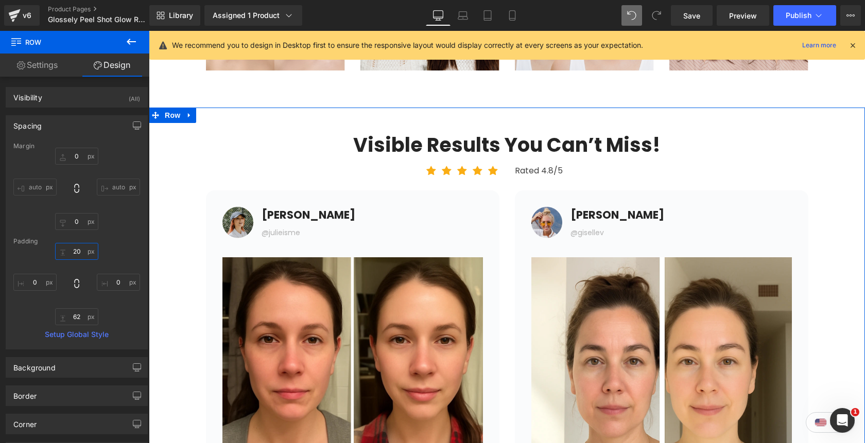
click at [77, 255] on input "20" at bounding box center [76, 251] width 43 height 17
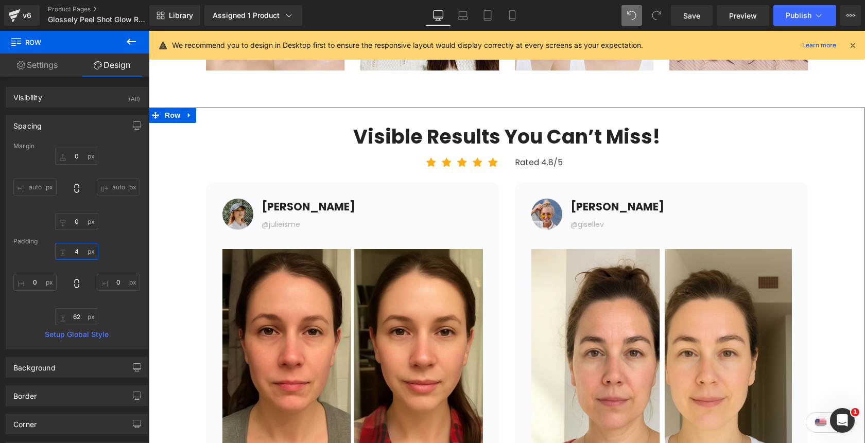
type input "40"
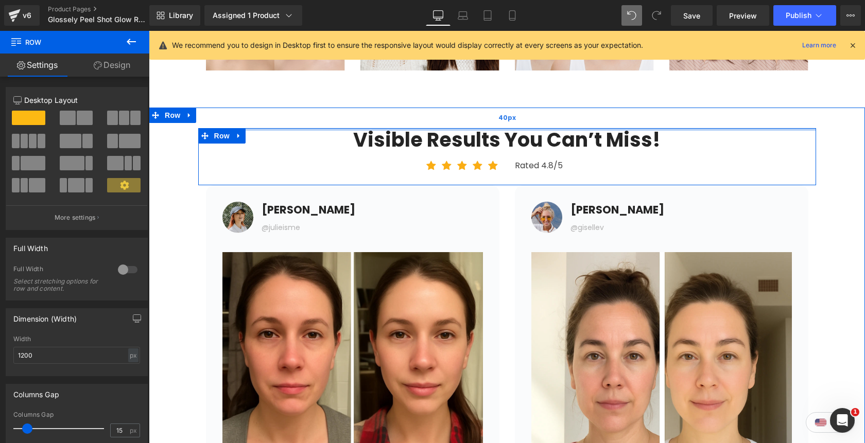
drag, startPoint x: 460, startPoint y: 137, endPoint x: 460, endPoint y: 125, distance: 12.4
click at [460, 125] on div "Visible Results You Can’t Miss! Heading Icon Icon Icon Icon Icon Icon List Hoz …" at bounding box center [507, 427] width 716 height 639
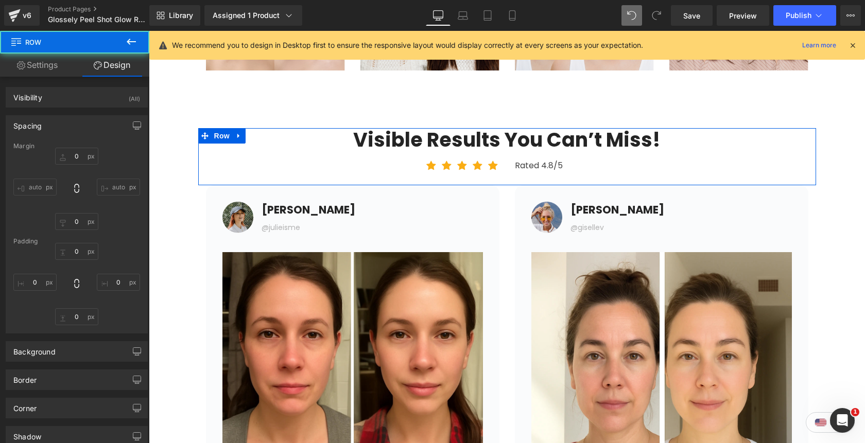
type input "0"
type input "10"
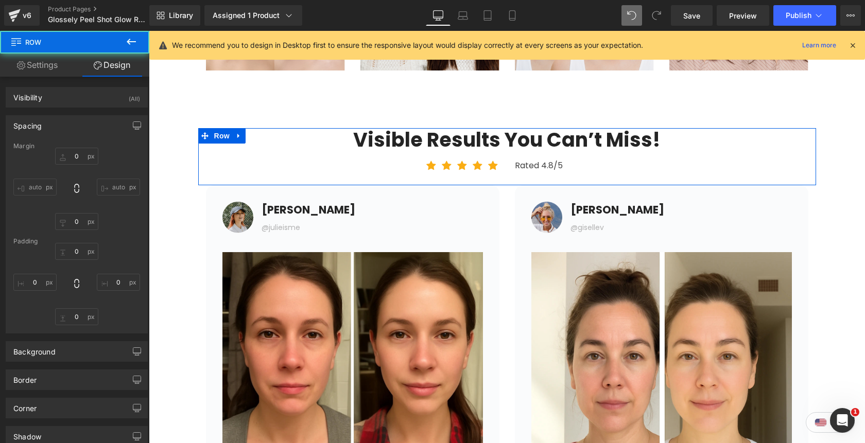
type input "0"
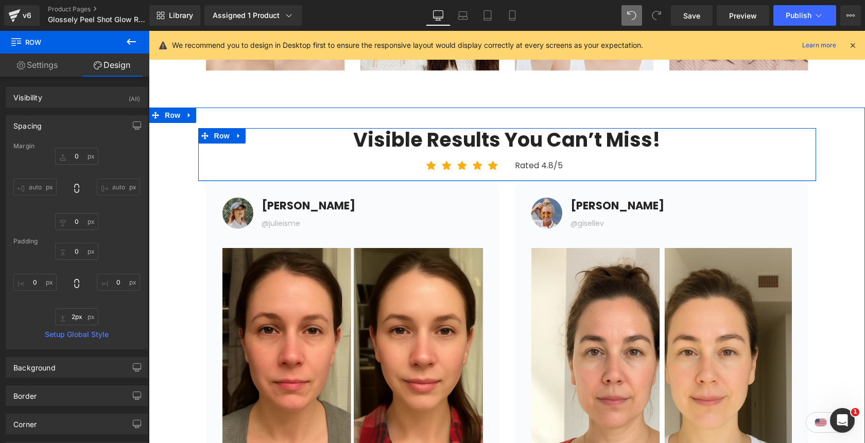
type input "0px"
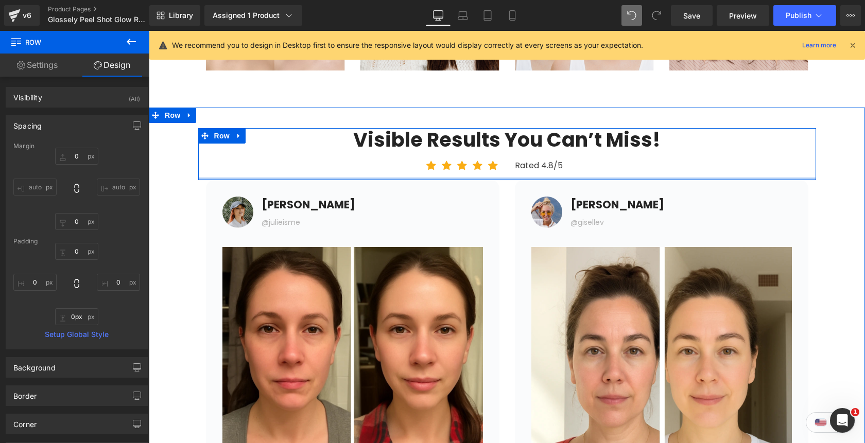
drag, startPoint x: 578, startPoint y: 183, endPoint x: 576, endPoint y: 172, distance: 10.9
click at [576, 172] on div "Visible Results You Can’t Miss! Heading Icon Icon Icon Icon Icon Icon List Hoz …" at bounding box center [507, 154] width 618 height 52
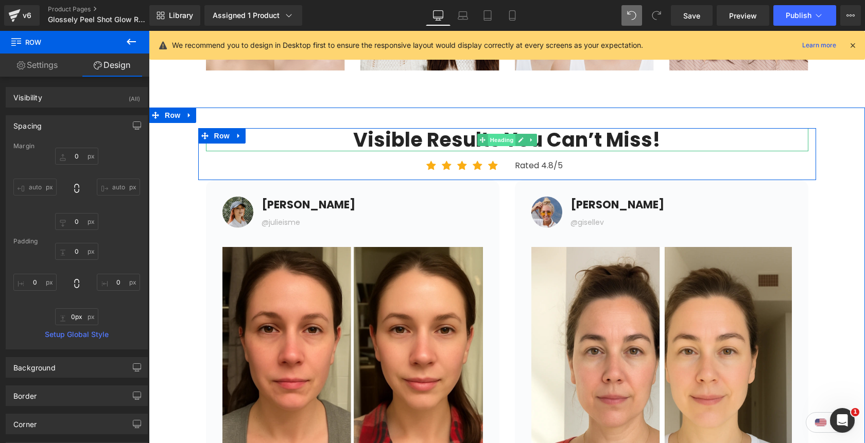
click at [505, 138] on span "Heading" at bounding box center [501, 140] width 28 height 12
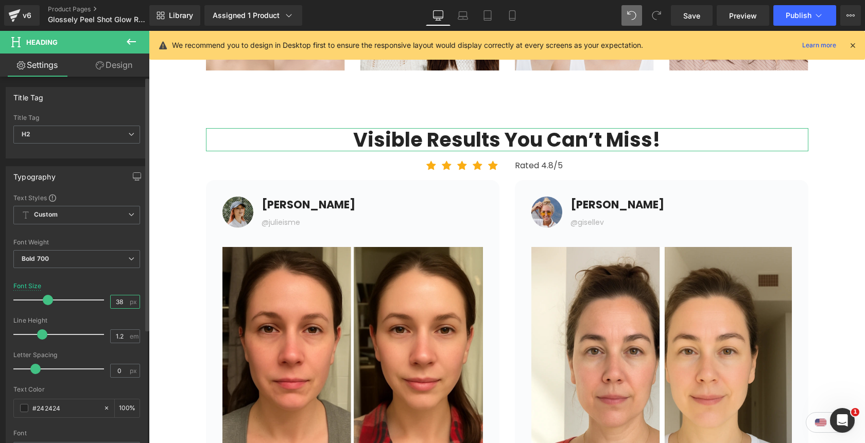
click at [116, 302] on input "38" at bounding box center [120, 301] width 18 height 13
type input "30"
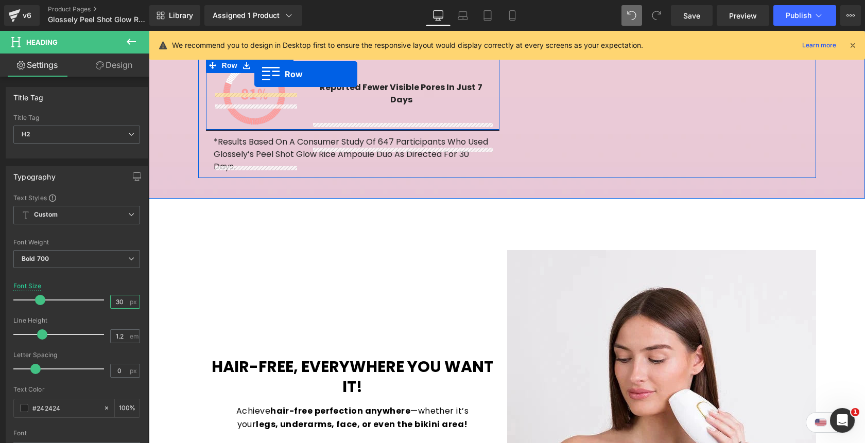
scroll to position [1799, 0]
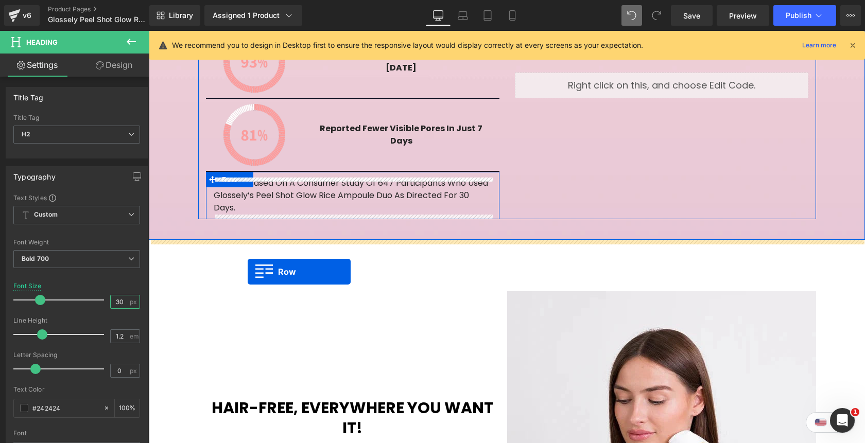
drag, startPoint x: 159, startPoint y: 146, endPoint x: 245, endPoint y: 271, distance: 151.3
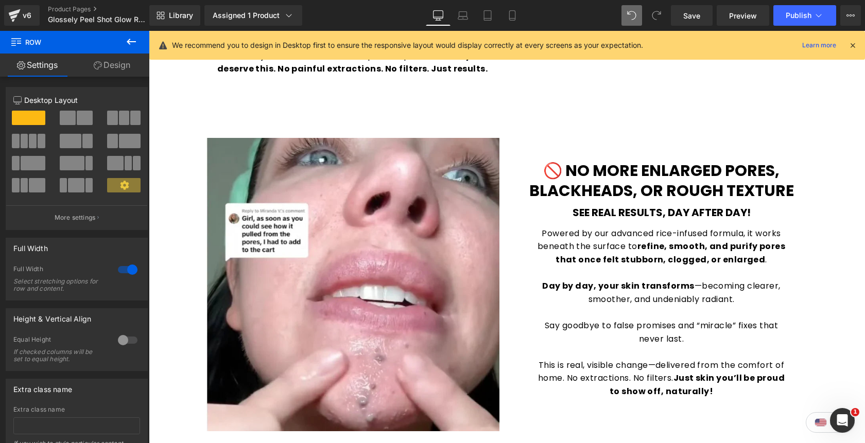
scroll to position [1173, 0]
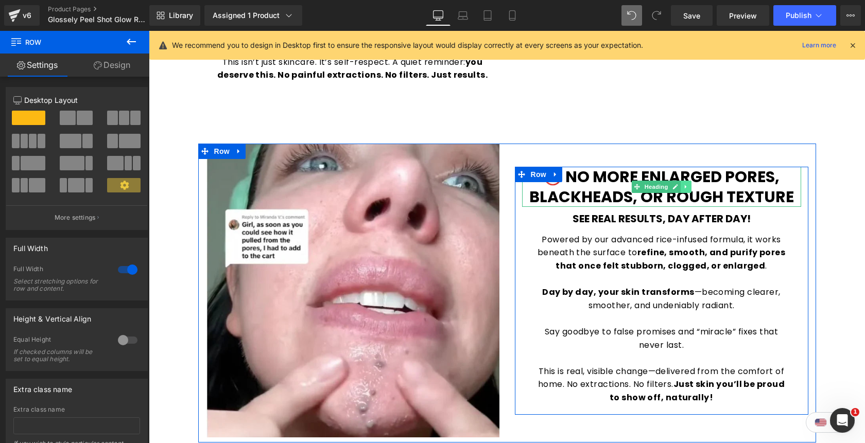
click at [688, 187] on icon at bounding box center [686, 187] width 6 height 6
click at [682, 188] on icon at bounding box center [680, 187] width 6 height 6
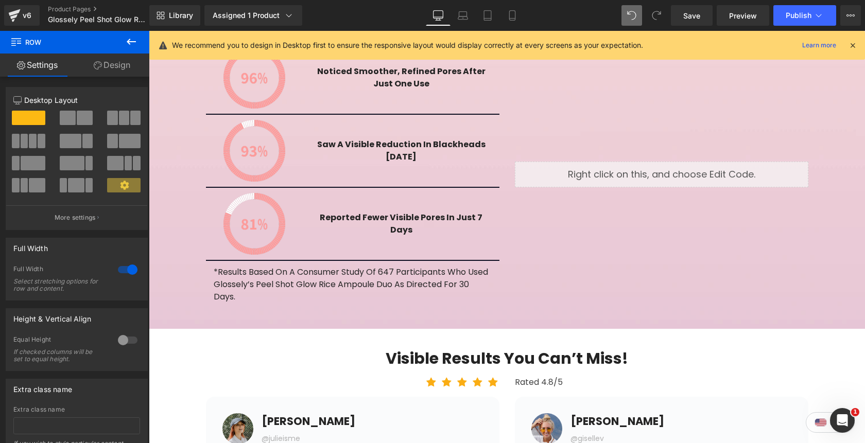
scroll to position [1711, 0]
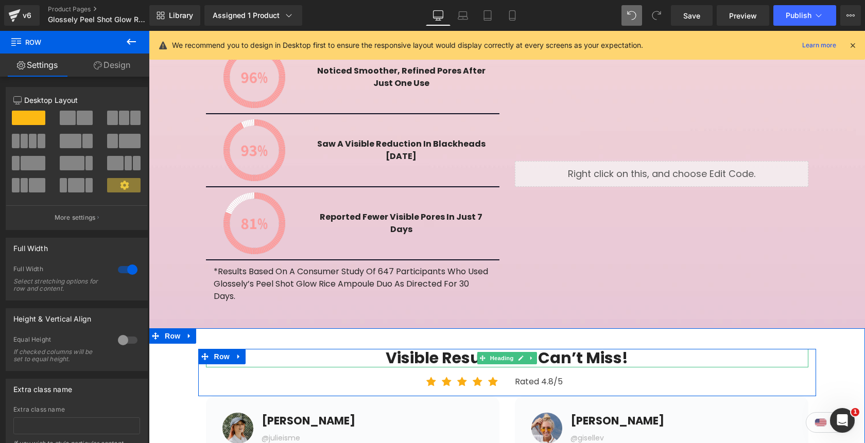
click at [583, 360] on h2 "Visible Results You Can’t Miss!" at bounding box center [507, 358] width 602 height 19
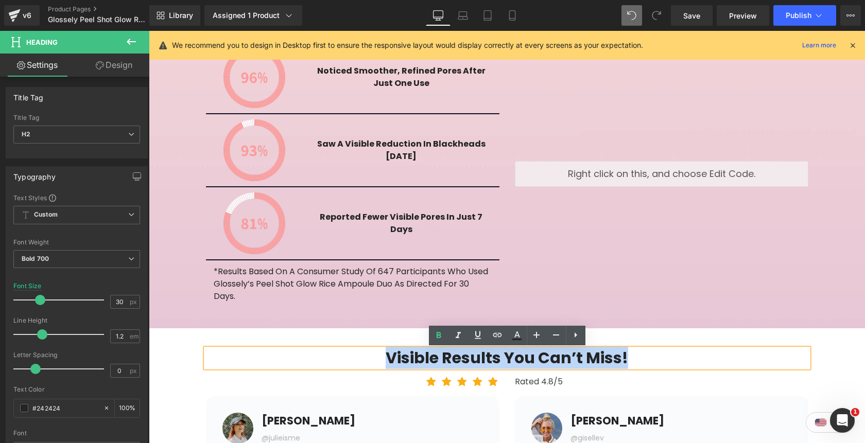
copy h2 "Visible Results You Can’t Miss!"
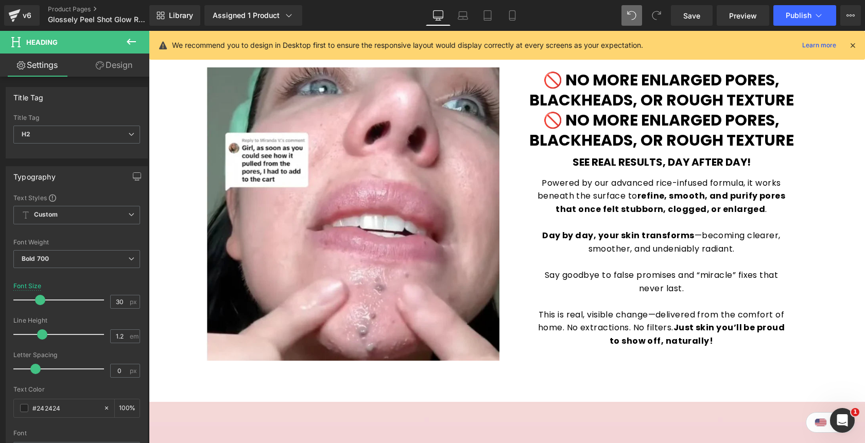
scroll to position [1213, 0]
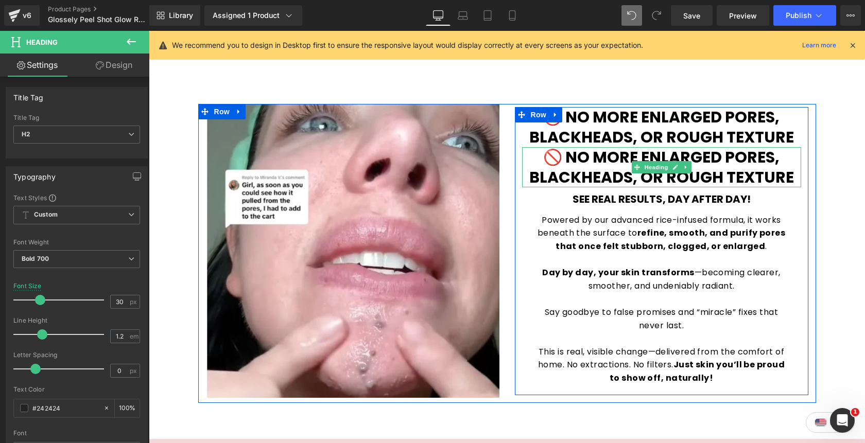
click at [749, 167] on b "🚫 No More Enlarged Pores, Blackheads, or Rough Texture" at bounding box center [661, 167] width 265 height 42
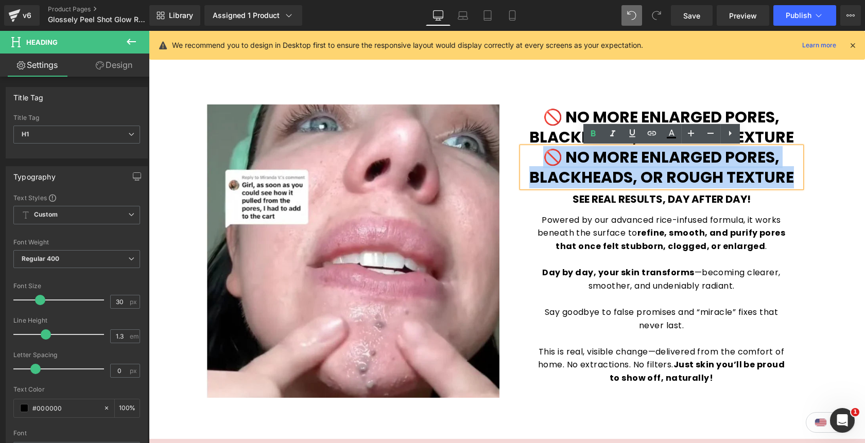
paste div
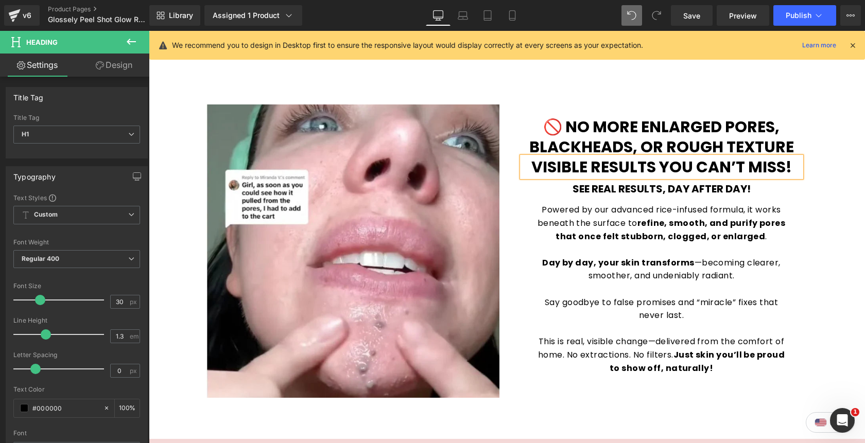
scroll to position [1223, 0]
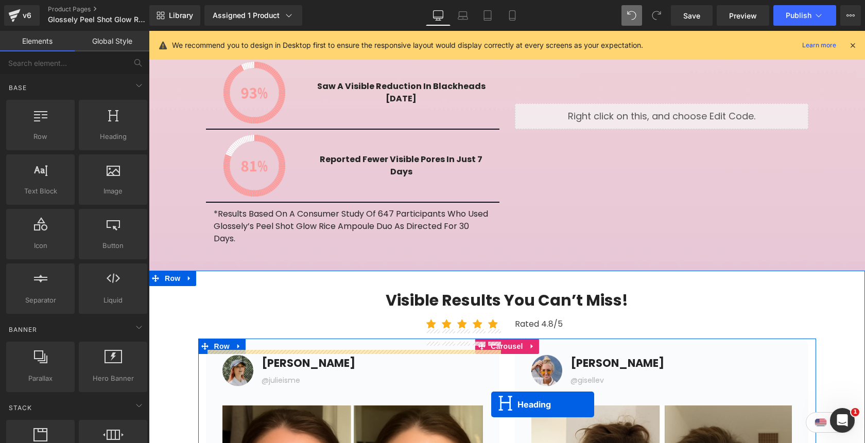
scroll to position [1779, 0]
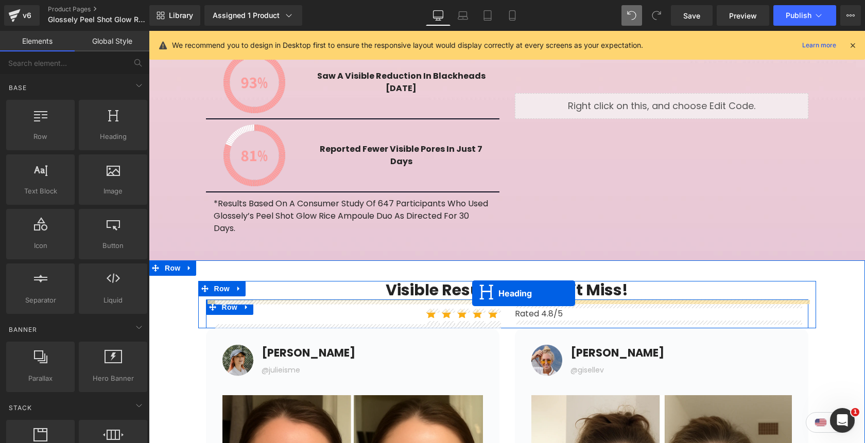
drag, startPoint x: 638, startPoint y: 159, endPoint x: 471, endPoint y: 294, distance: 214.7
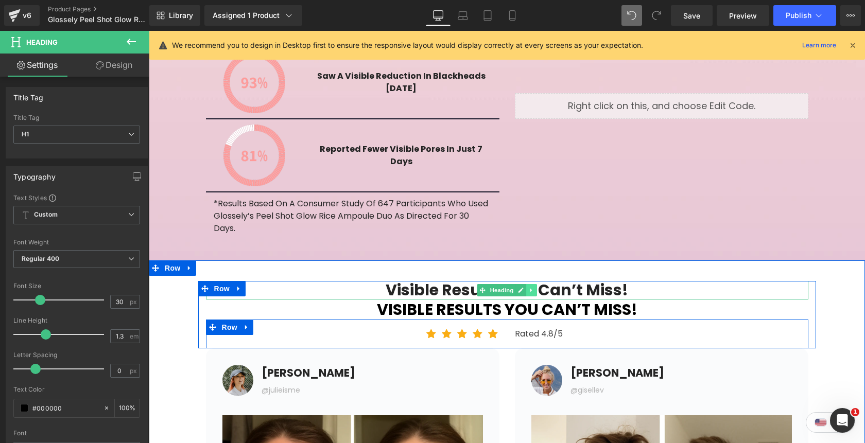
click at [531, 293] on icon at bounding box center [532, 290] width 6 height 6
click at [536, 293] on icon at bounding box center [537, 291] width 6 height 6
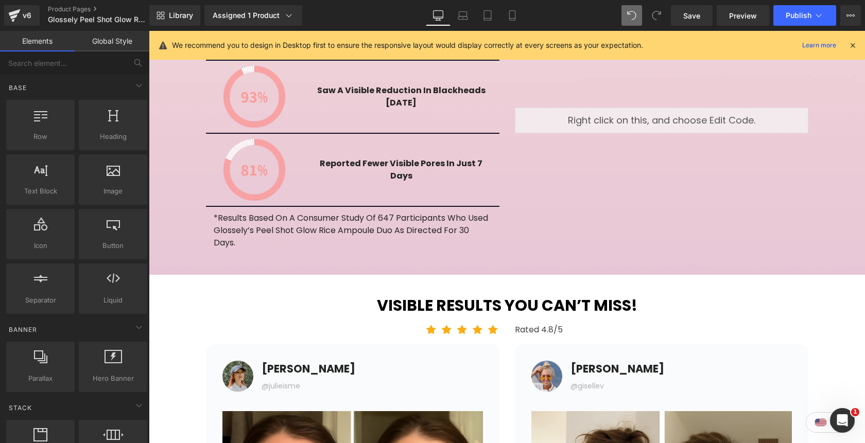
scroll to position [1760, 0]
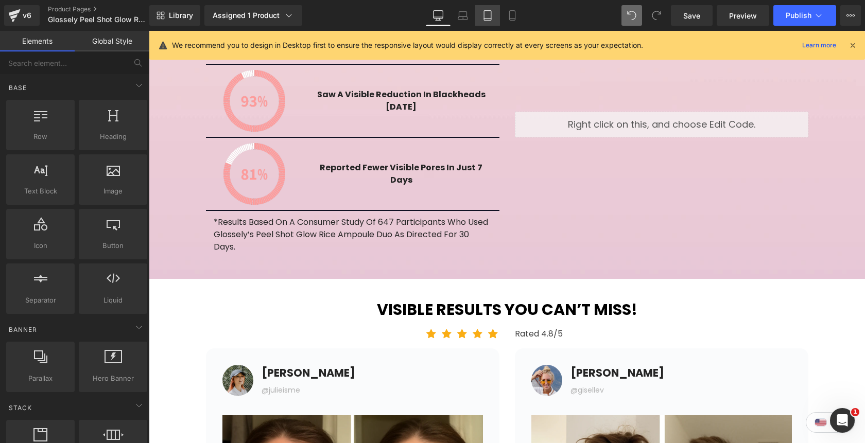
click at [488, 19] on icon at bounding box center [487, 19] width 7 height 0
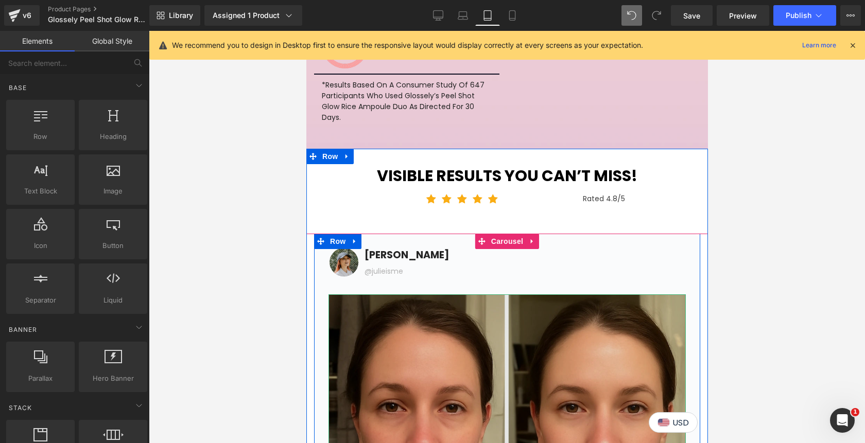
scroll to position [2262, 0]
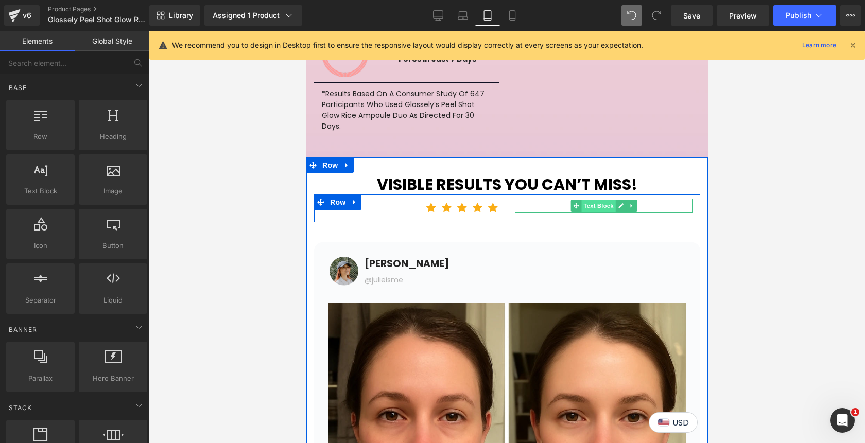
click at [596, 200] on span "Text Block" at bounding box center [598, 206] width 34 height 12
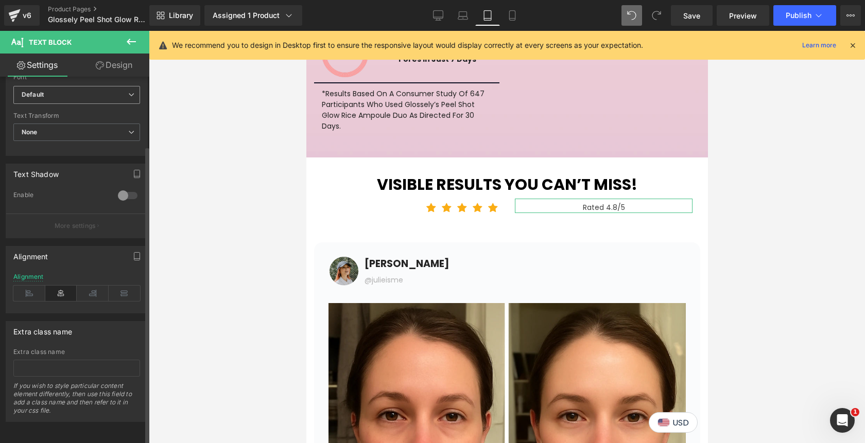
scroll to position [285, 0]
click at [27, 286] on icon at bounding box center [29, 293] width 32 height 15
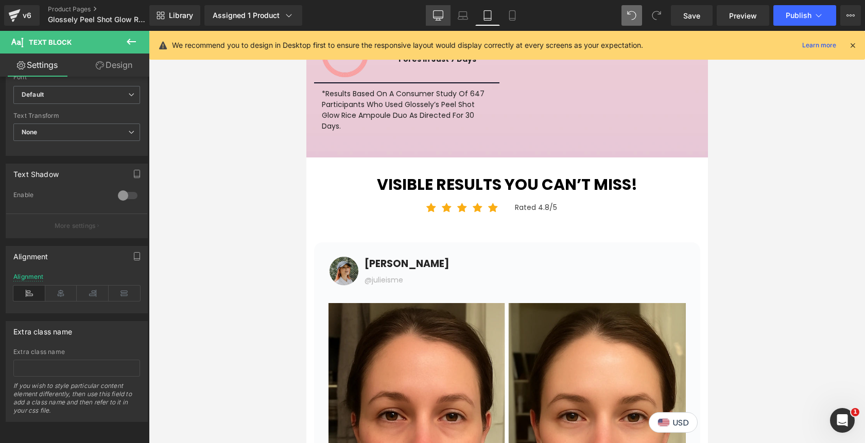
click at [438, 16] on icon at bounding box center [438, 15] width 10 height 10
type input "16"
type input "100"
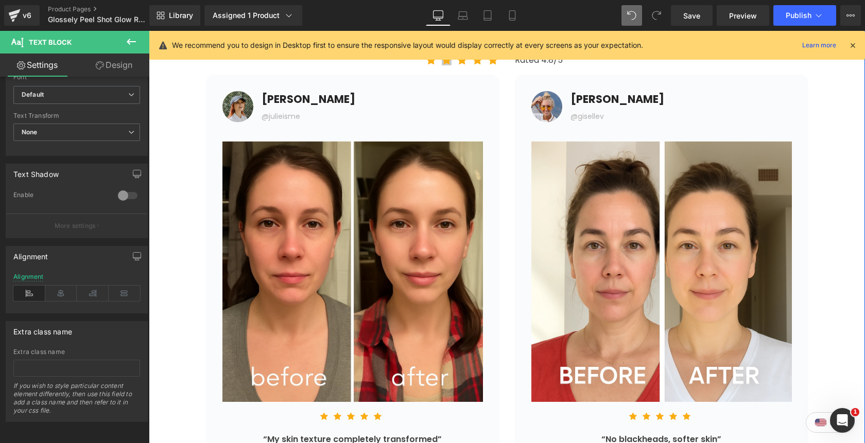
scroll to position [2037, 0]
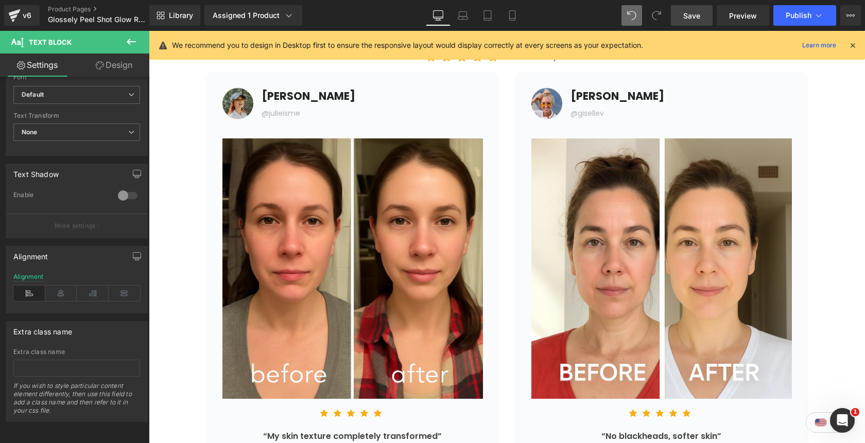
click at [690, 17] on span "Save" at bounding box center [691, 15] width 17 height 11
